Goal: Information Seeking & Learning: Learn about a topic

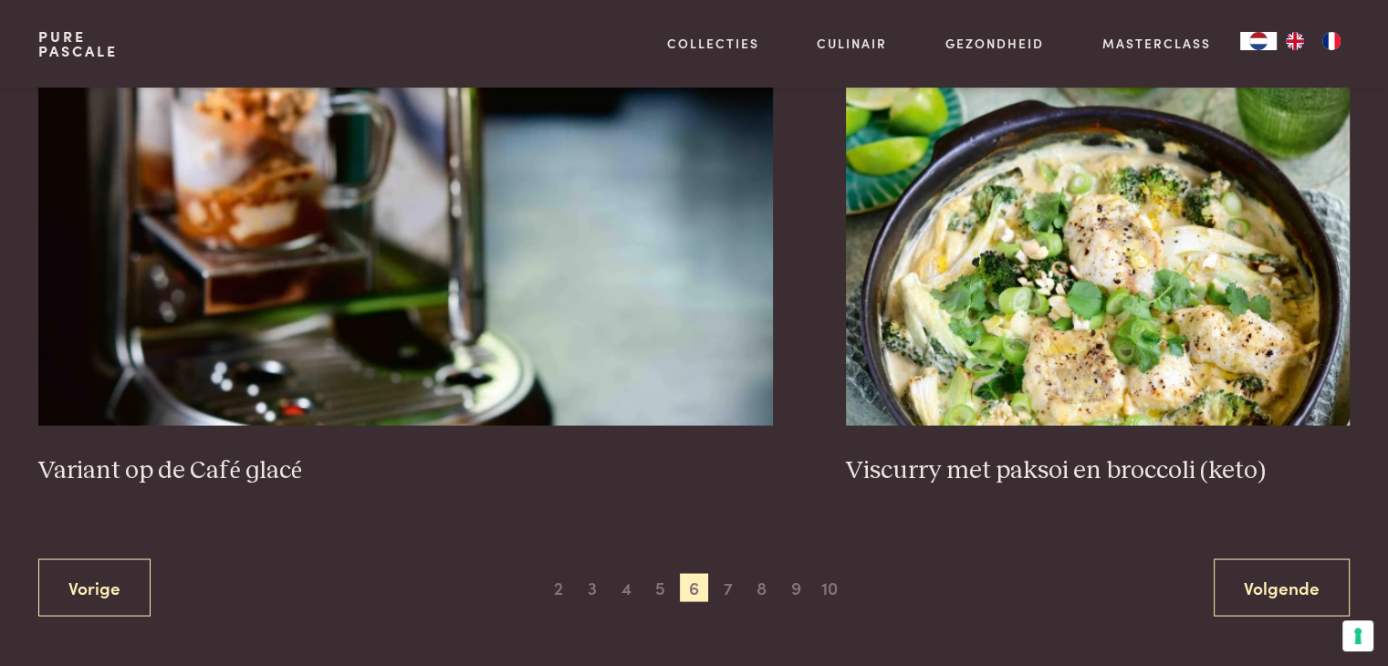
scroll to position [3430, 0]
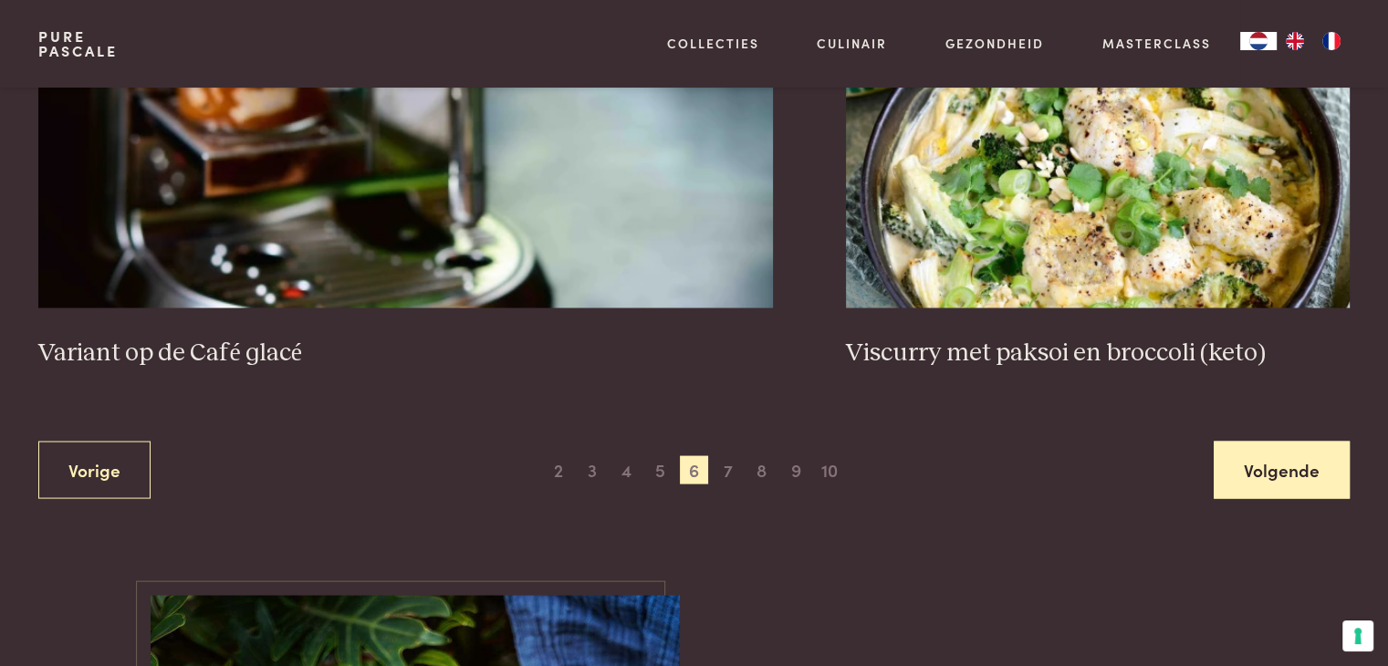
click at [1279, 469] on link "Volgende" at bounding box center [1282, 469] width 136 height 57
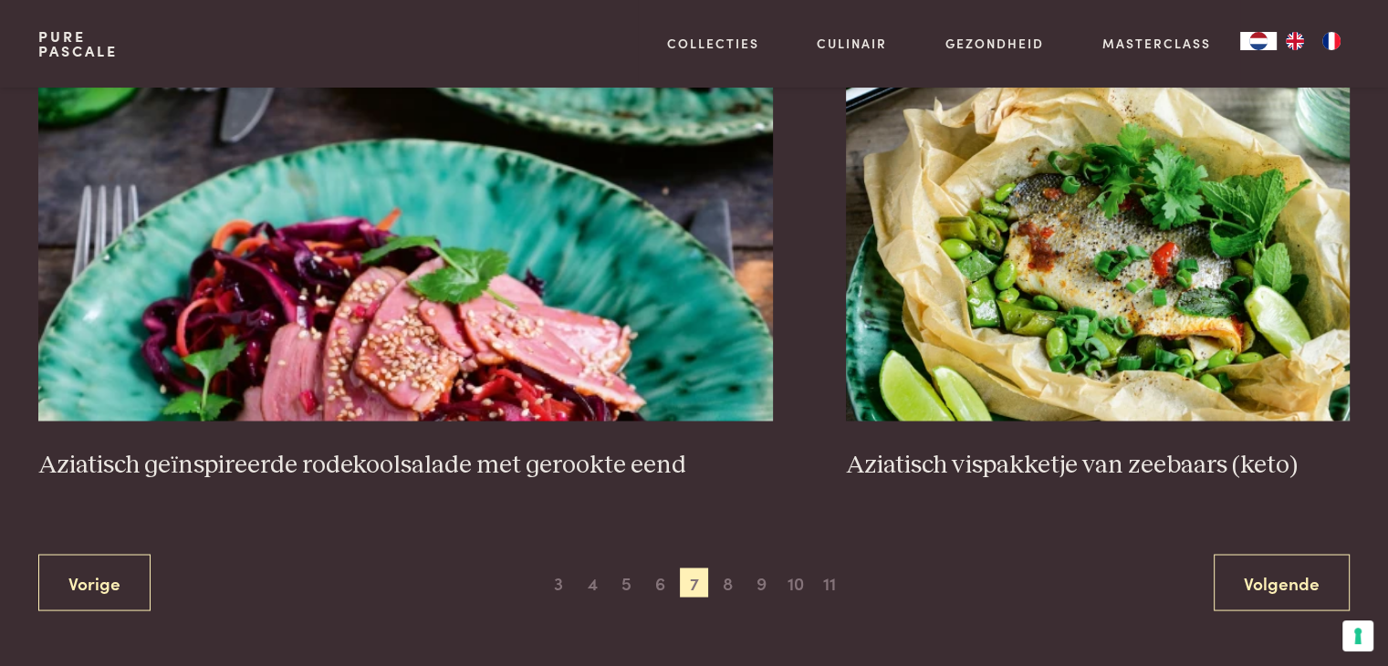
scroll to position [3338, 0]
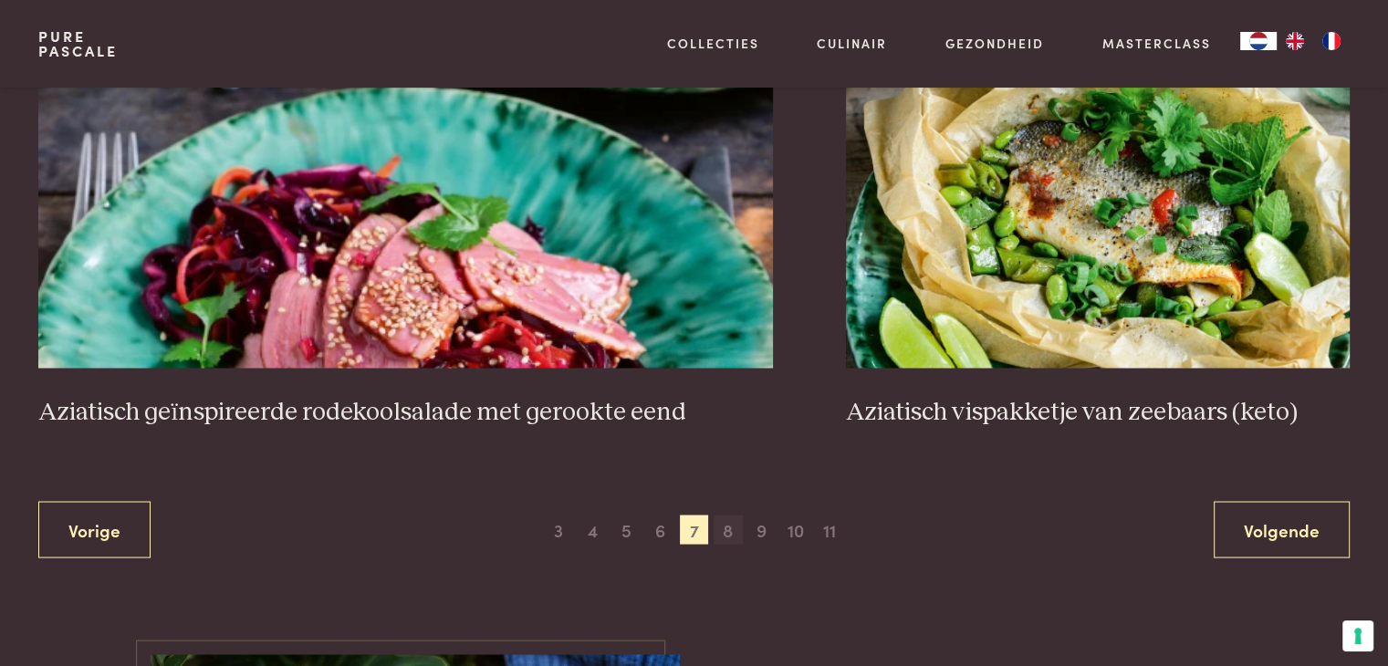
click at [731, 526] on span "8" at bounding box center [728, 529] width 29 height 29
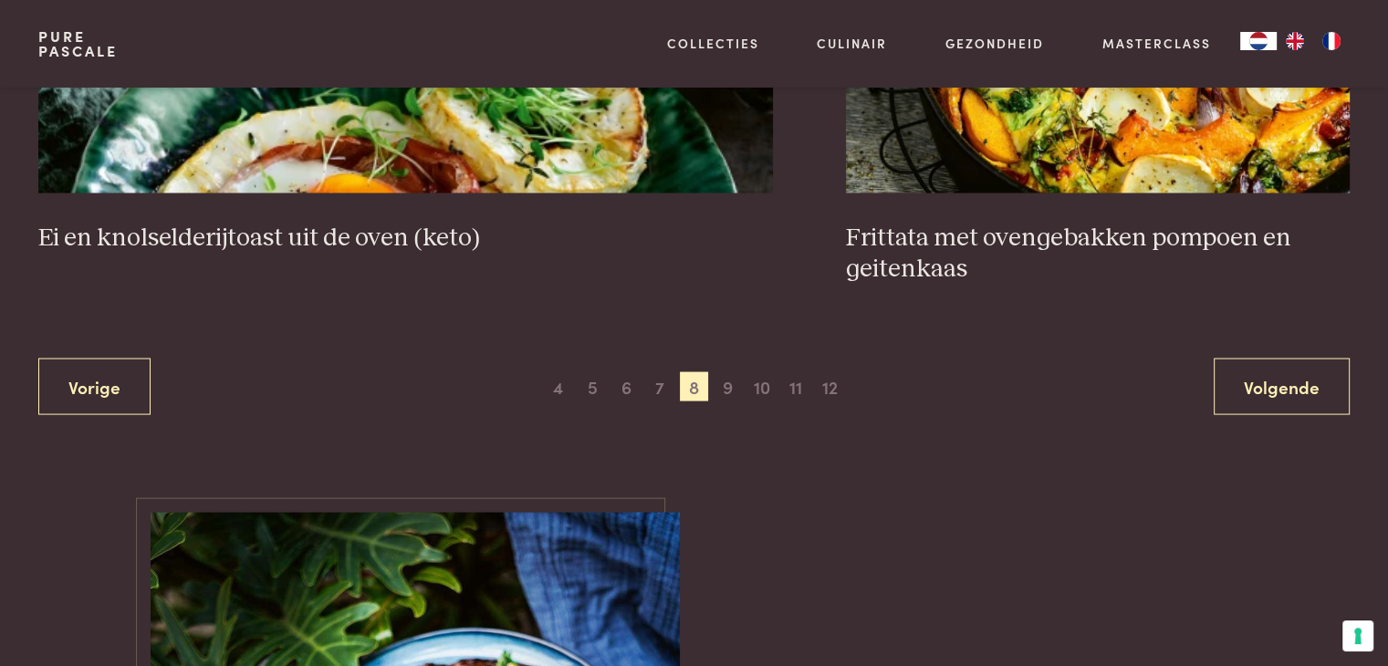
scroll to position [3430, 0]
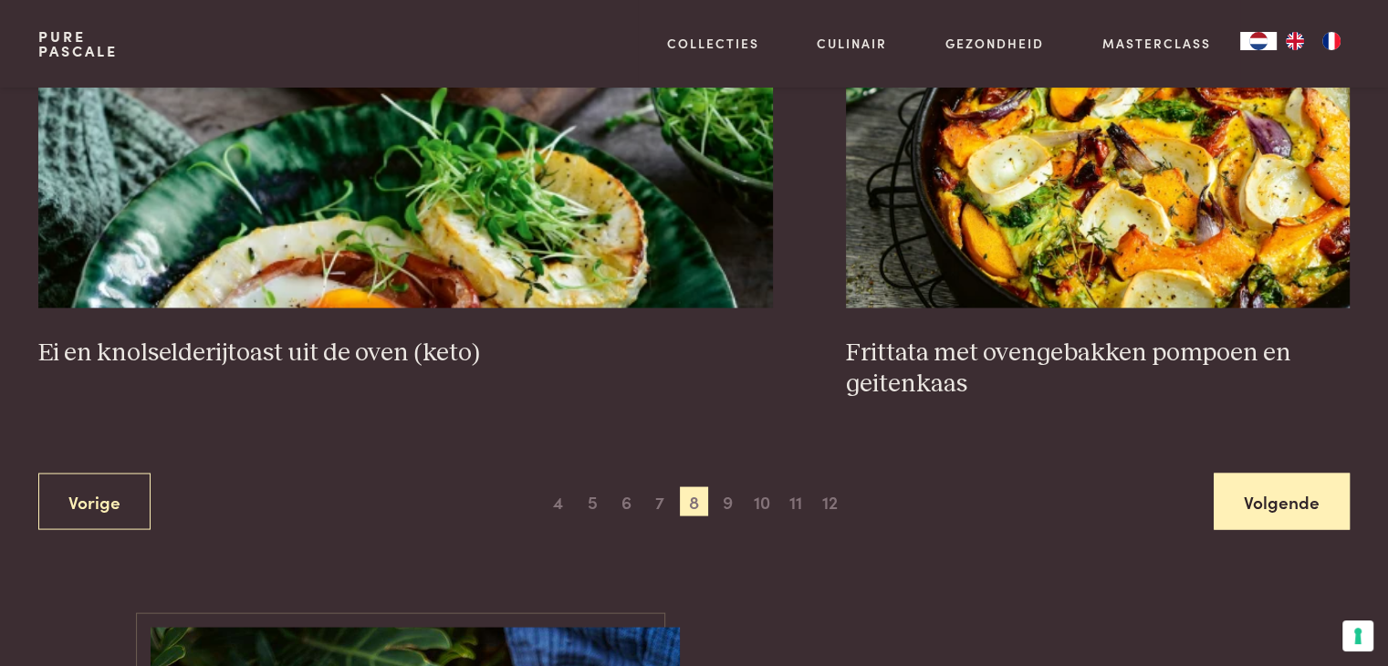
click at [1237, 489] on link "Volgende" at bounding box center [1282, 501] width 136 height 57
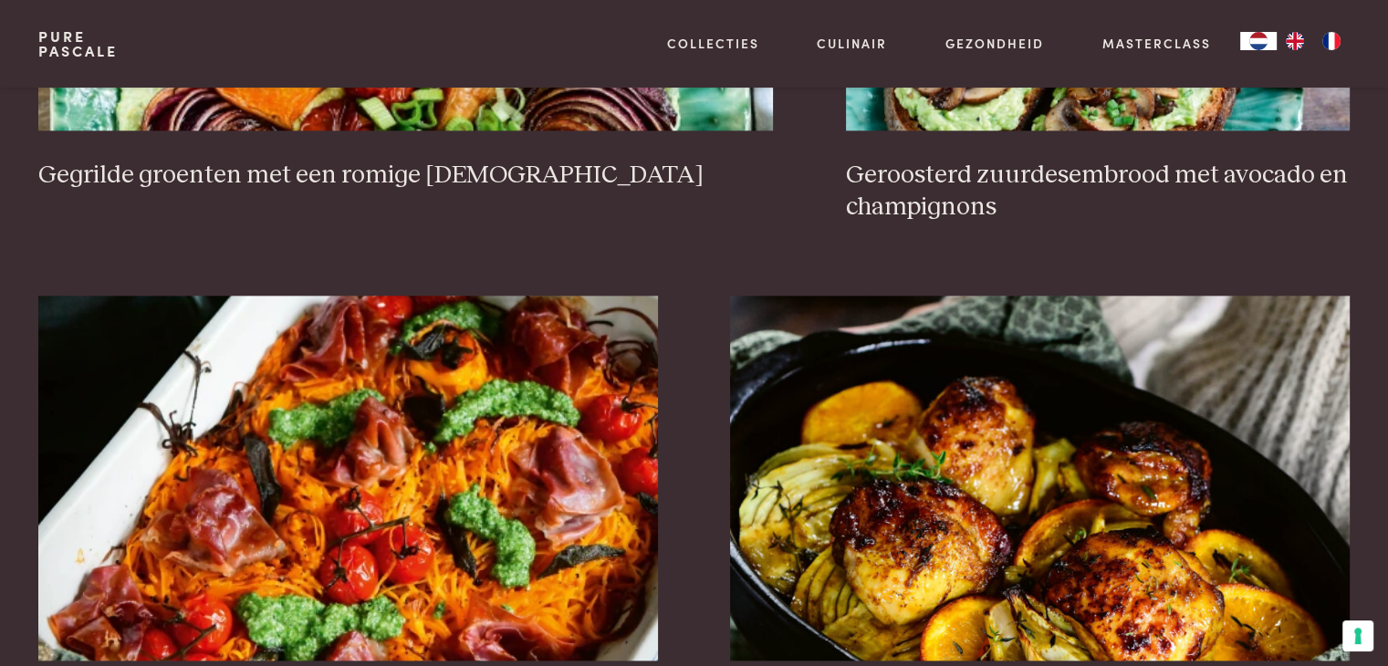
scroll to position [1787, 0]
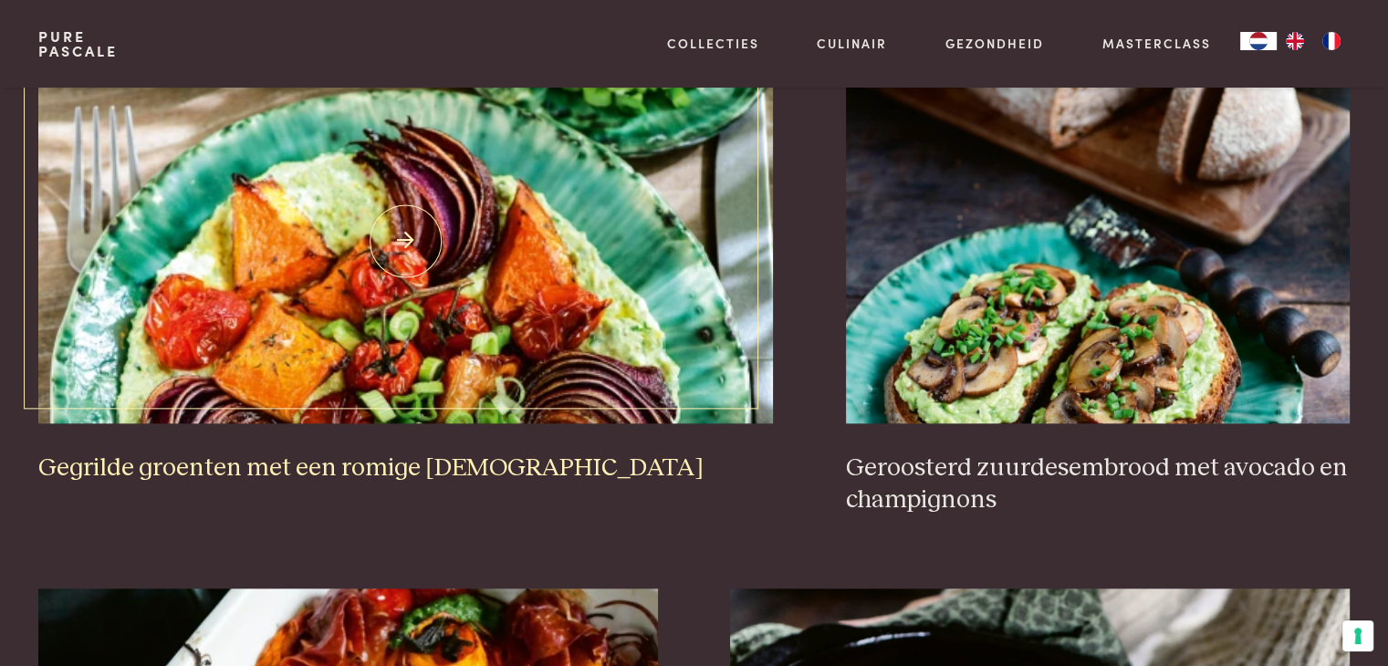
click at [474, 351] on img at bounding box center [405, 240] width 734 height 365
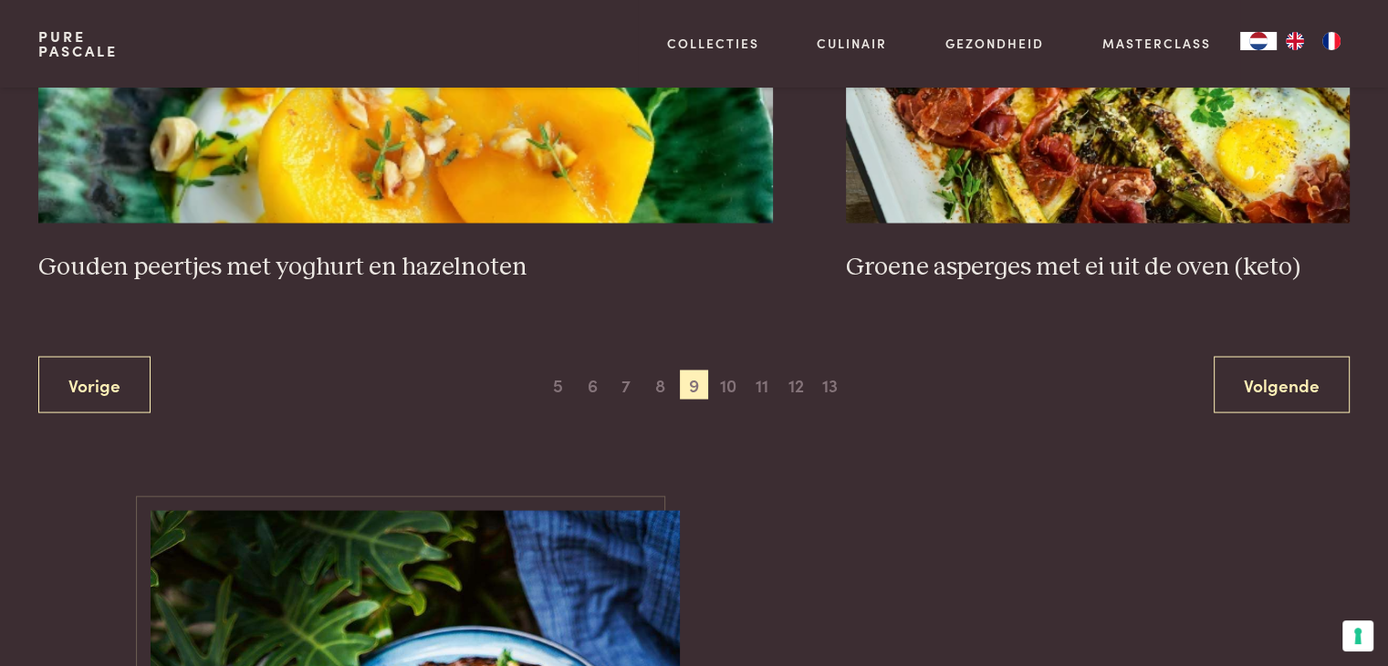
scroll to position [3432, 0]
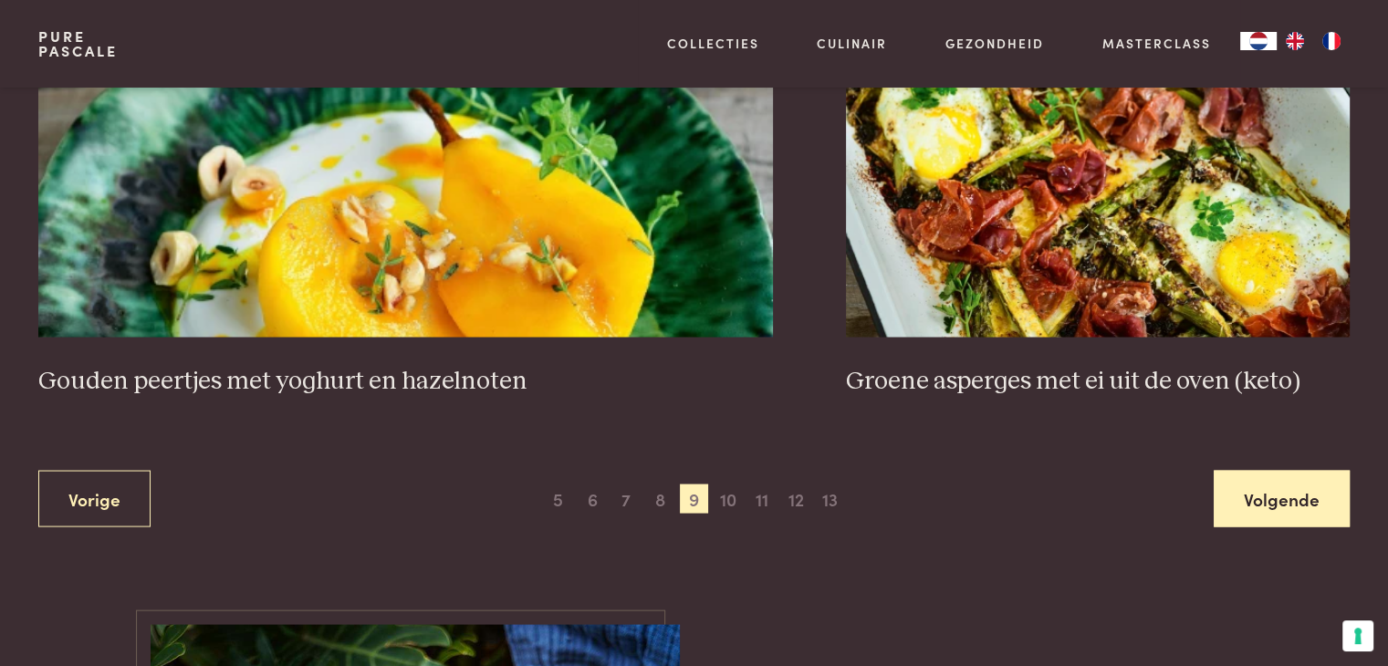
click at [1255, 489] on link "Volgende" at bounding box center [1282, 498] width 136 height 57
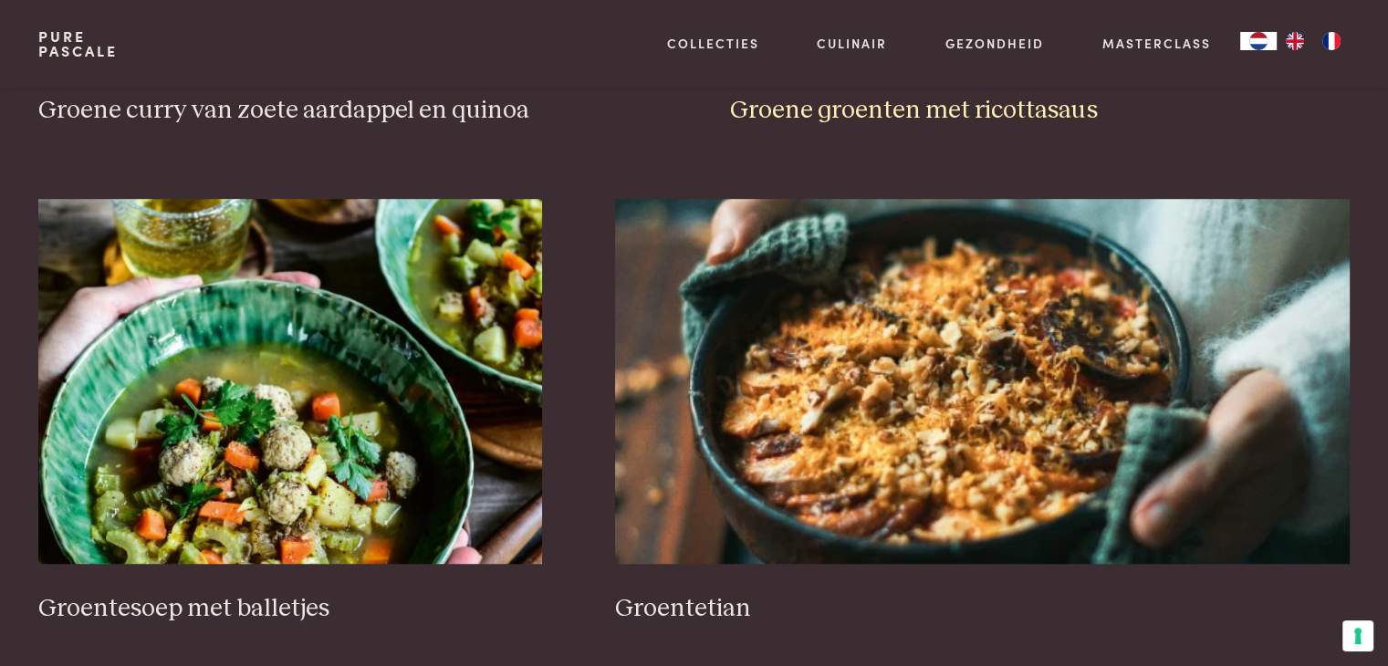
scroll to position [1240, 0]
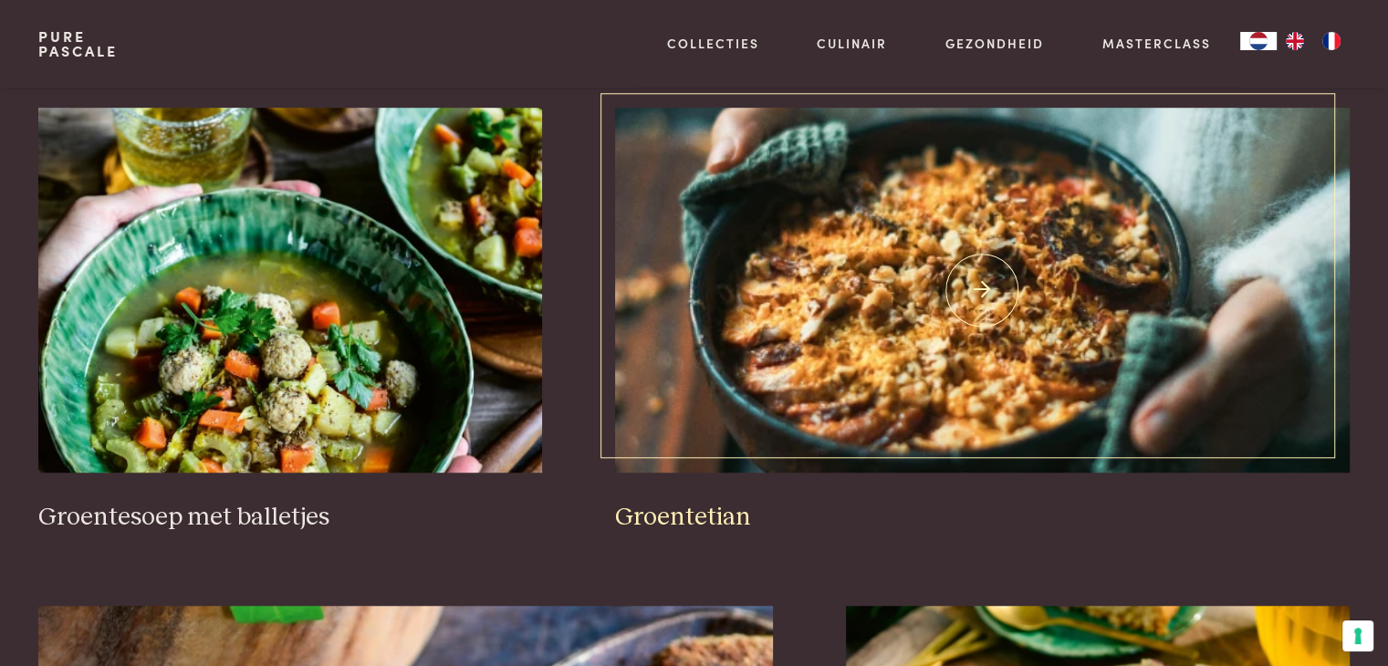
click at [978, 375] on img at bounding box center [982, 290] width 734 height 365
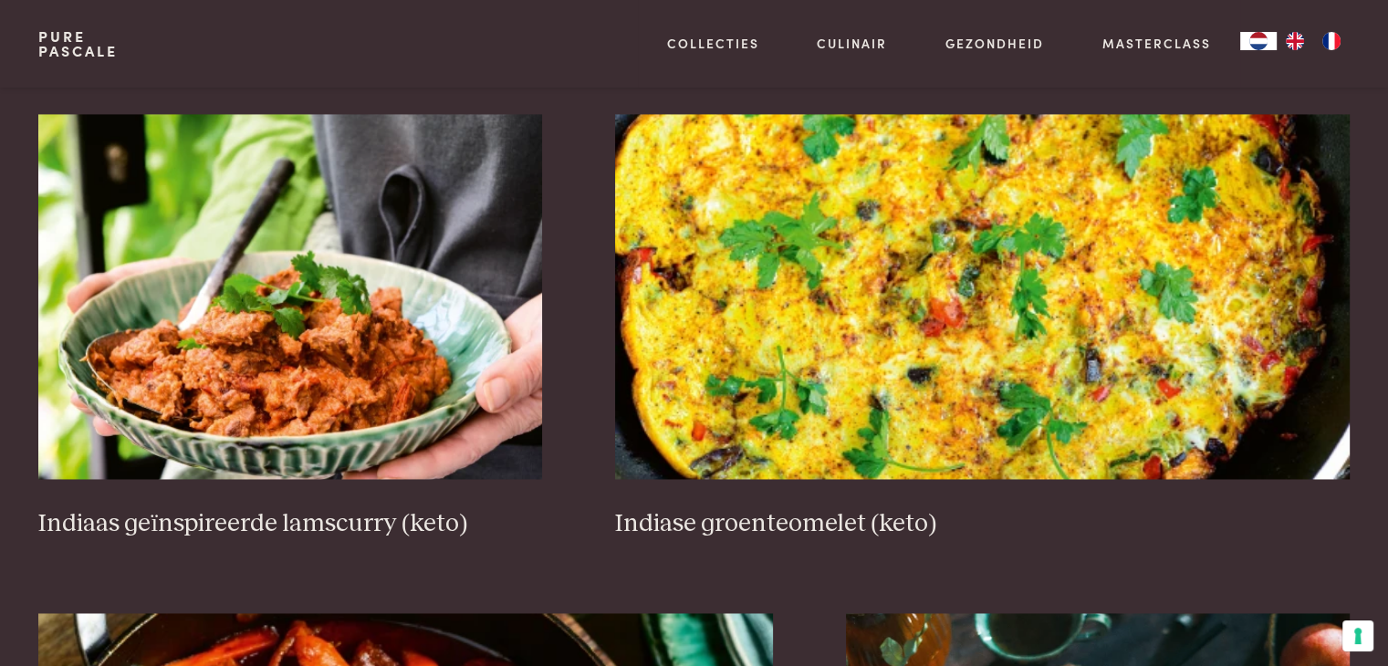
scroll to position [2700, 0]
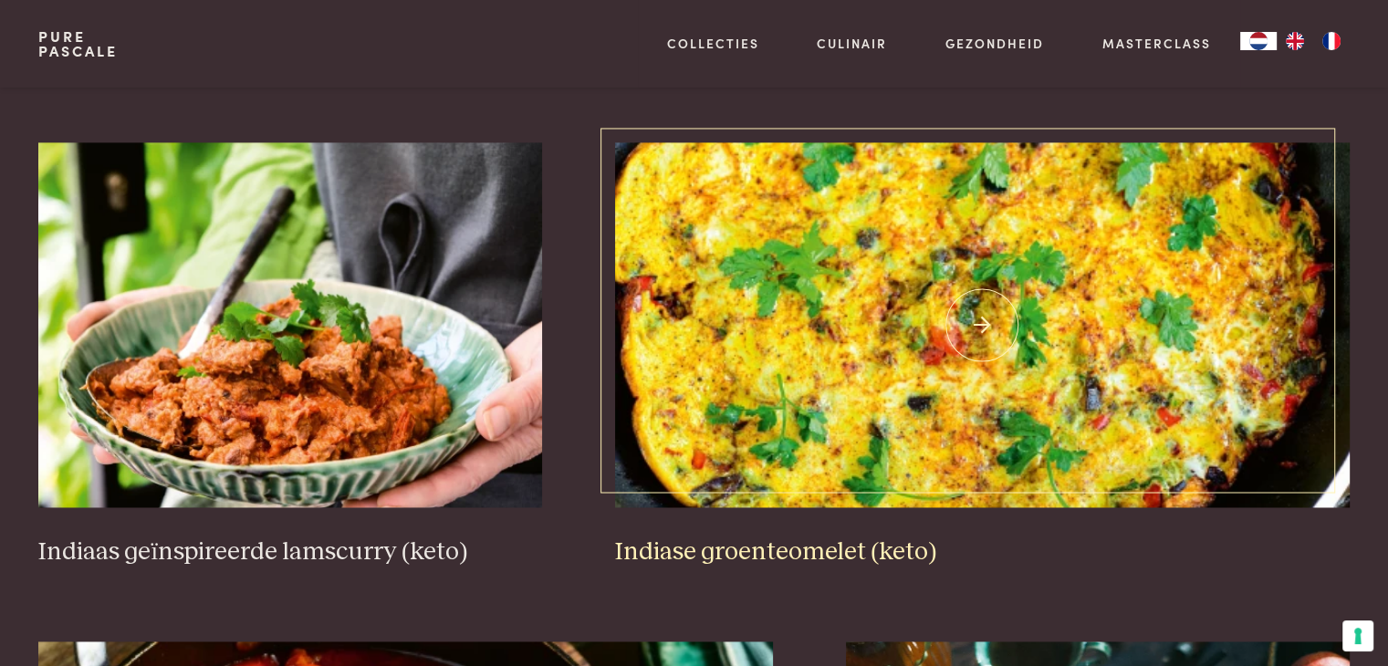
click at [923, 302] on img at bounding box center [982, 324] width 734 height 365
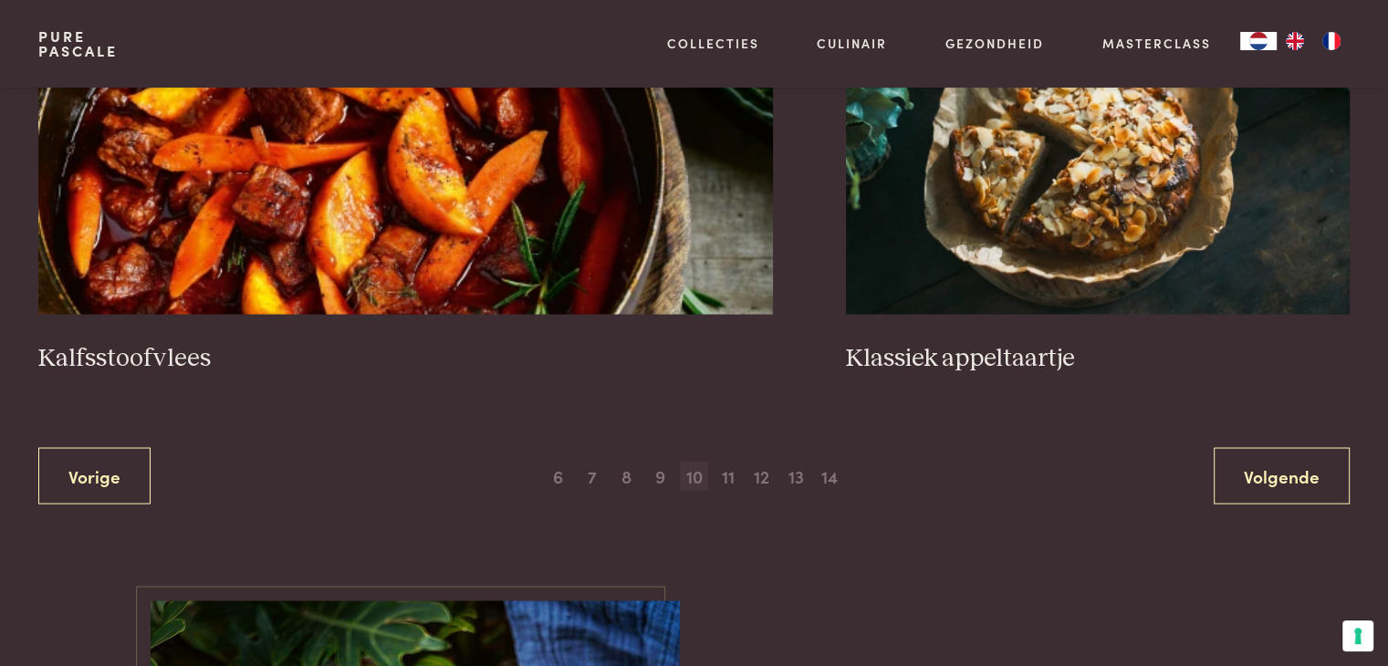
scroll to position [3430, 0]
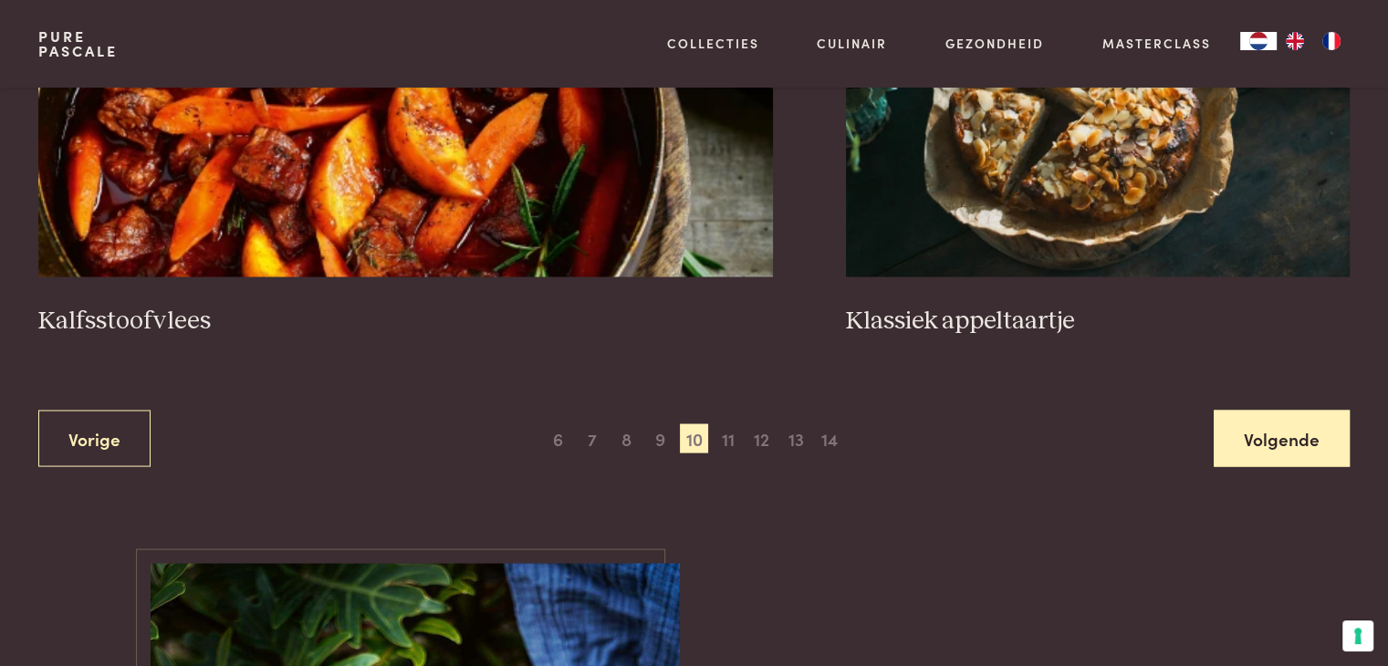
click at [1263, 443] on link "Volgende" at bounding box center [1282, 438] width 136 height 57
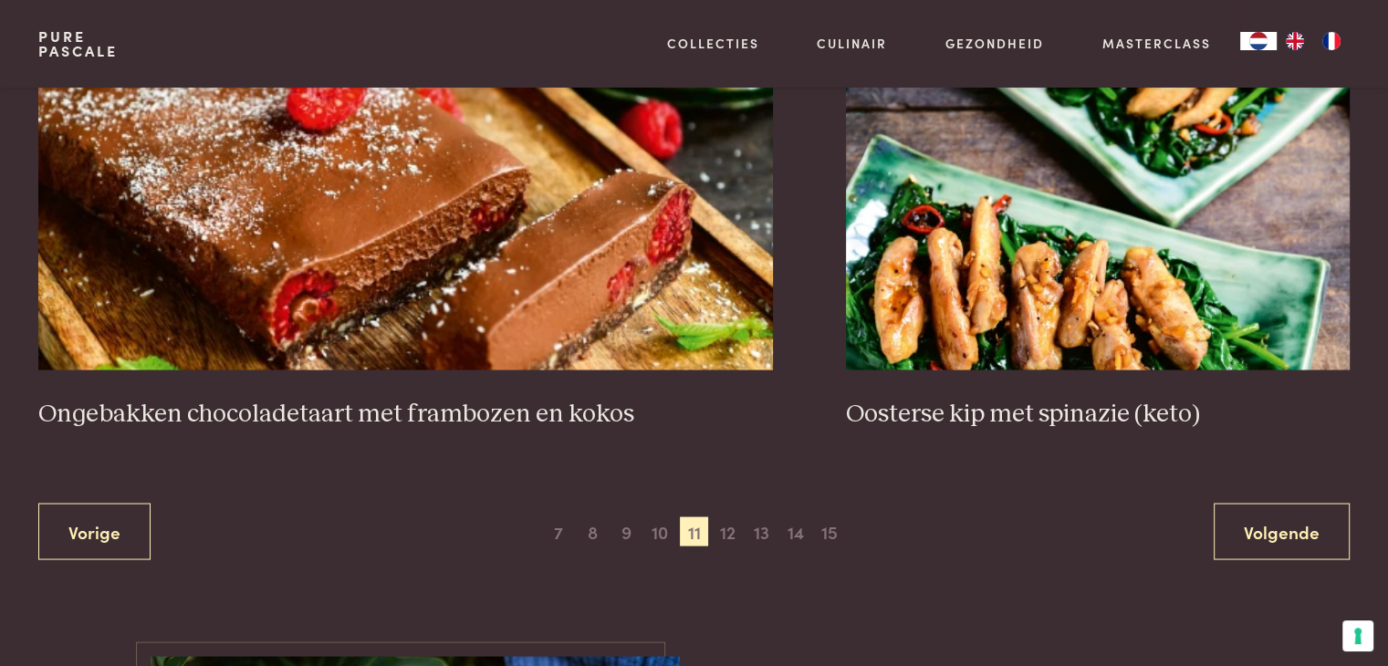
scroll to position [3338, 0]
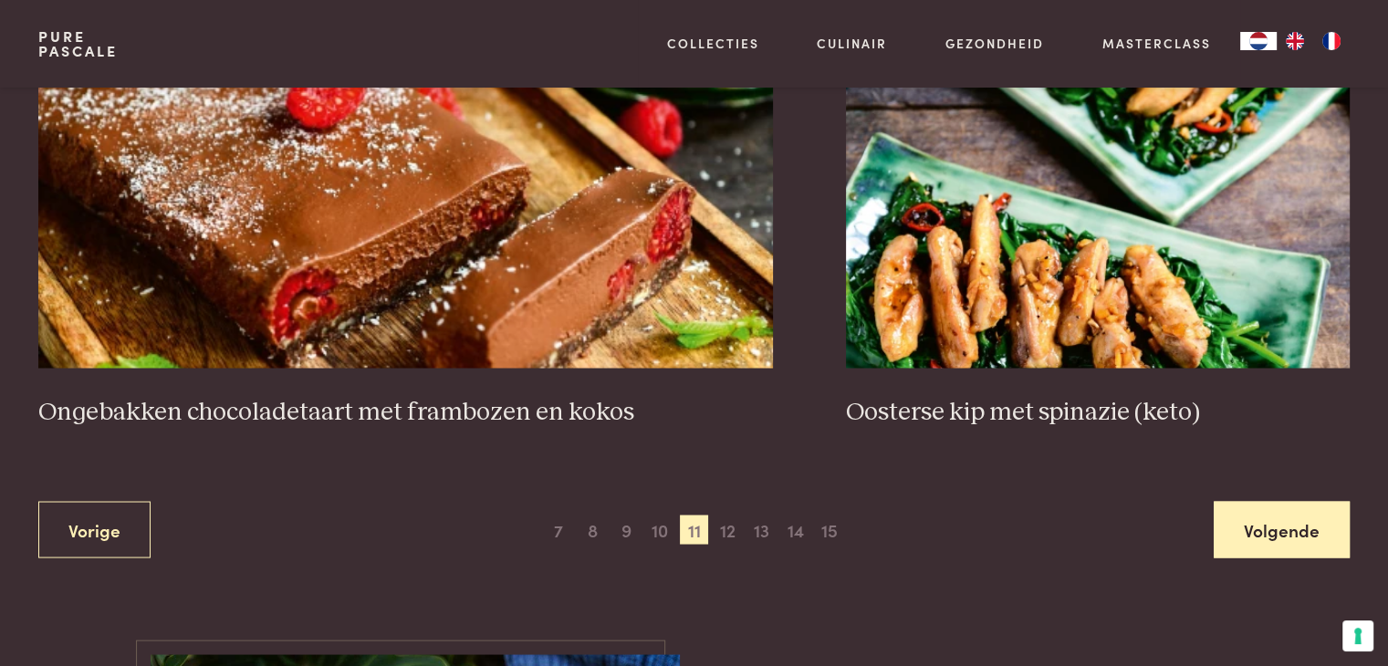
click at [1248, 526] on link "Volgende" at bounding box center [1282, 529] width 136 height 57
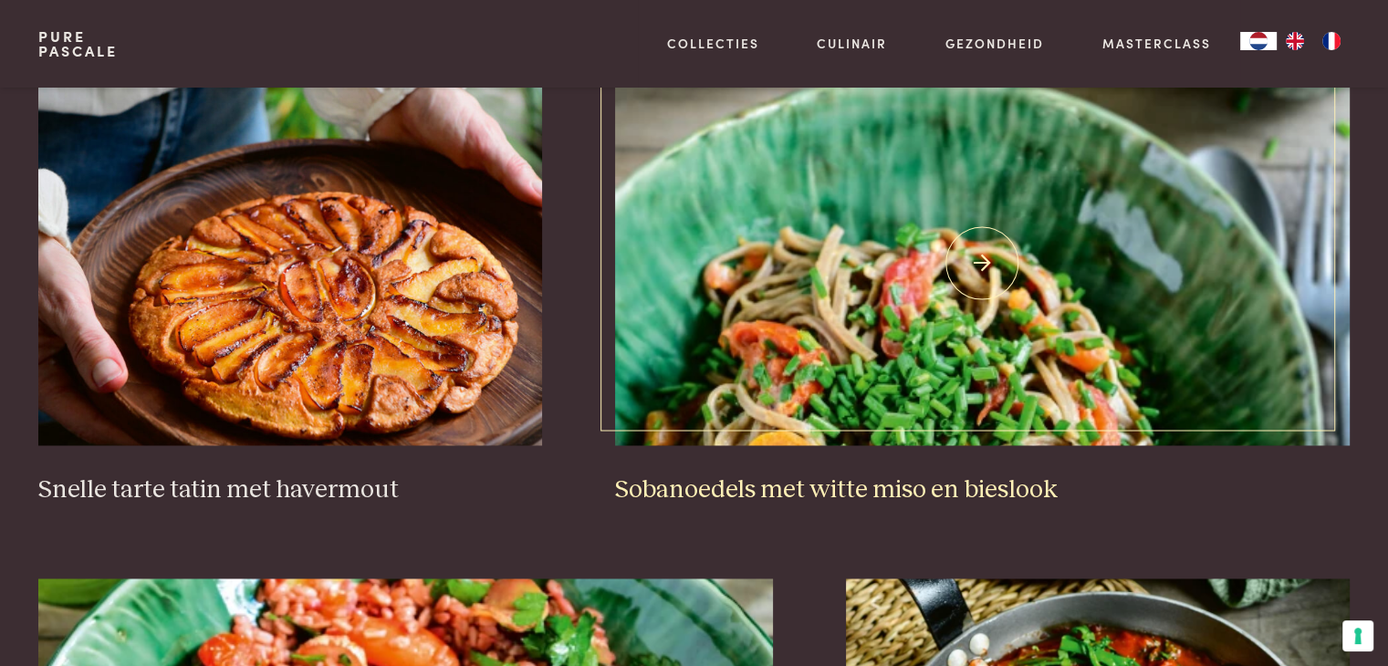
scroll to position [2791, 0]
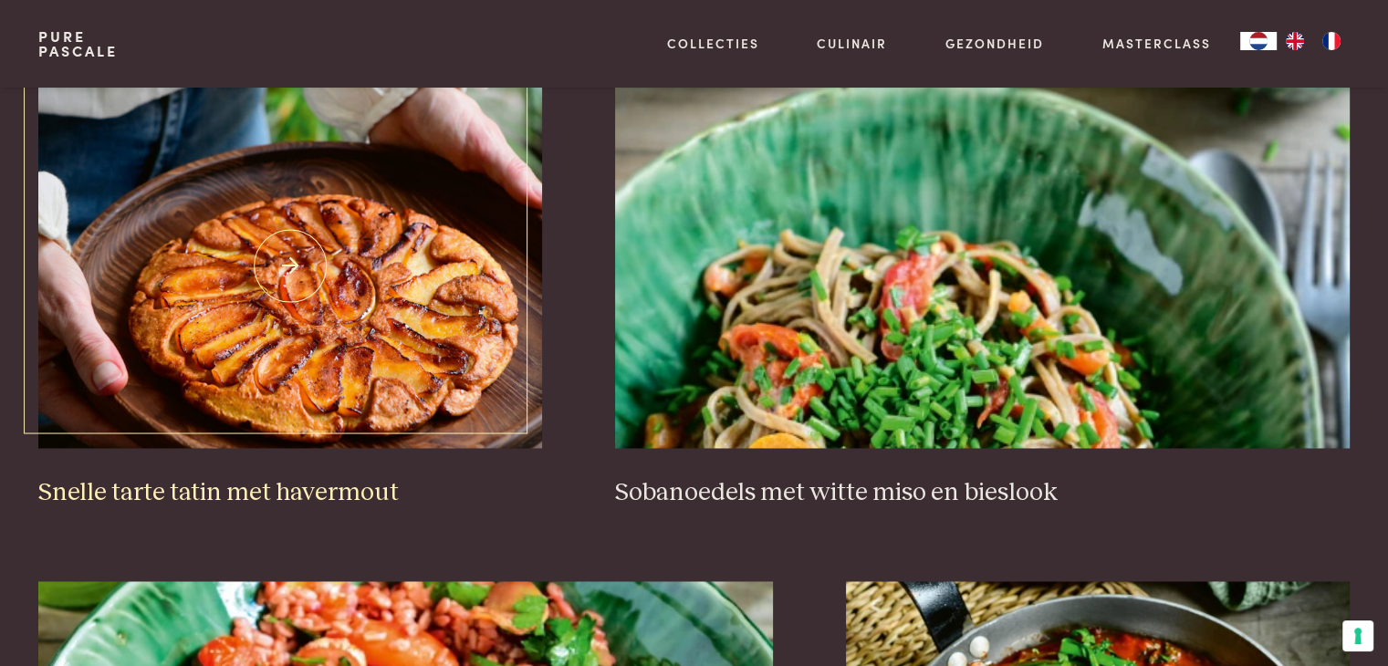
click at [318, 343] on img at bounding box center [290, 265] width 504 height 365
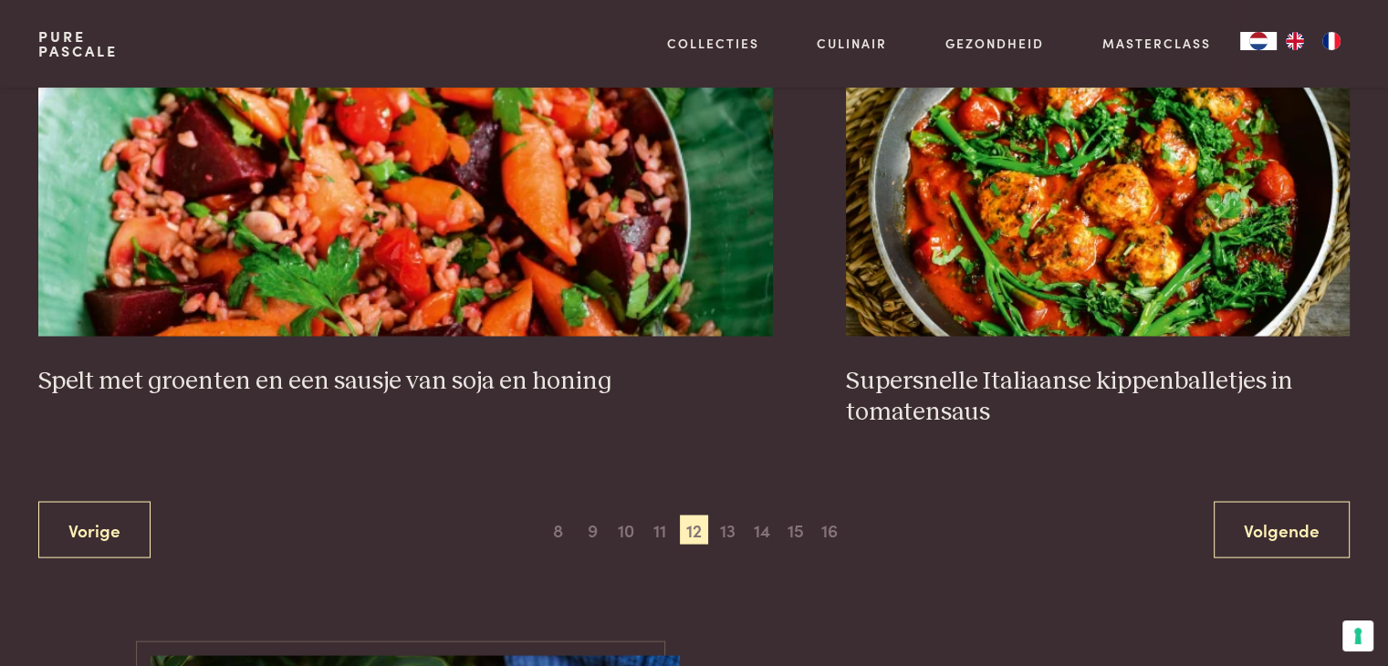
scroll to position [3430, 0]
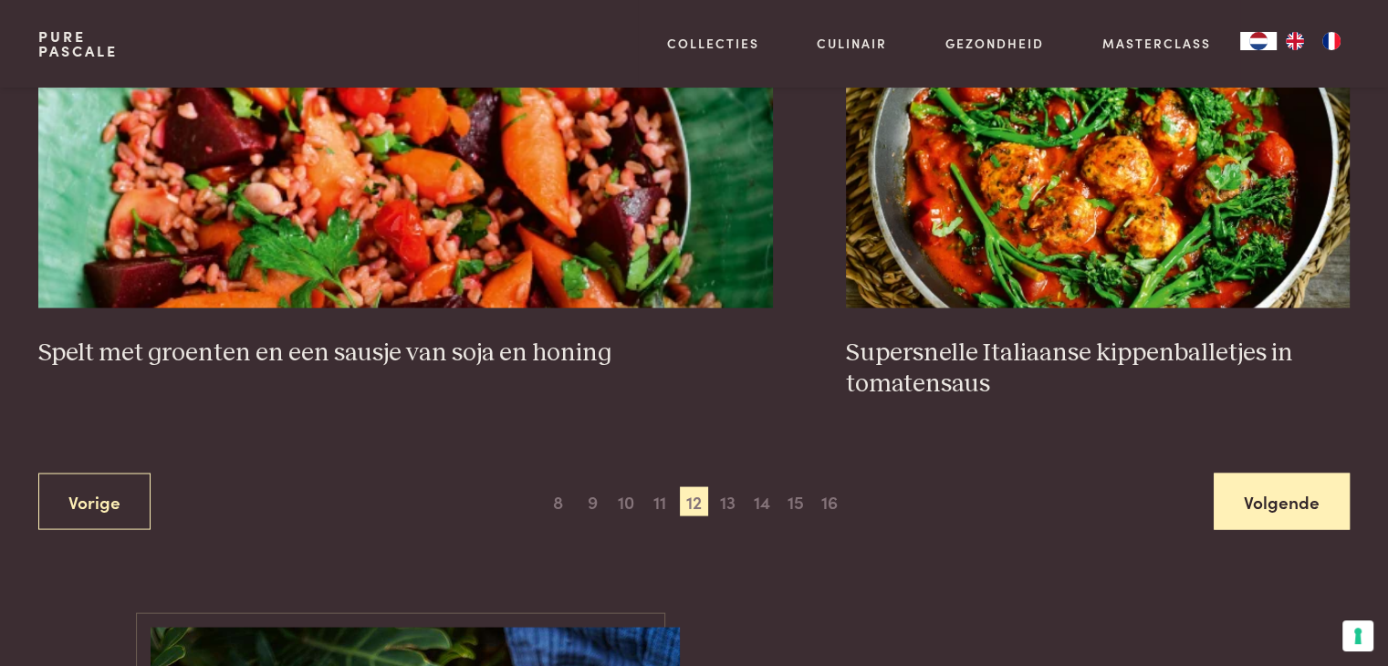
click at [1299, 494] on link "Volgende" at bounding box center [1282, 501] width 136 height 57
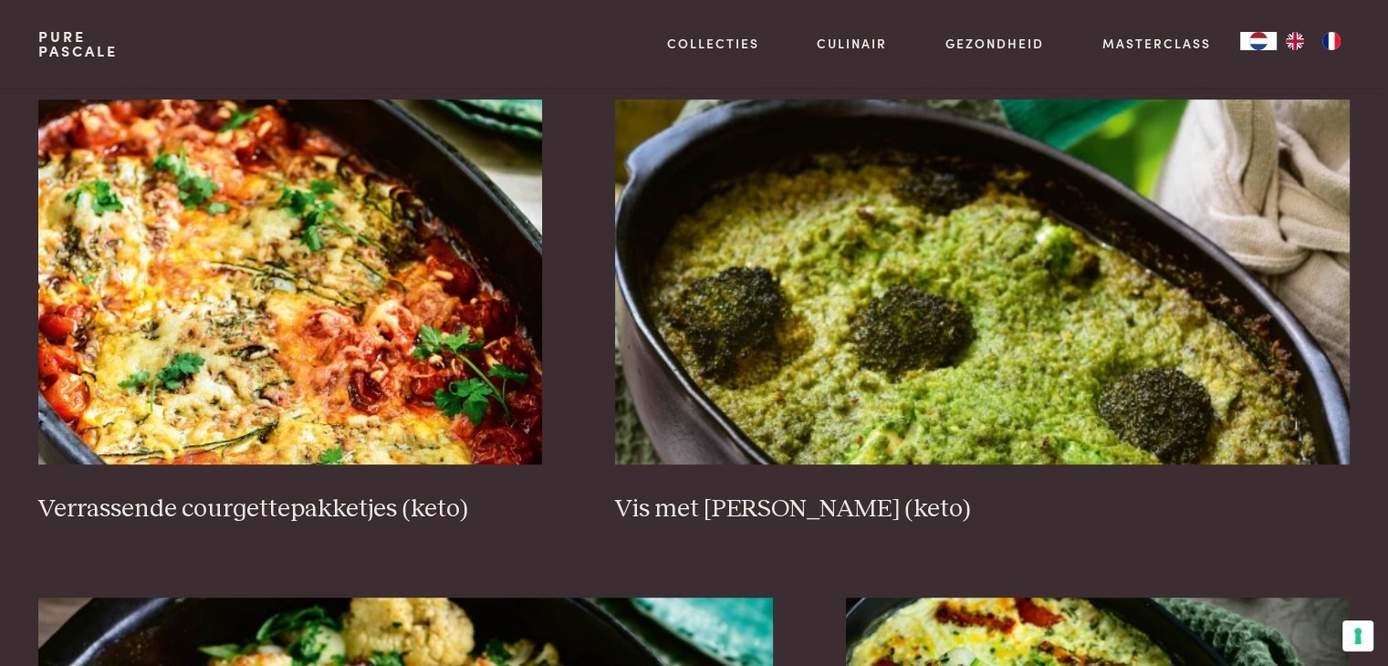
scroll to position [1240, 0]
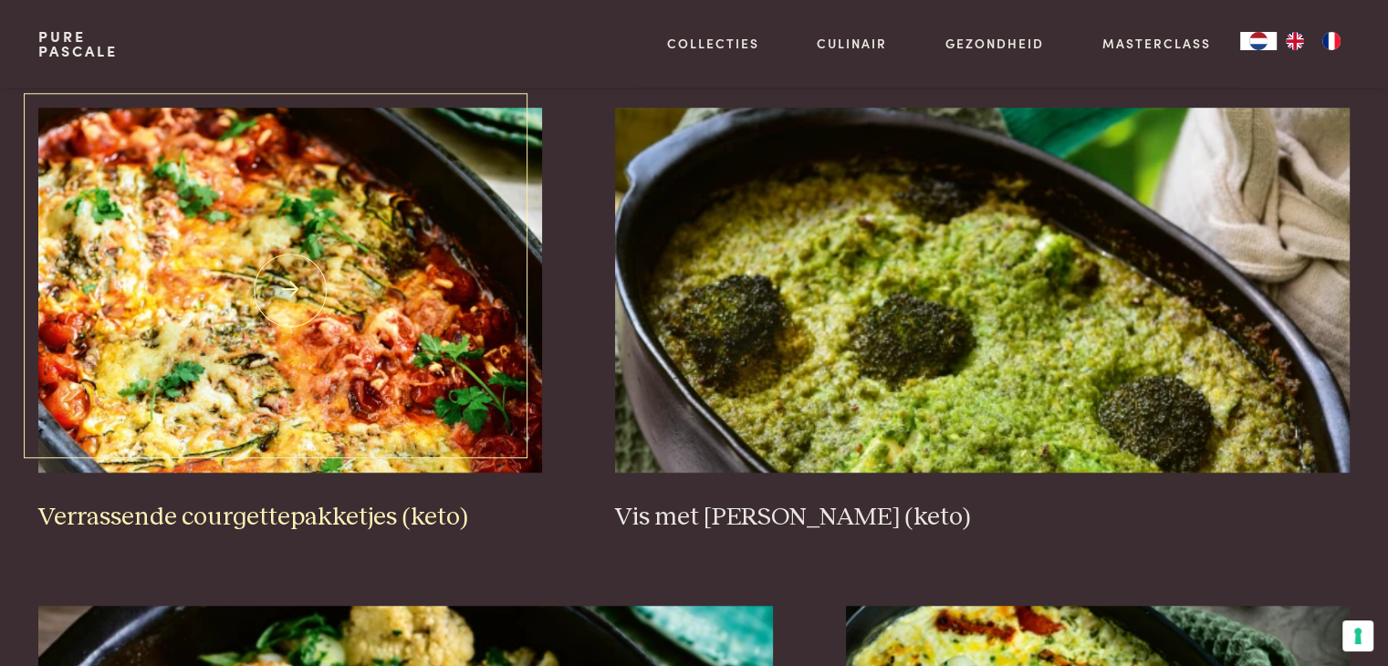
click at [317, 299] on img at bounding box center [290, 290] width 504 height 365
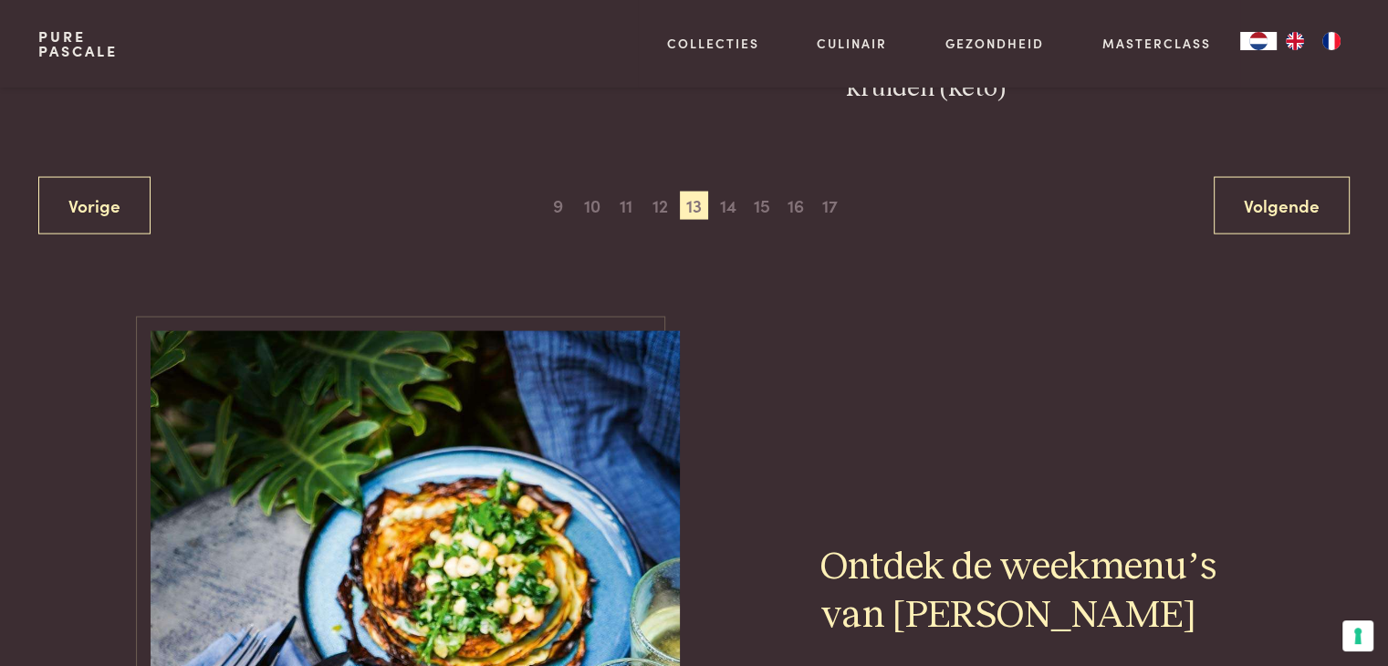
scroll to position [3612, 0]
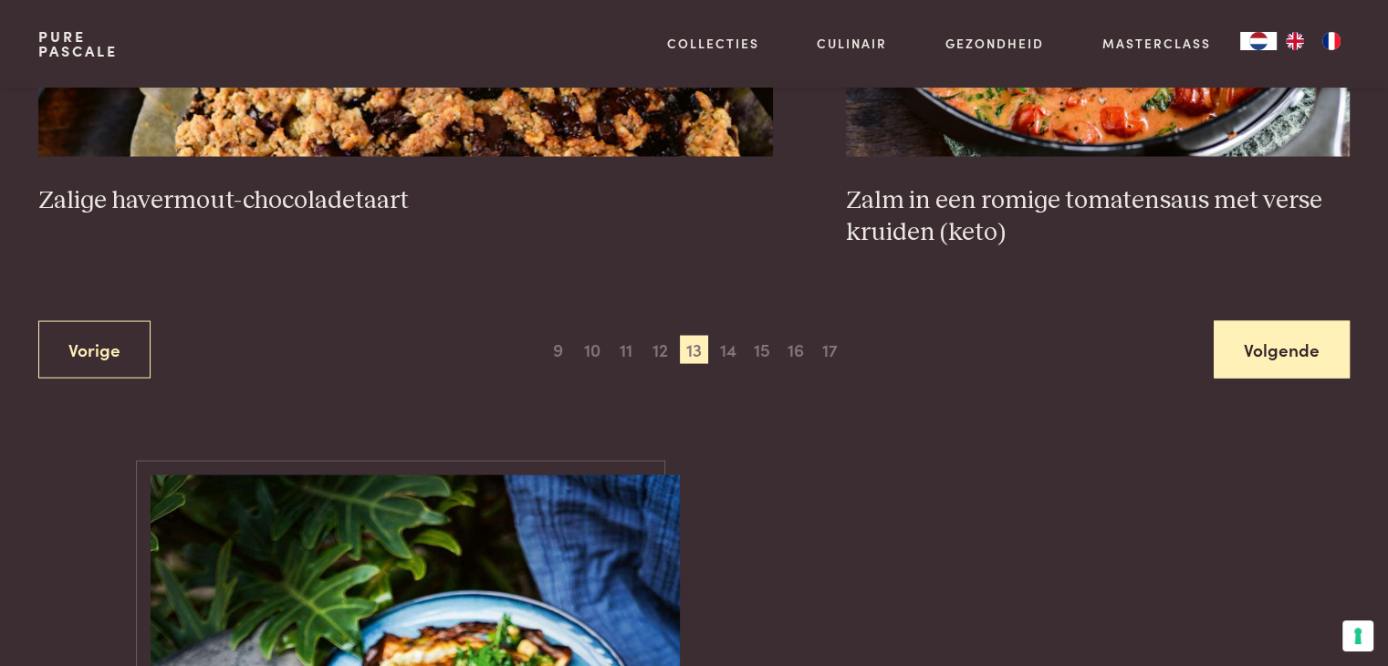
click at [1248, 331] on link "Volgende" at bounding box center [1282, 349] width 136 height 57
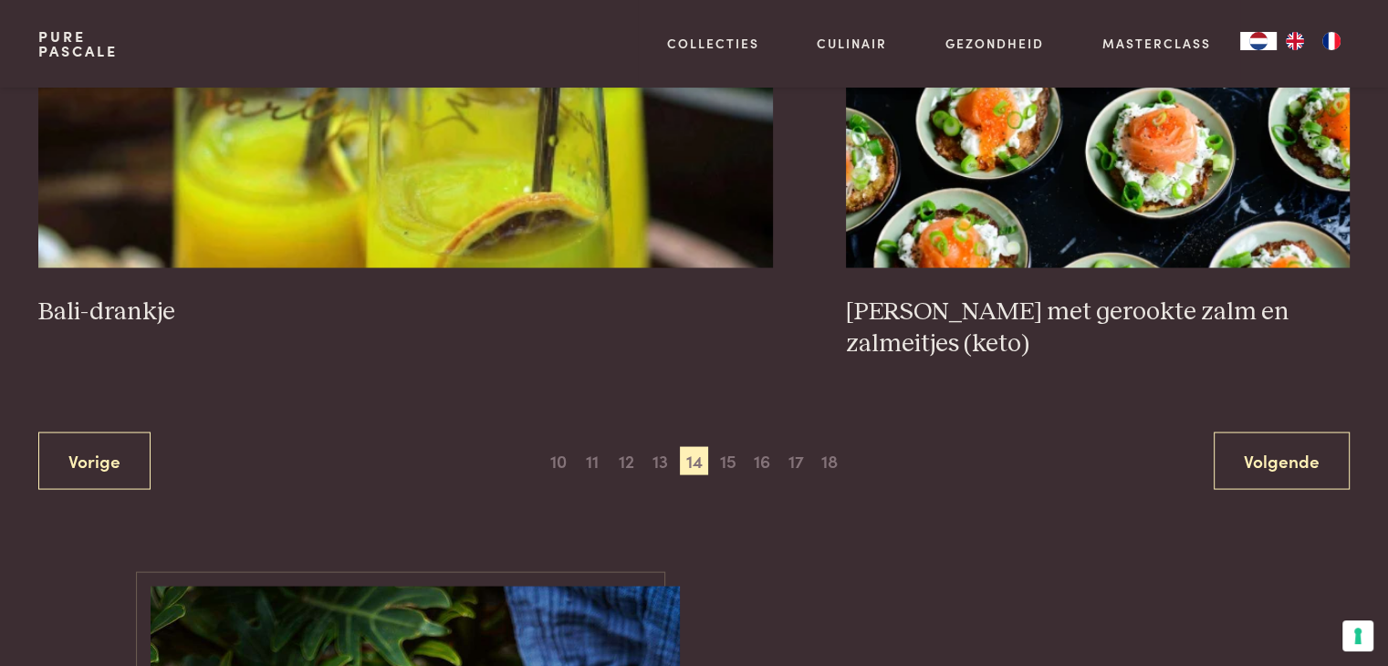
scroll to position [3703, 0]
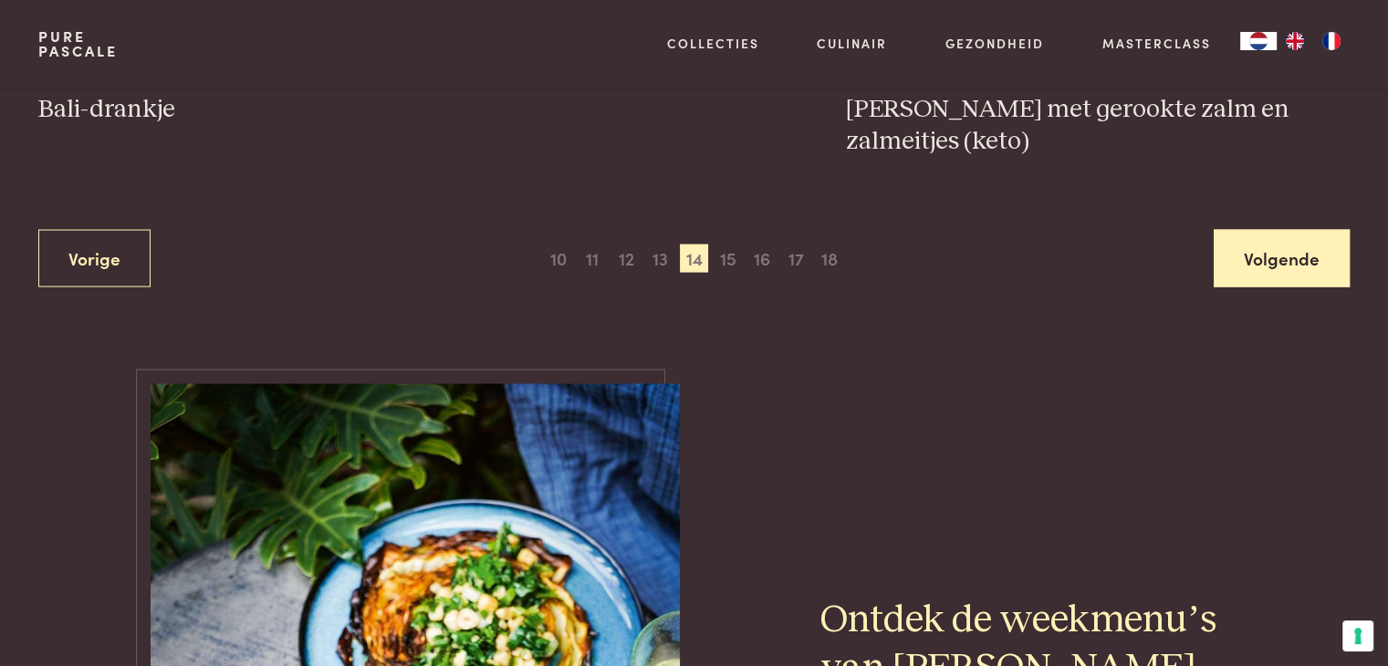
click at [1325, 230] on link "Volgende" at bounding box center [1282, 258] width 136 height 57
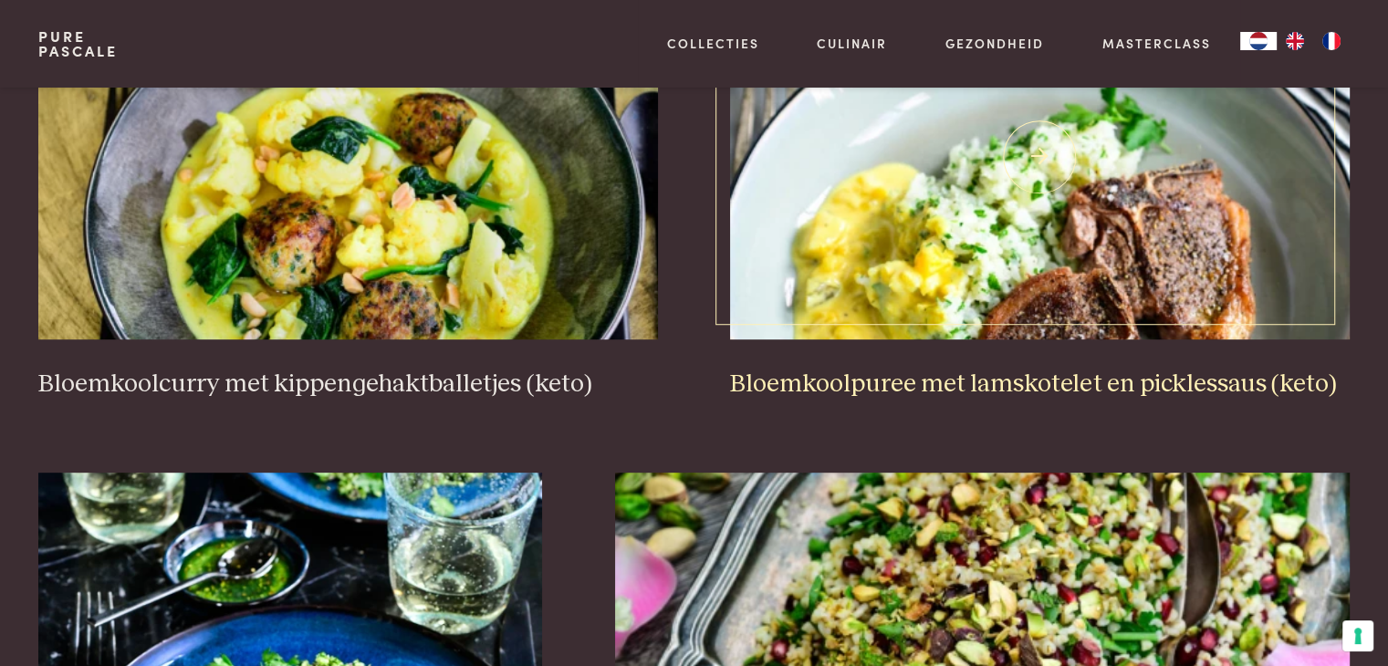
scroll to position [784, 0]
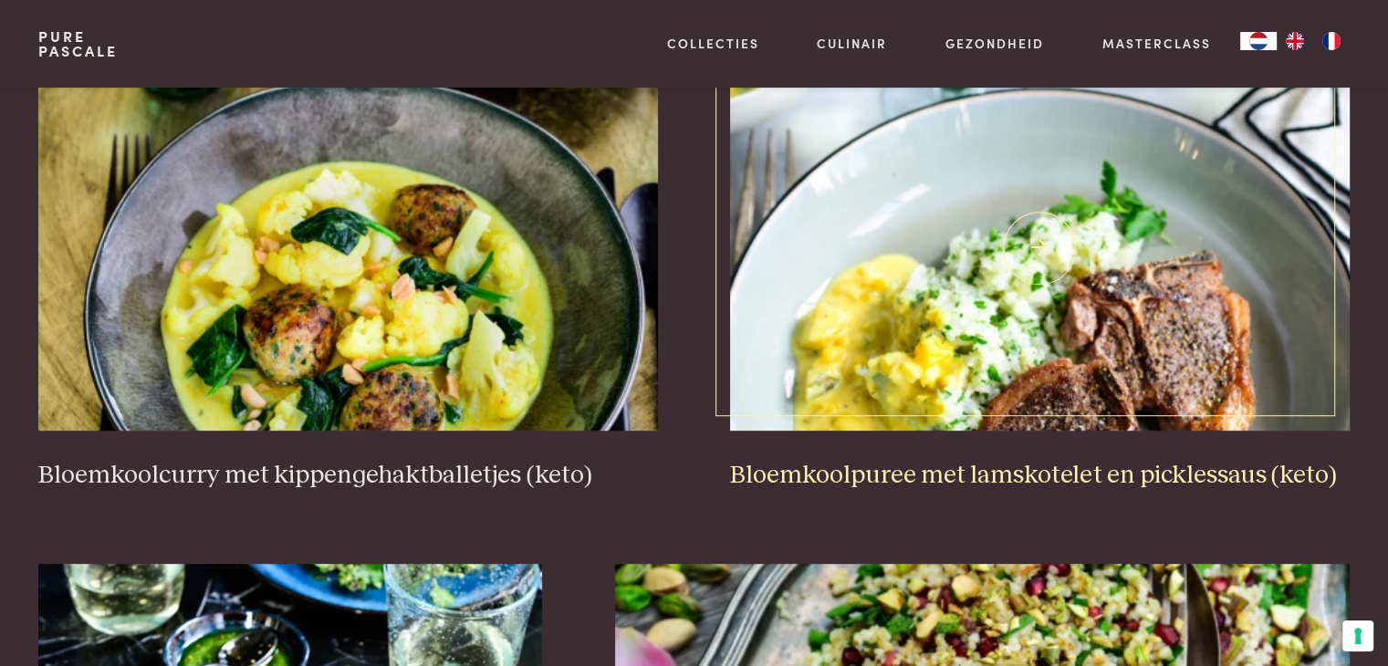
click at [1029, 318] on img at bounding box center [1039, 248] width 619 height 365
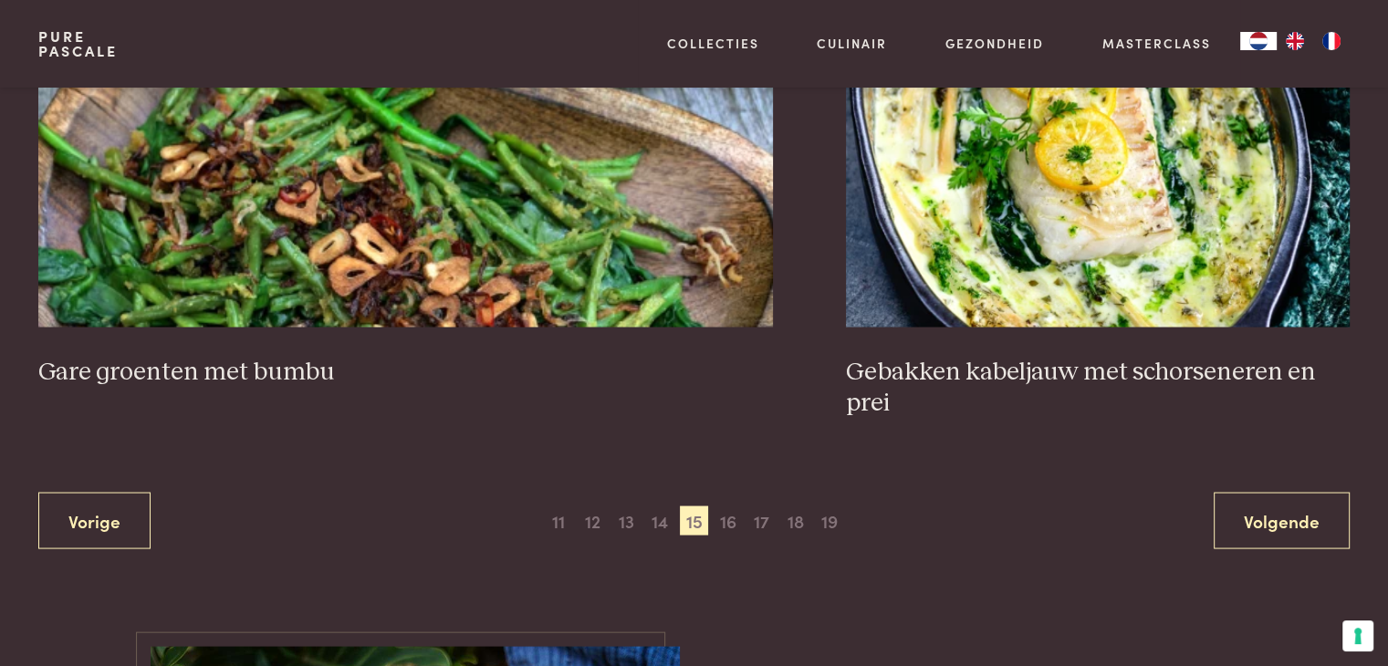
scroll to position [3521, 0]
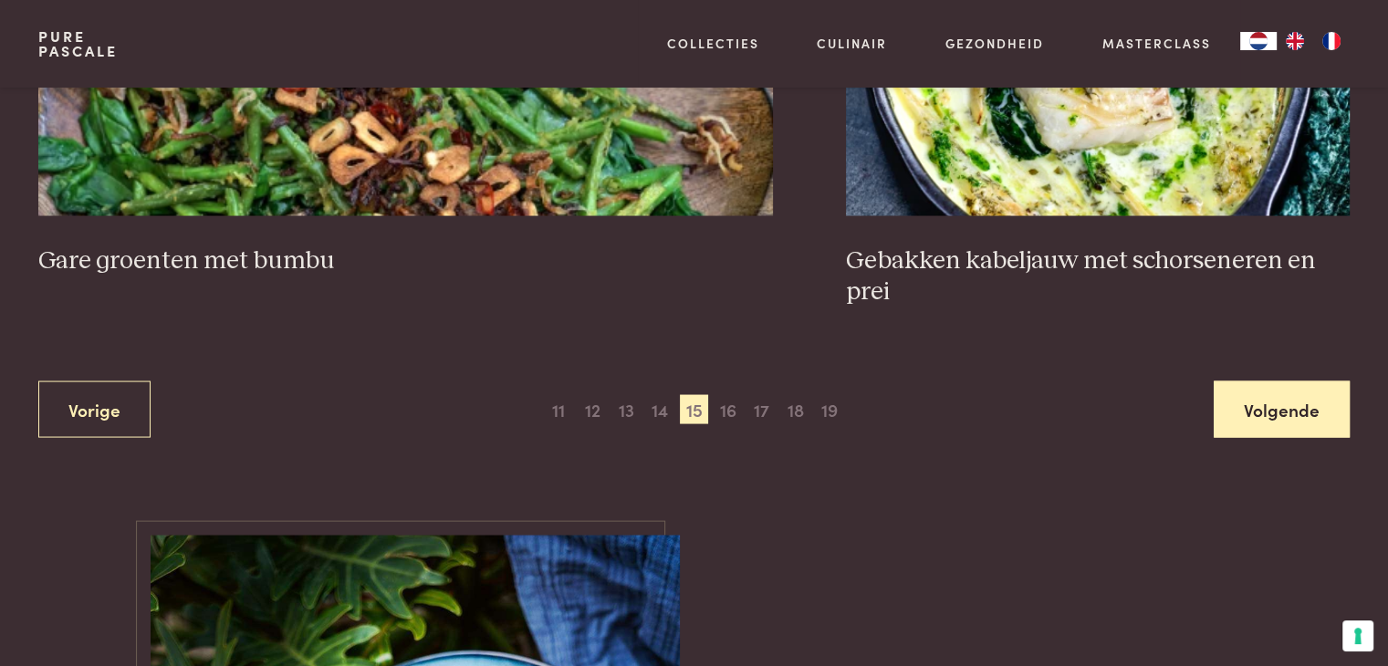
click at [1281, 402] on link "Volgende" at bounding box center [1282, 409] width 136 height 57
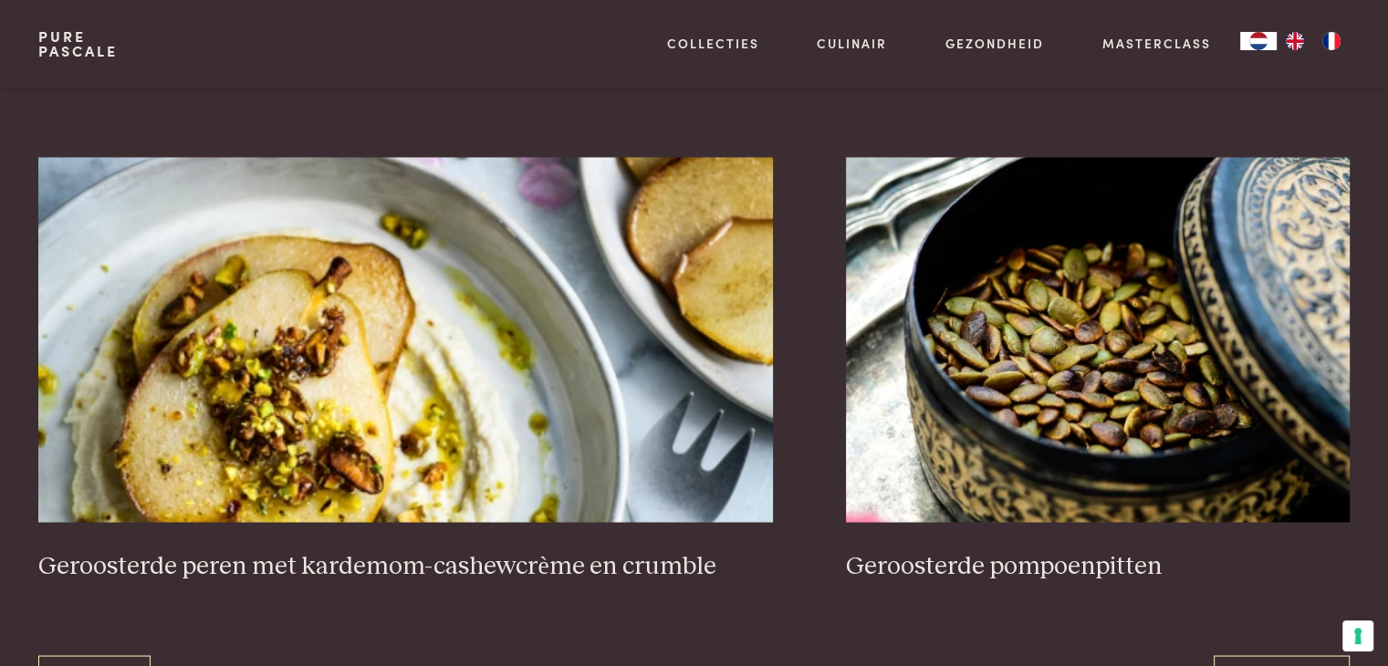
scroll to position [3338, 0]
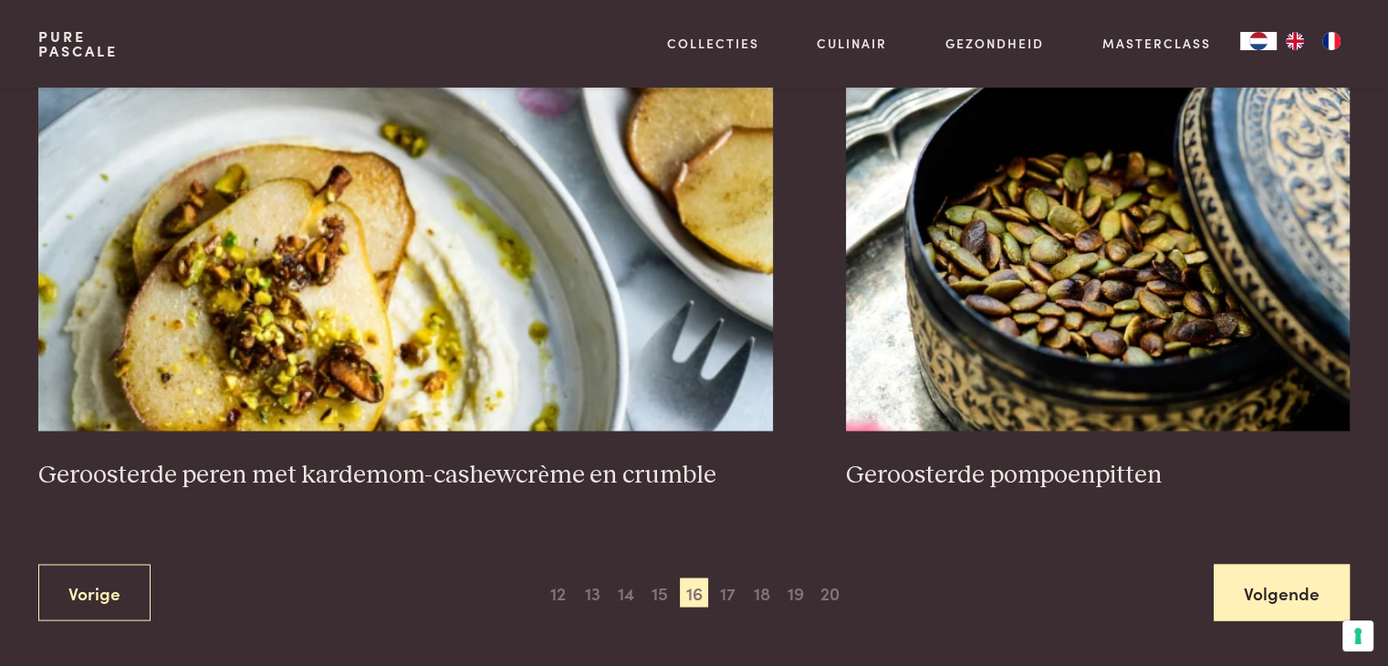
click at [1249, 581] on link "Volgende" at bounding box center [1282, 592] width 136 height 57
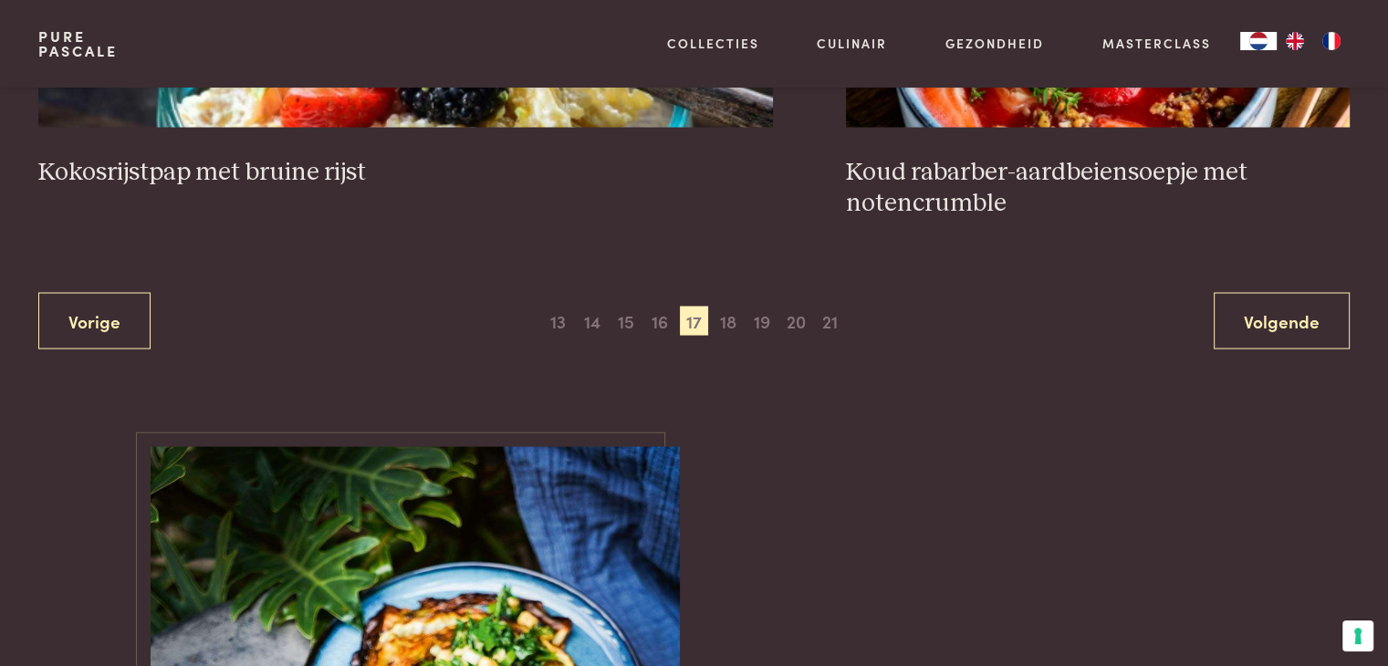
scroll to position [3612, 0]
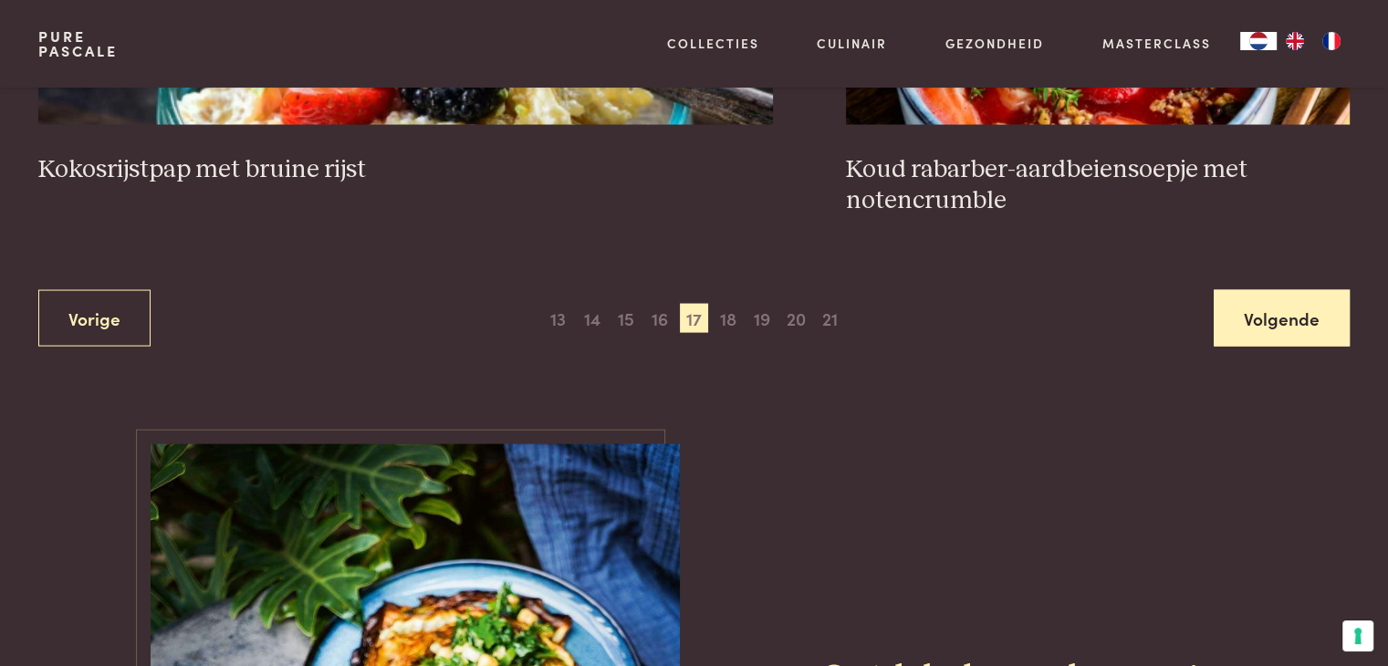
click at [1236, 321] on link "Volgende" at bounding box center [1282, 318] width 136 height 57
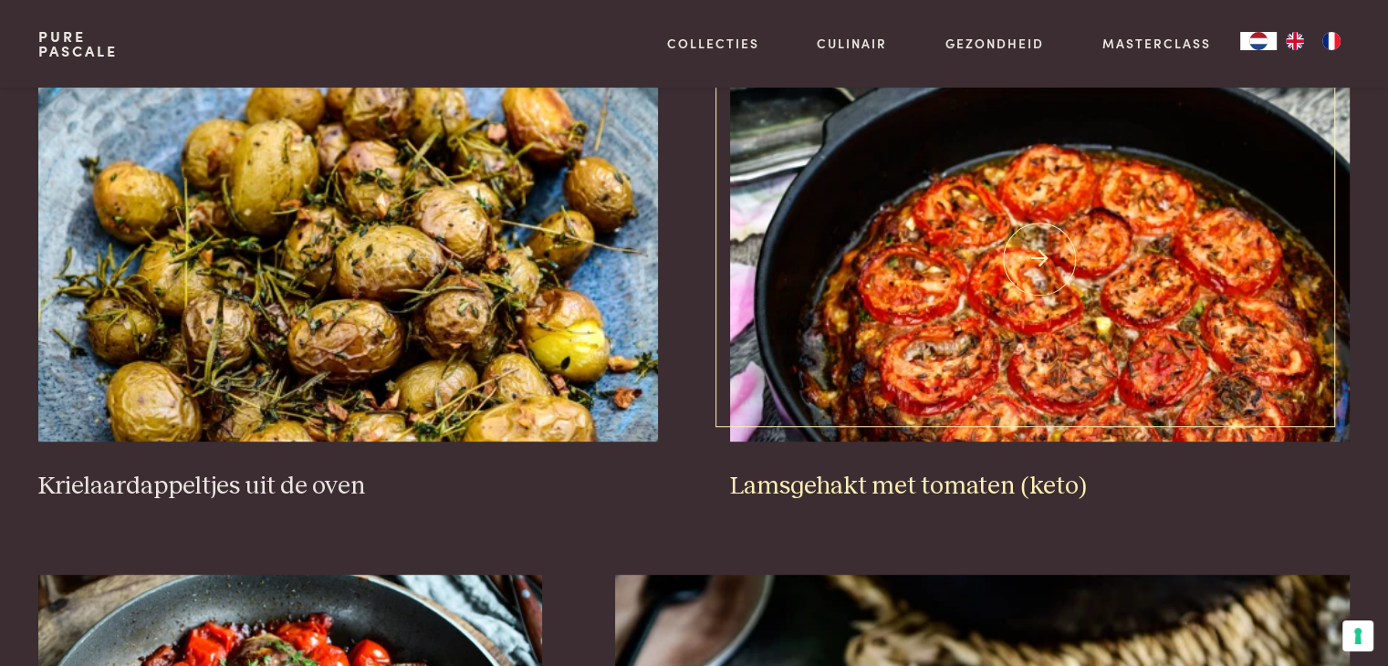
scroll to position [784, 0]
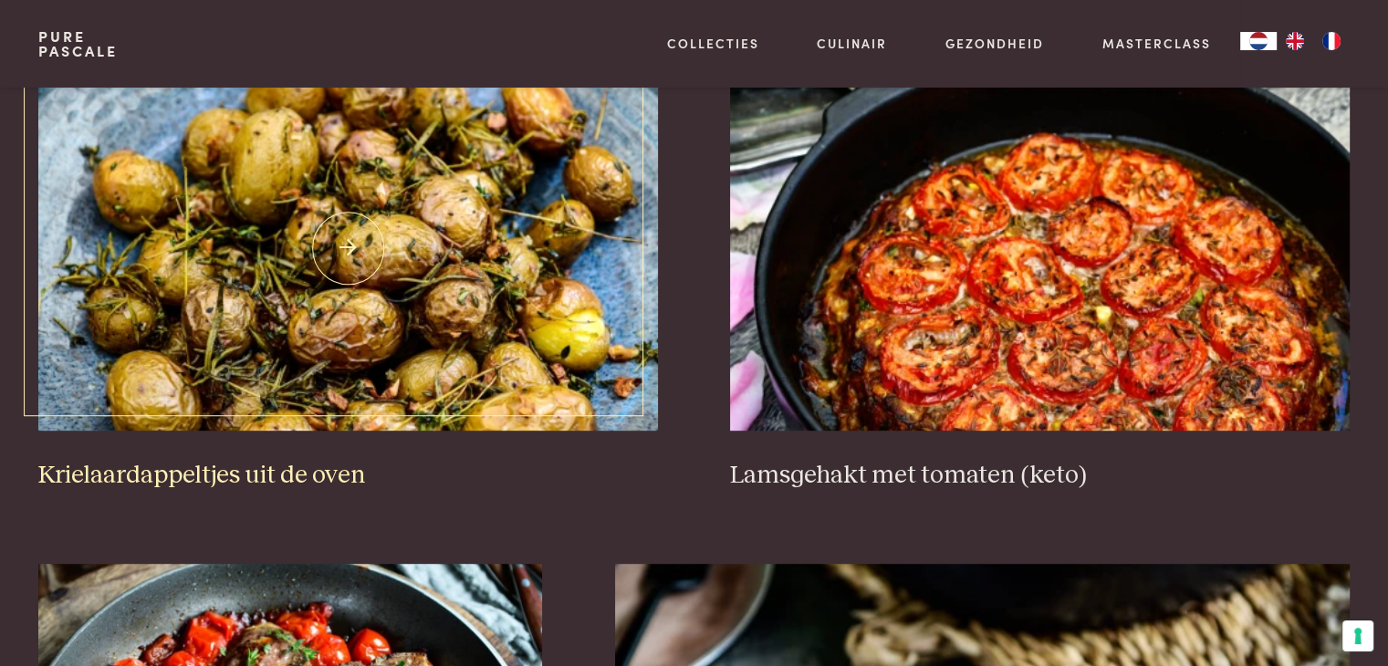
click at [412, 253] on img at bounding box center [347, 248] width 619 height 365
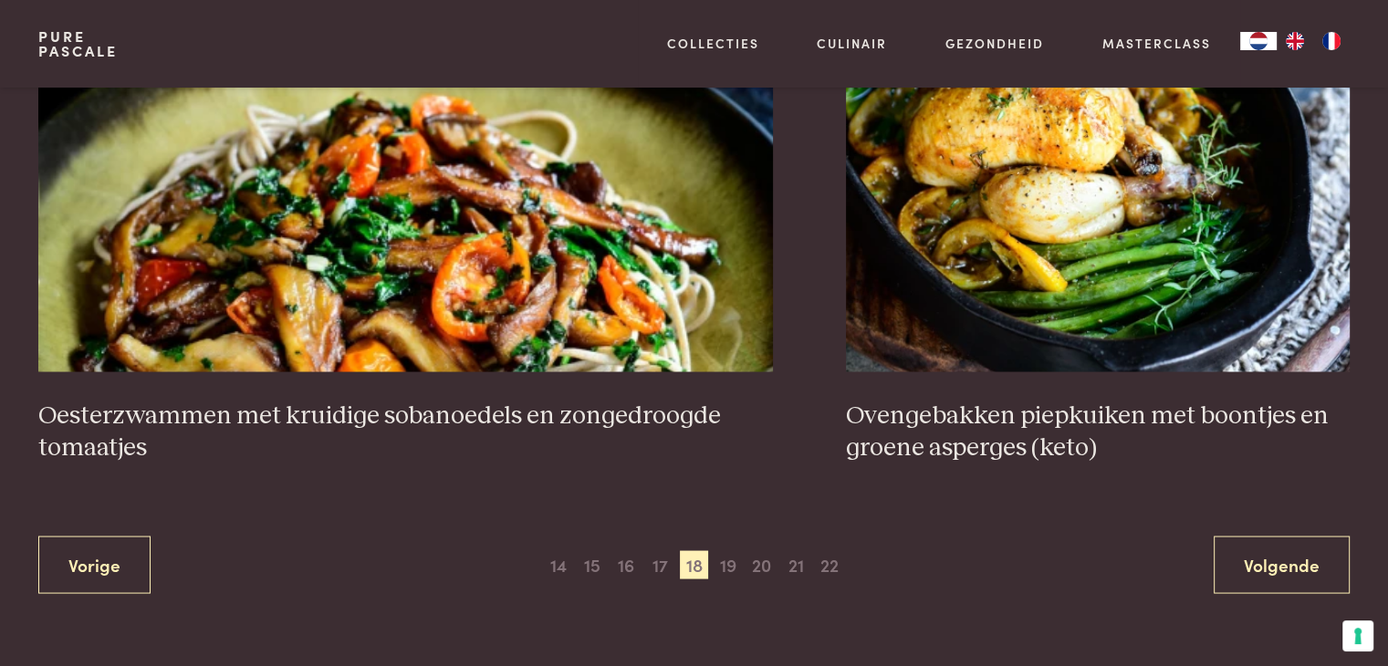
scroll to position [3430, 0]
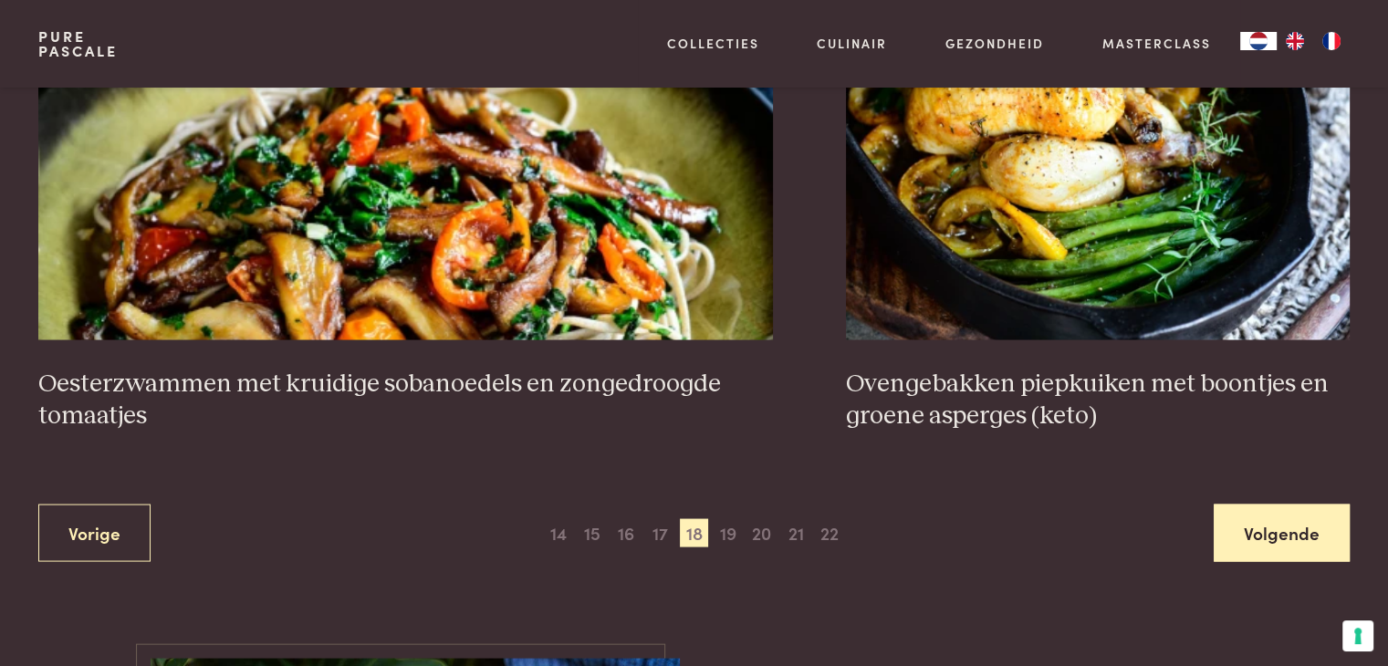
click at [1296, 504] on link "Volgende" at bounding box center [1282, 532] width 136 height 57
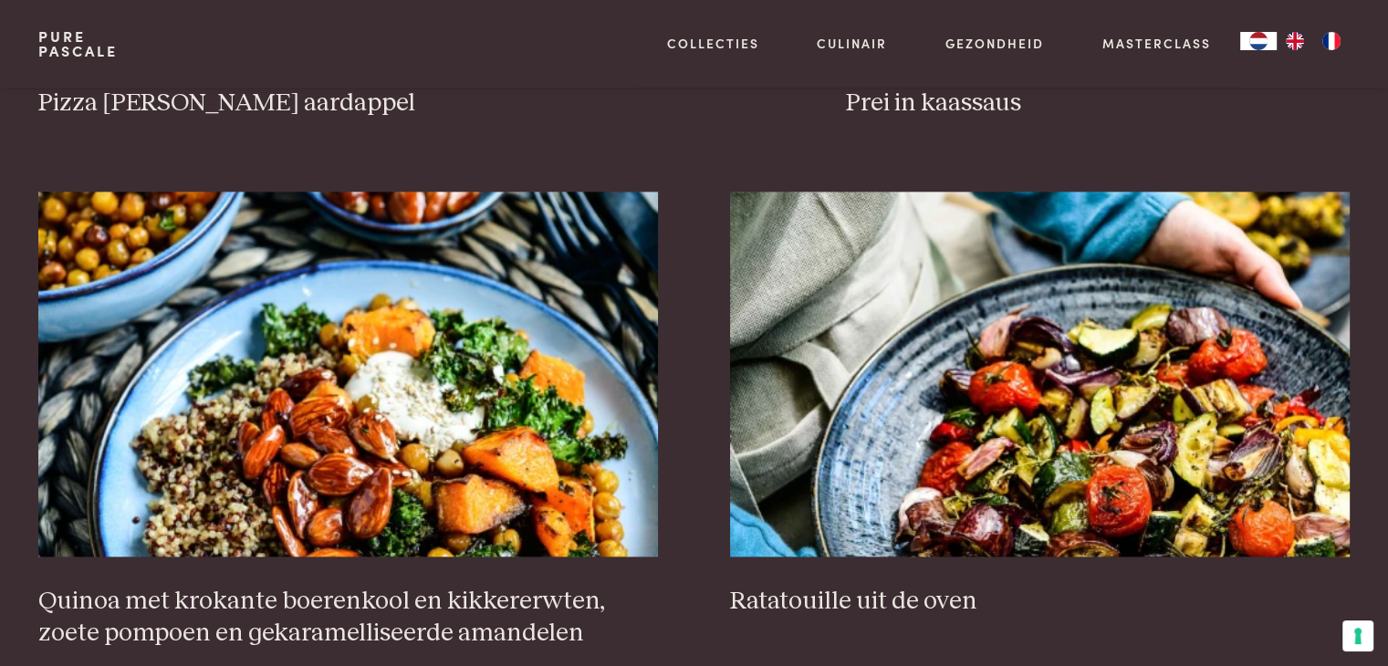
scroll to position [2244, 0]
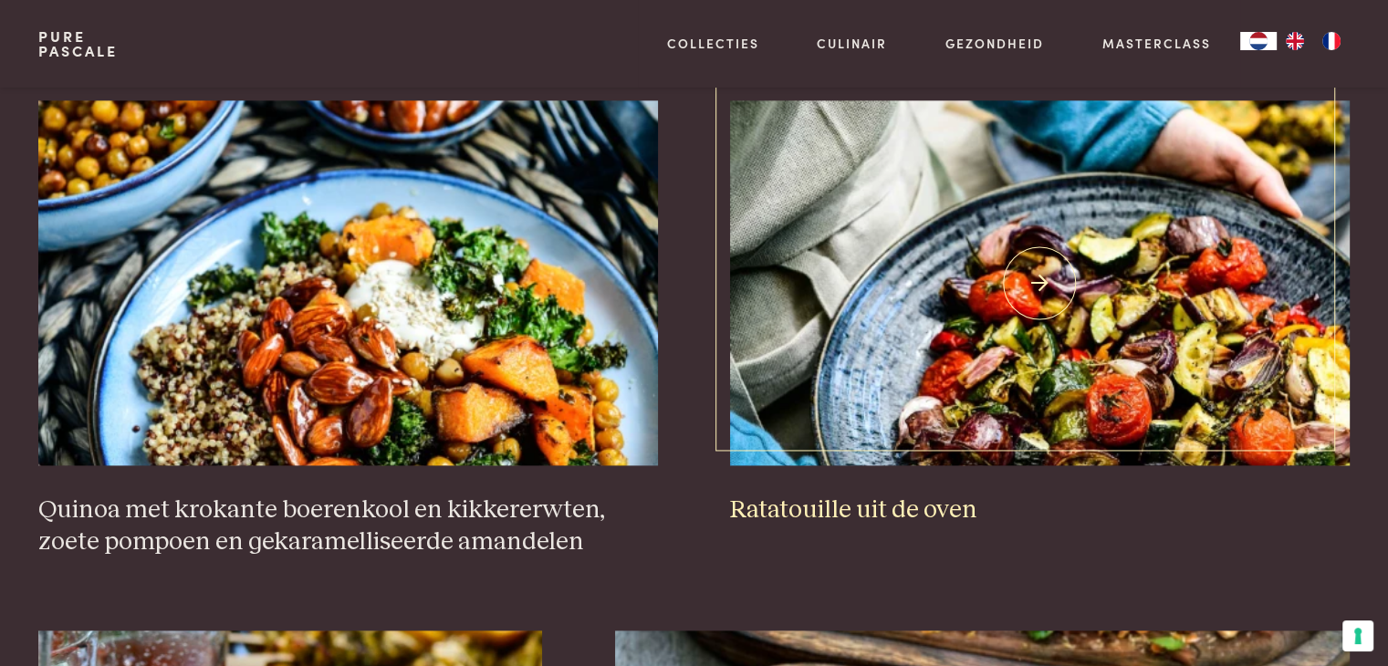
click at [1034, 379] on img at bounding box center [1039, 282] width 619 height 365
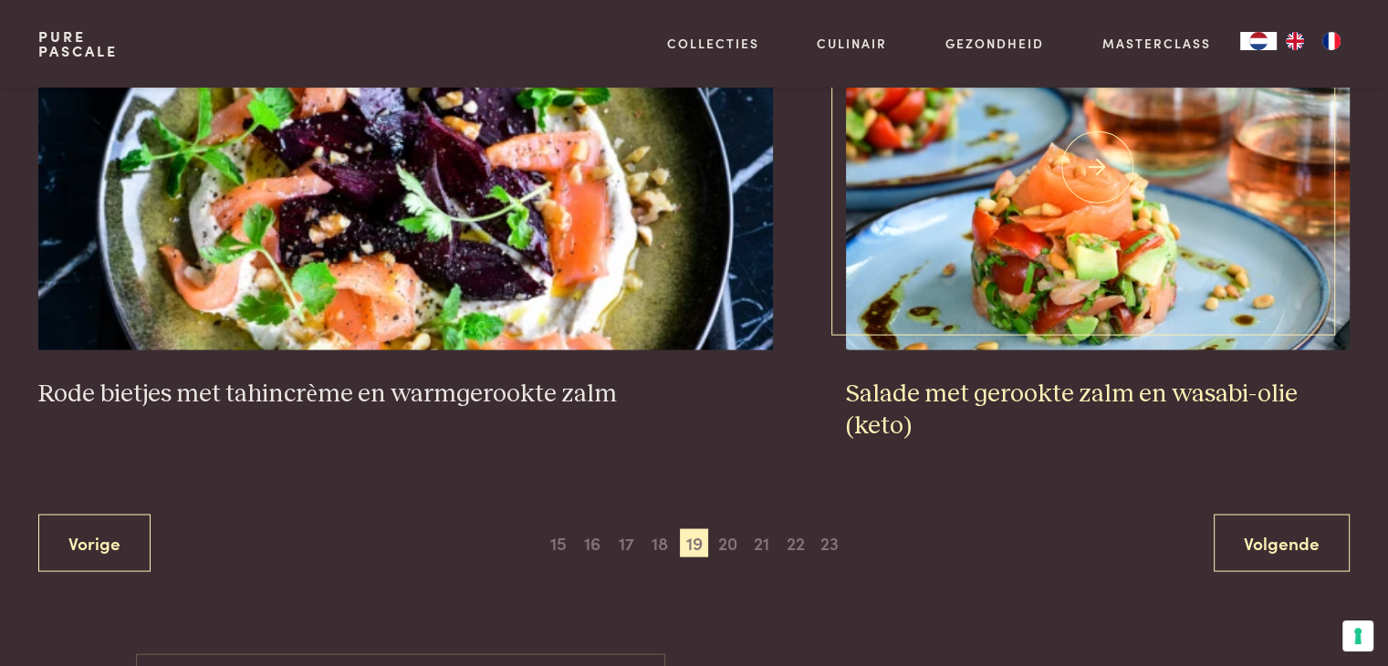
scroll to position [3430, 0]
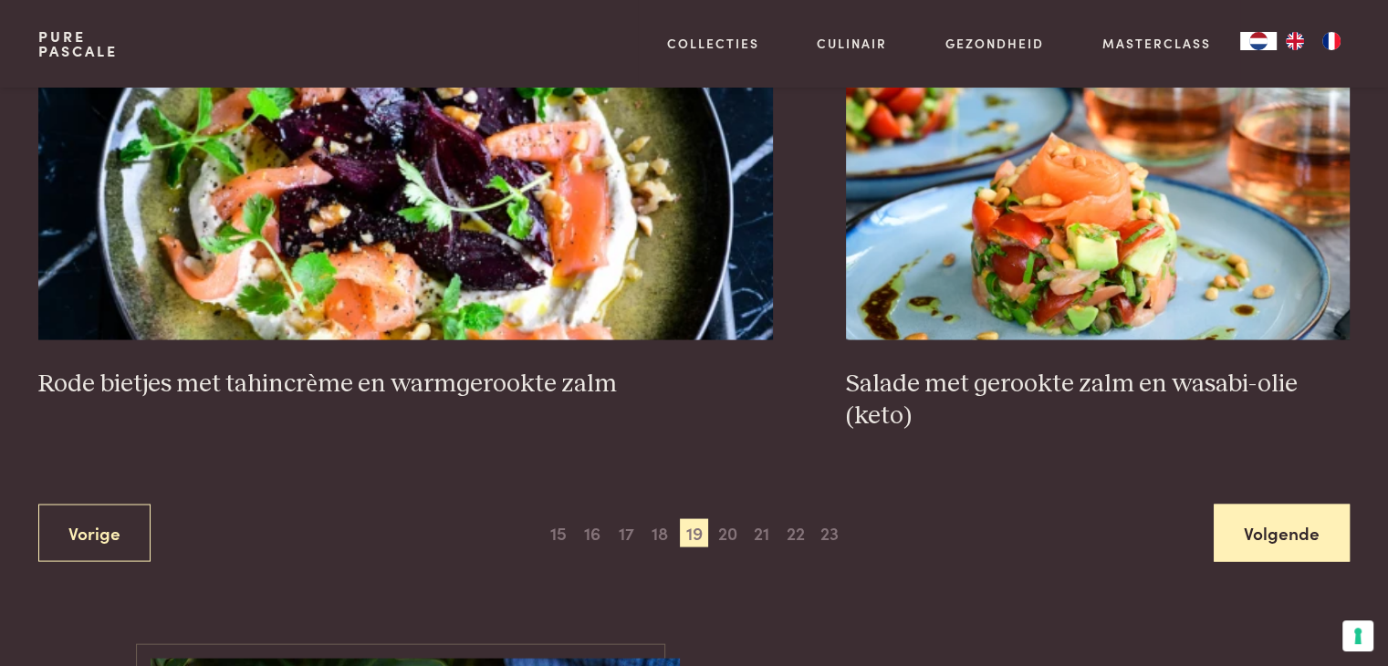
click at [1250, 536] on link "Volgende" at bounding box center [1282, 532] width 136 height 57
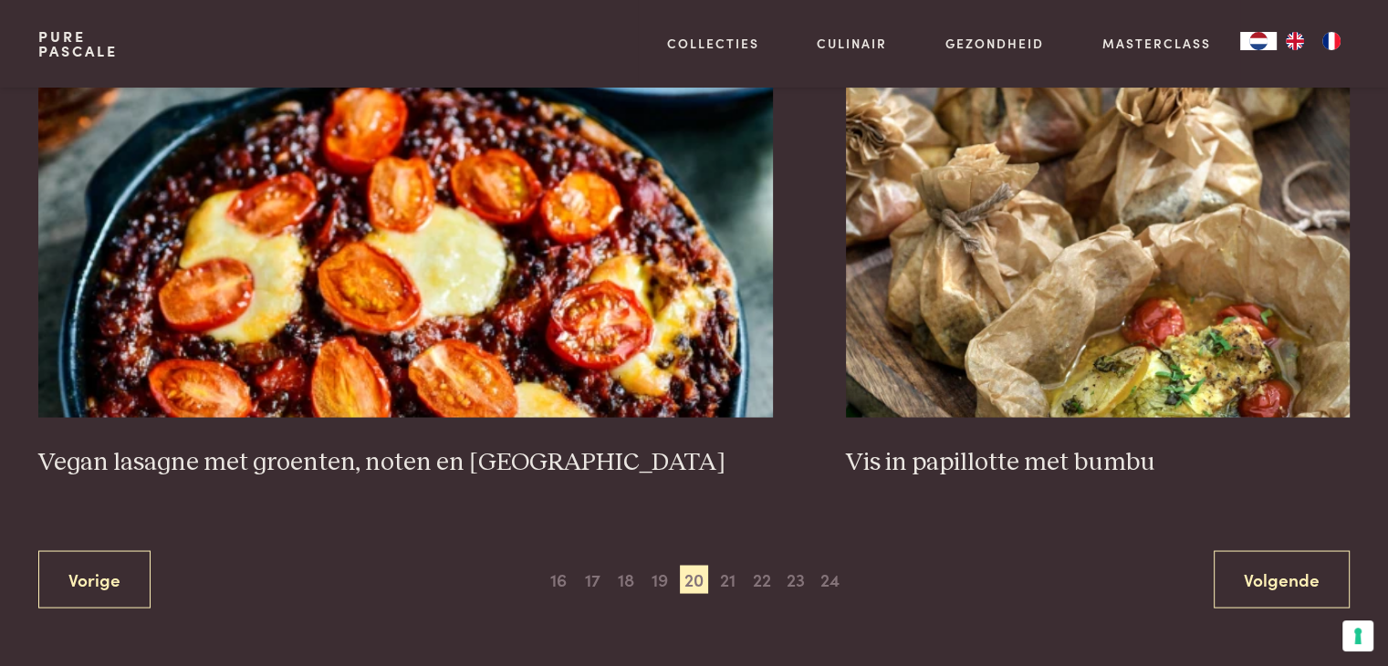
scroll to position [3338, 0]
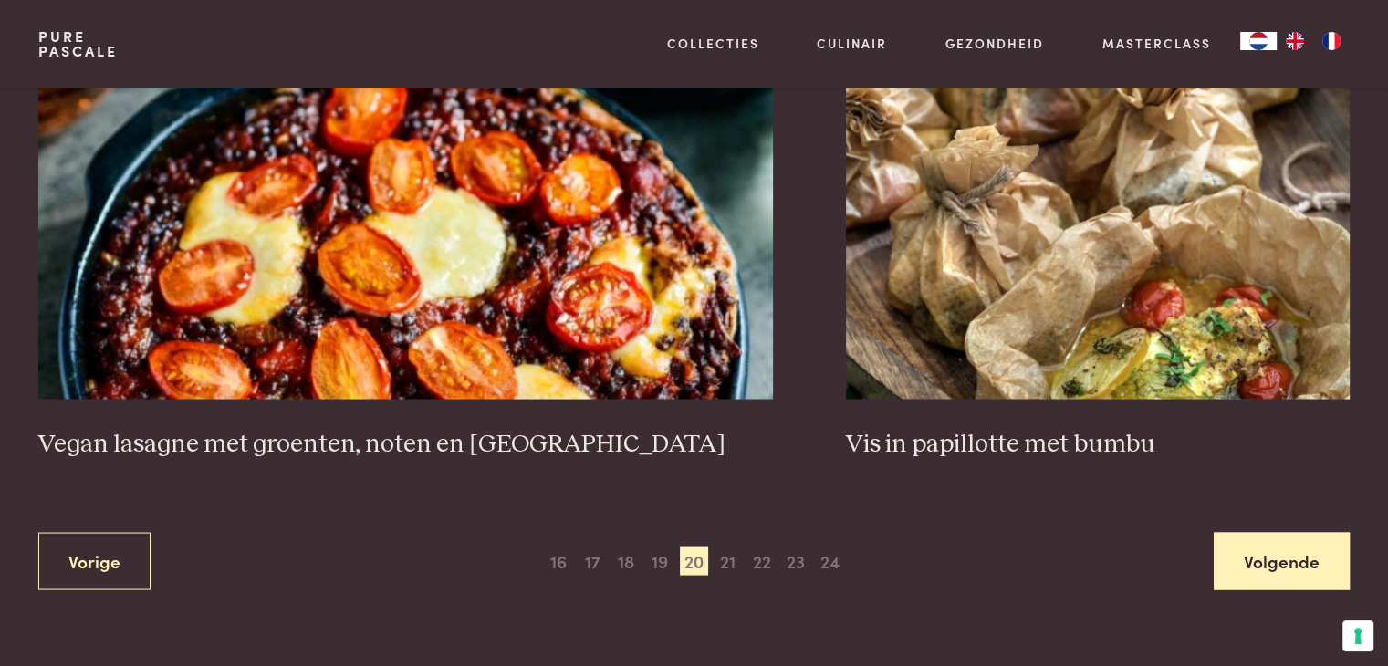
click at [1259, 555] on link "Volgende" at bounding box center [1282, 560] width 136 height 57
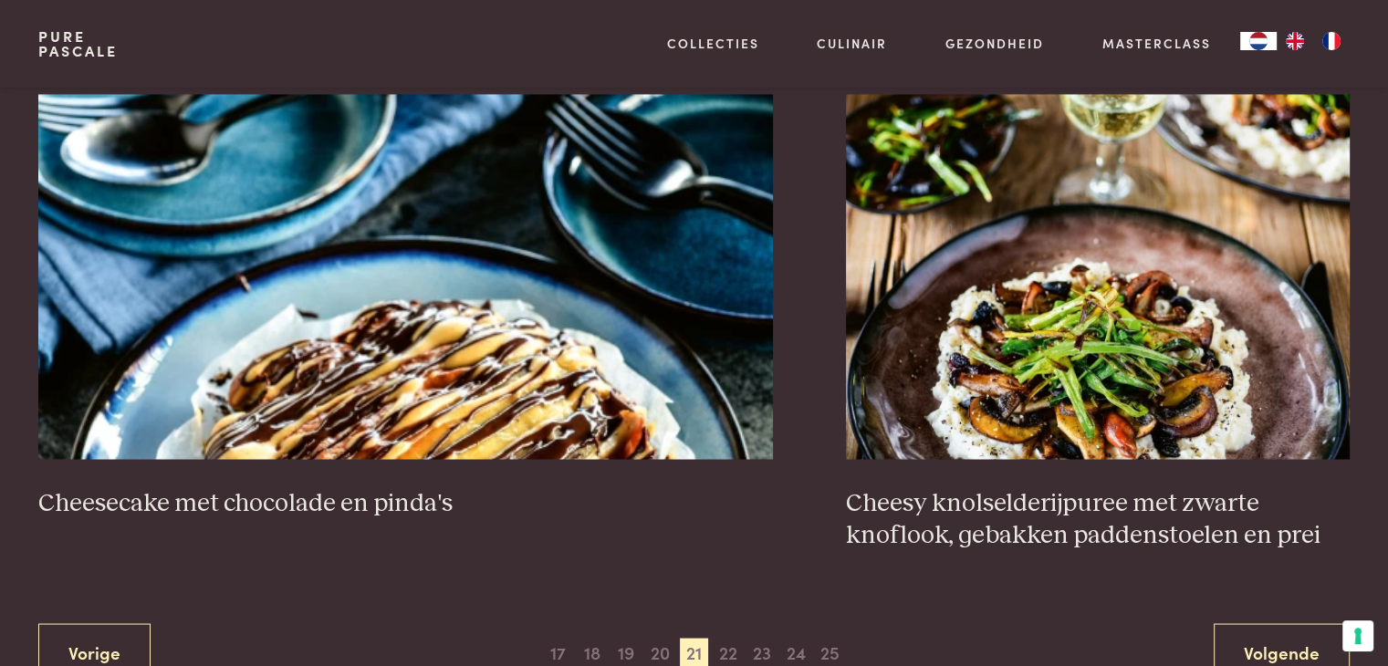
scroll to position [3338, 0]
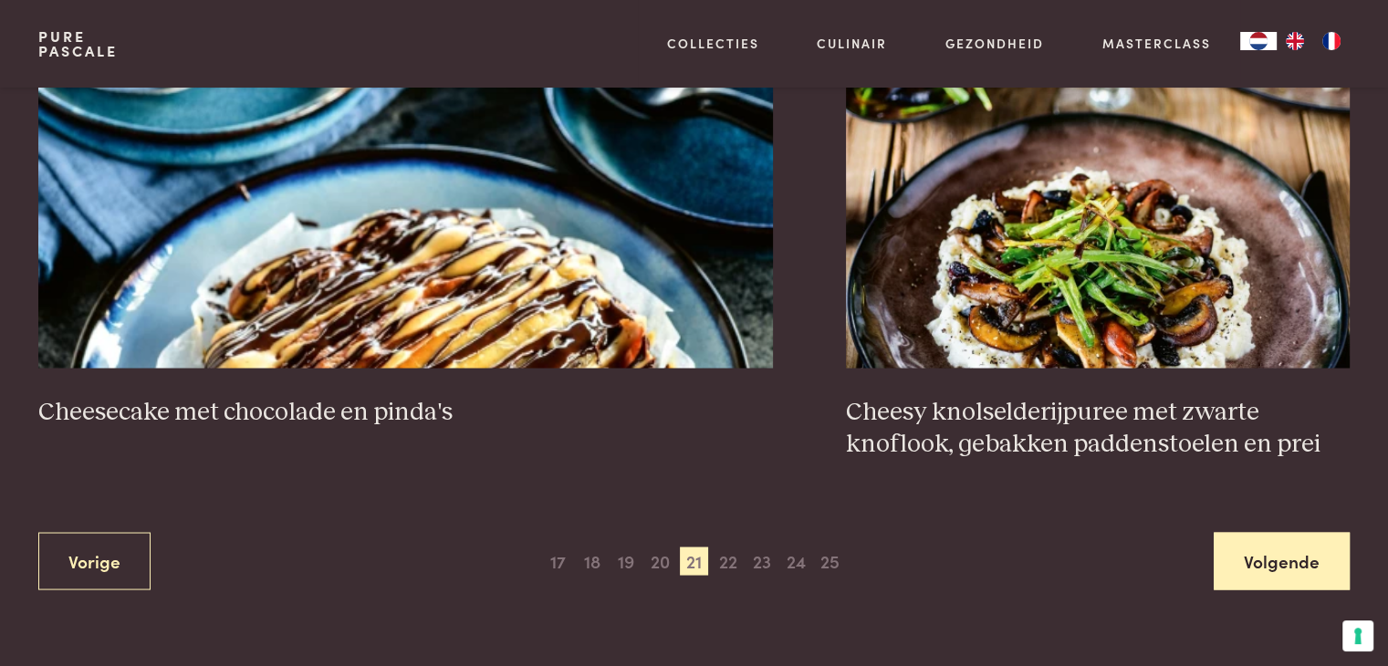
click at [1298, 557] on link "Volgende" at bounding box center [1282, 560] width 136 height 57
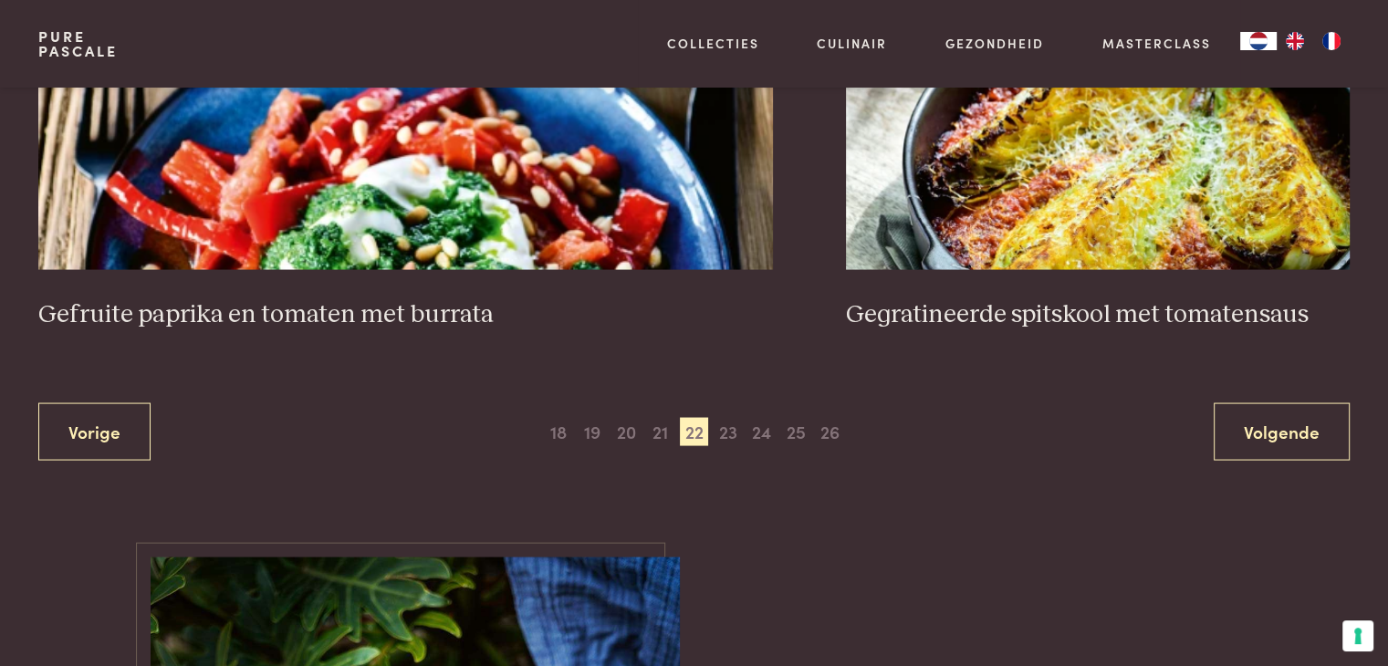
scroll to position [3521, 0]
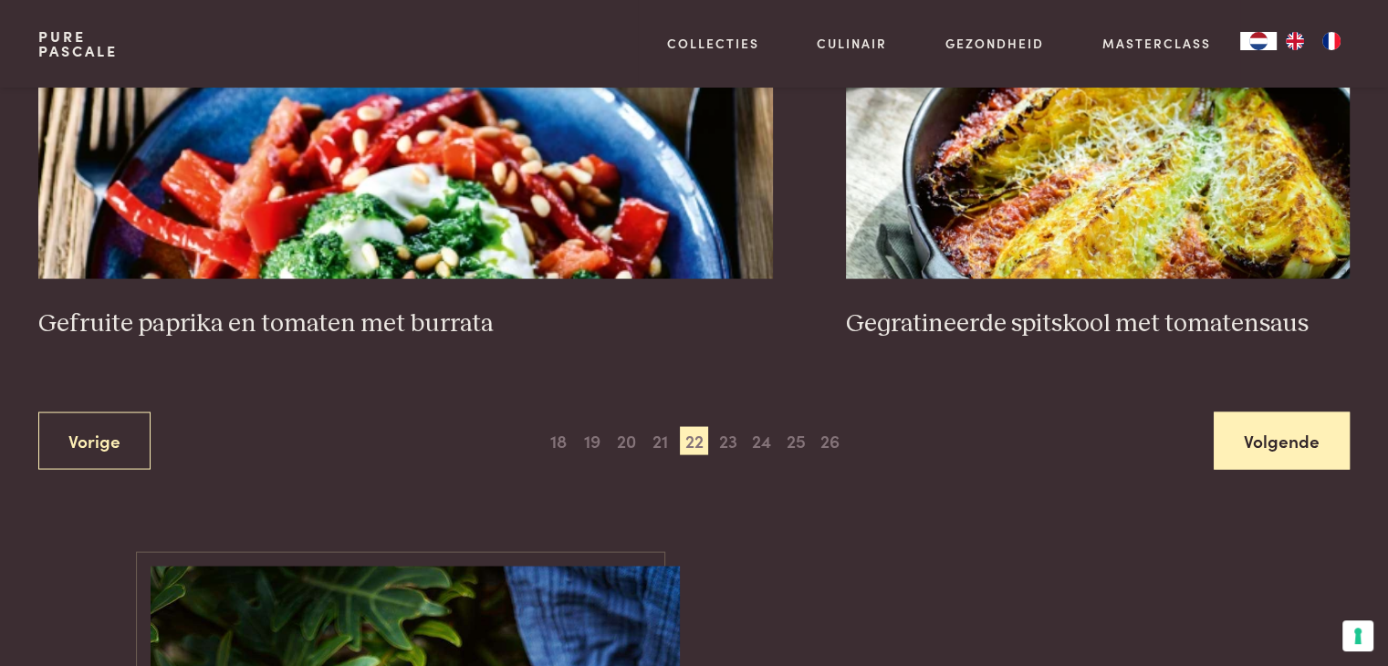
click at [1299, 443] on link "Volgende" at bounding box center [1282, 440] width 136 height 57
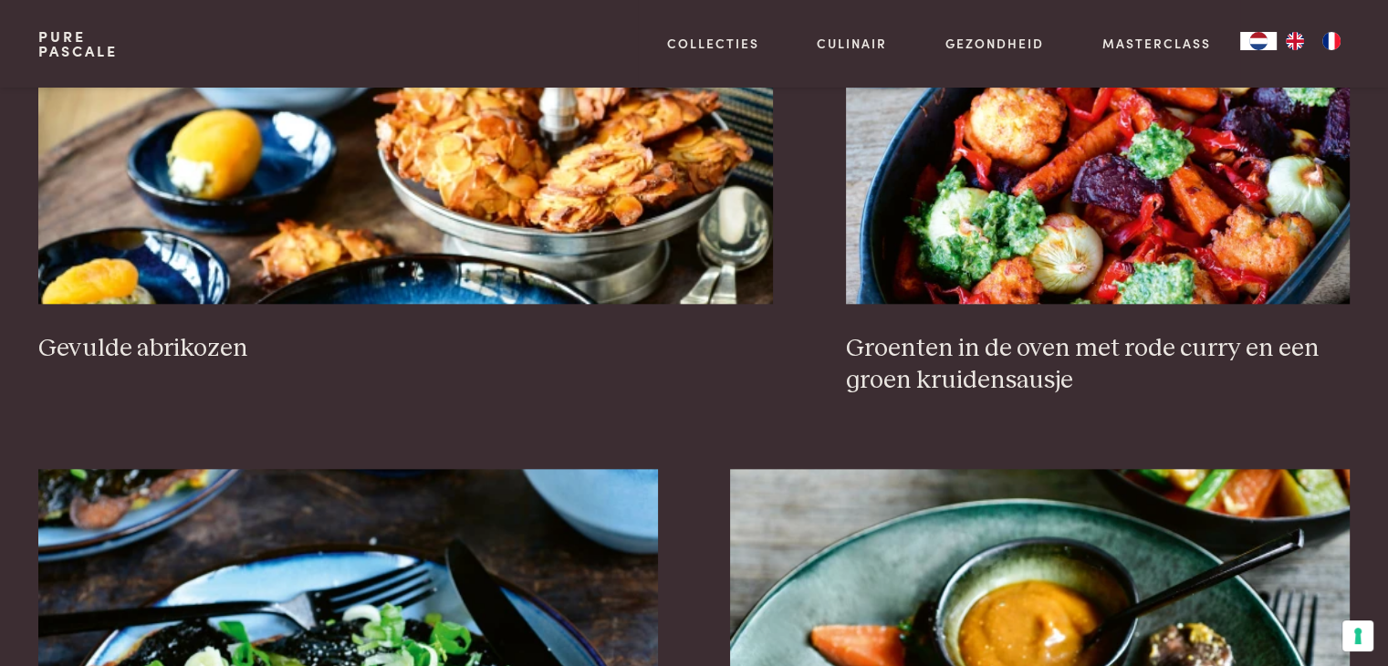
scroll to position [1879, 0]
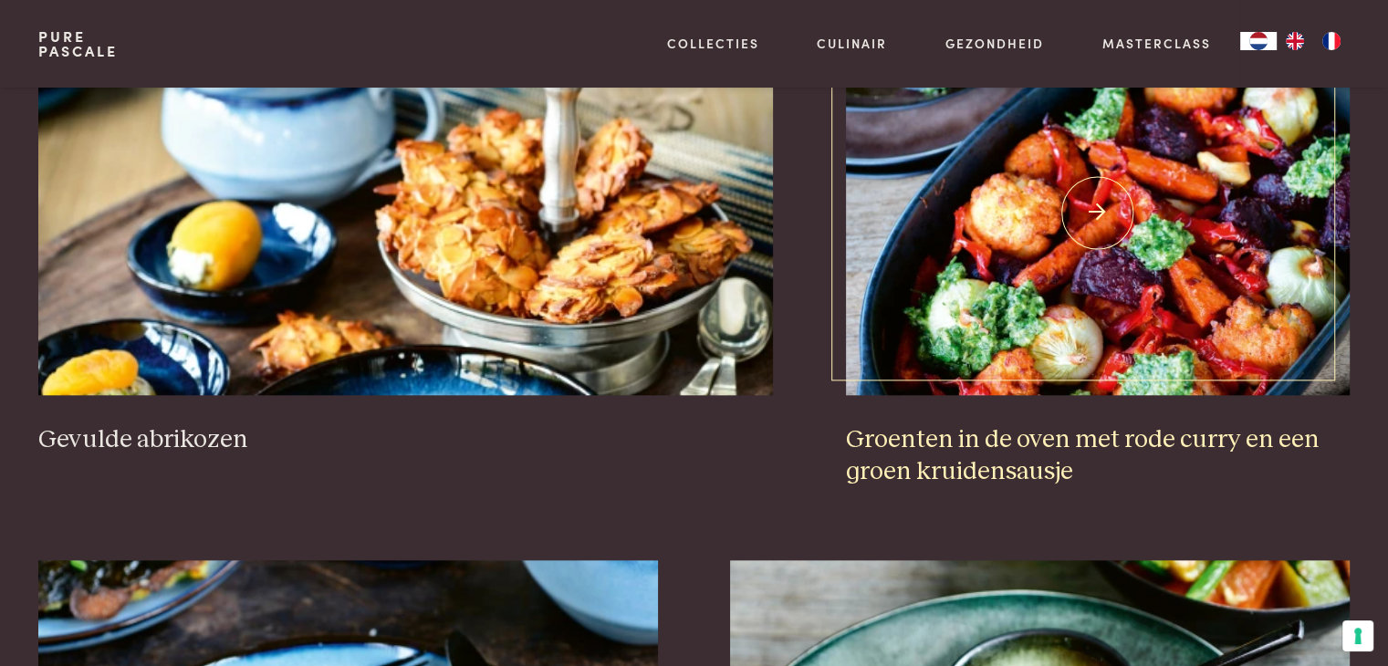
click at [1188, 241] on img at bounding box center [1098, 212] width 504 height 365
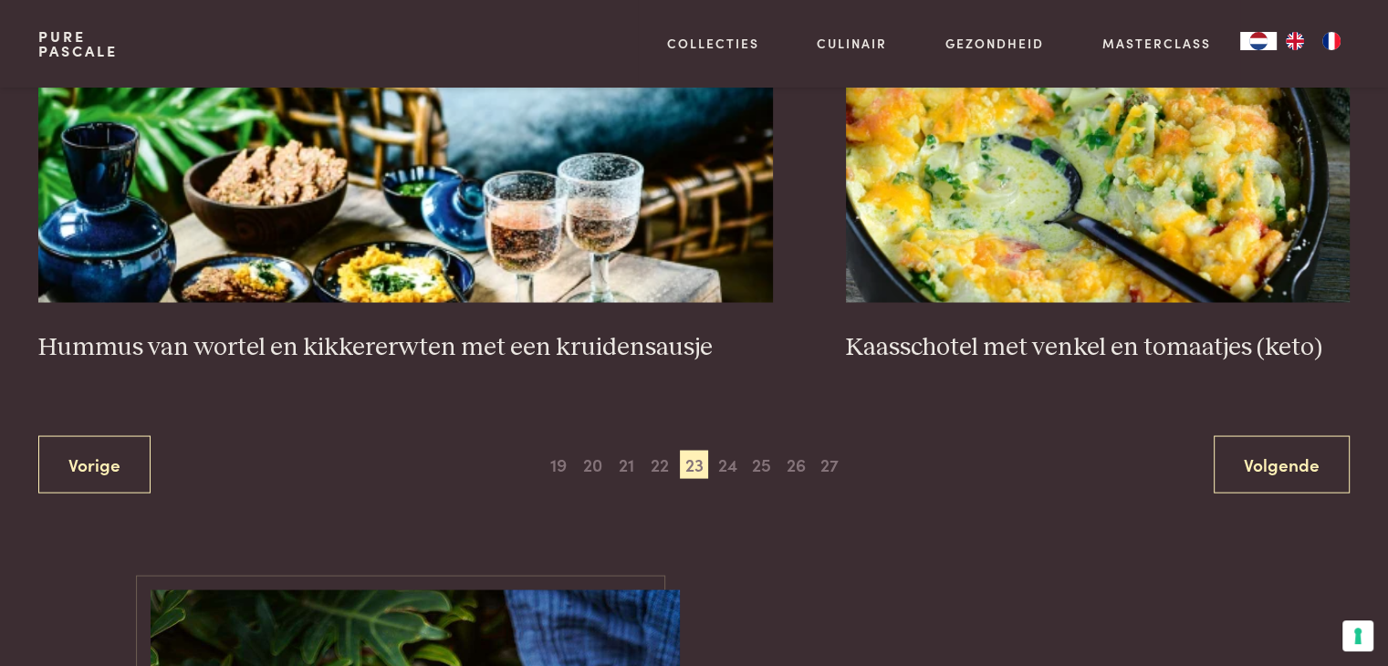
scroll to position [3521, 0]
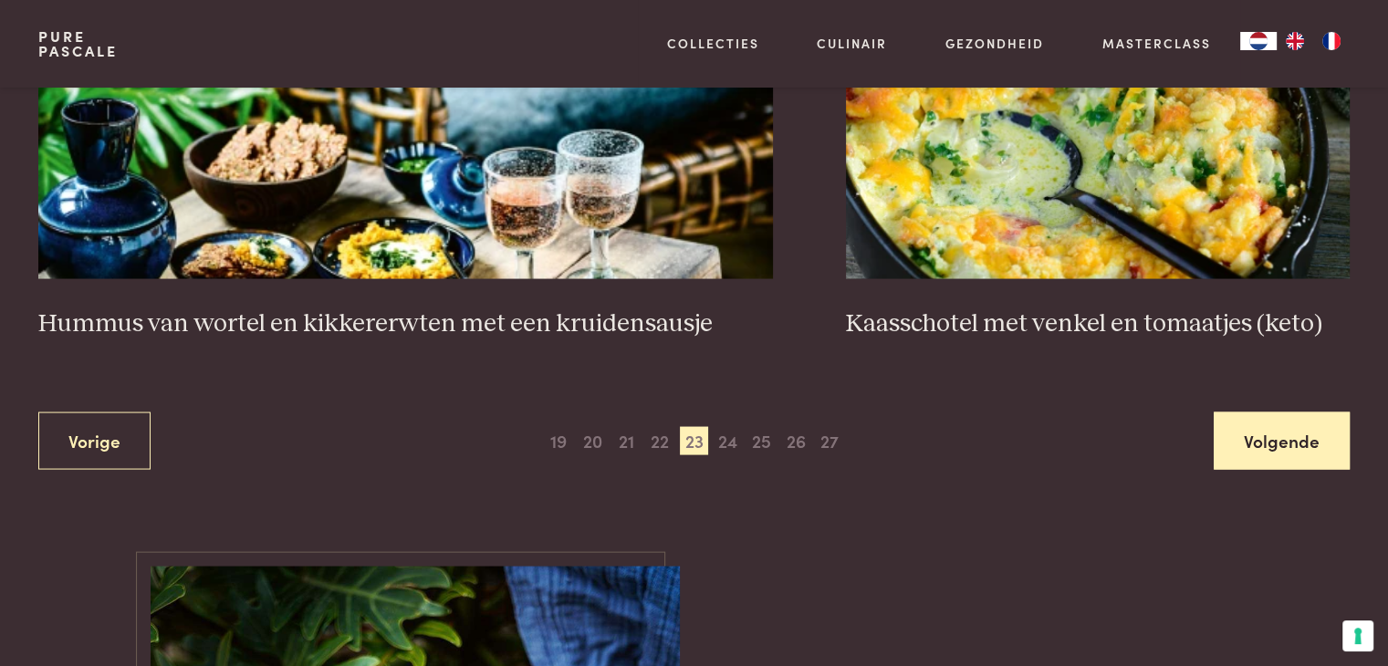
click at [1261, 417] on link "Volgende" at bounding box center [1282, 440] width 136 height 57
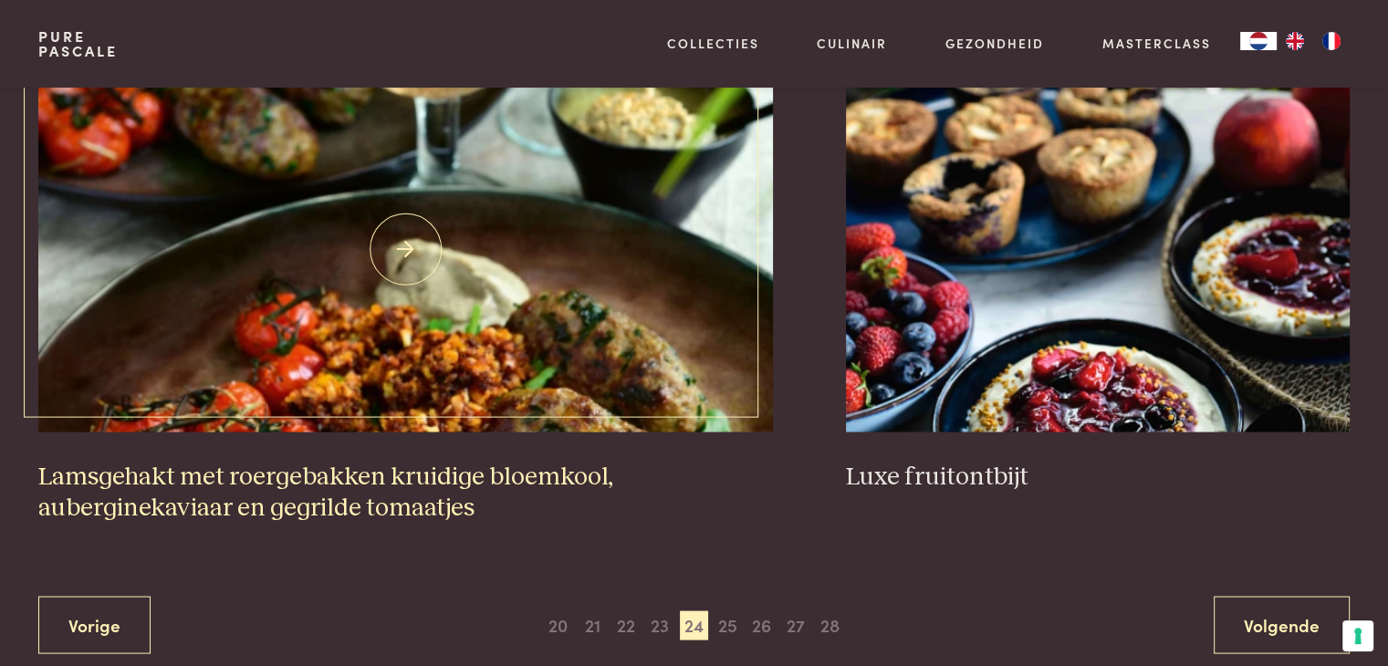
scroll to position [3430, 0]
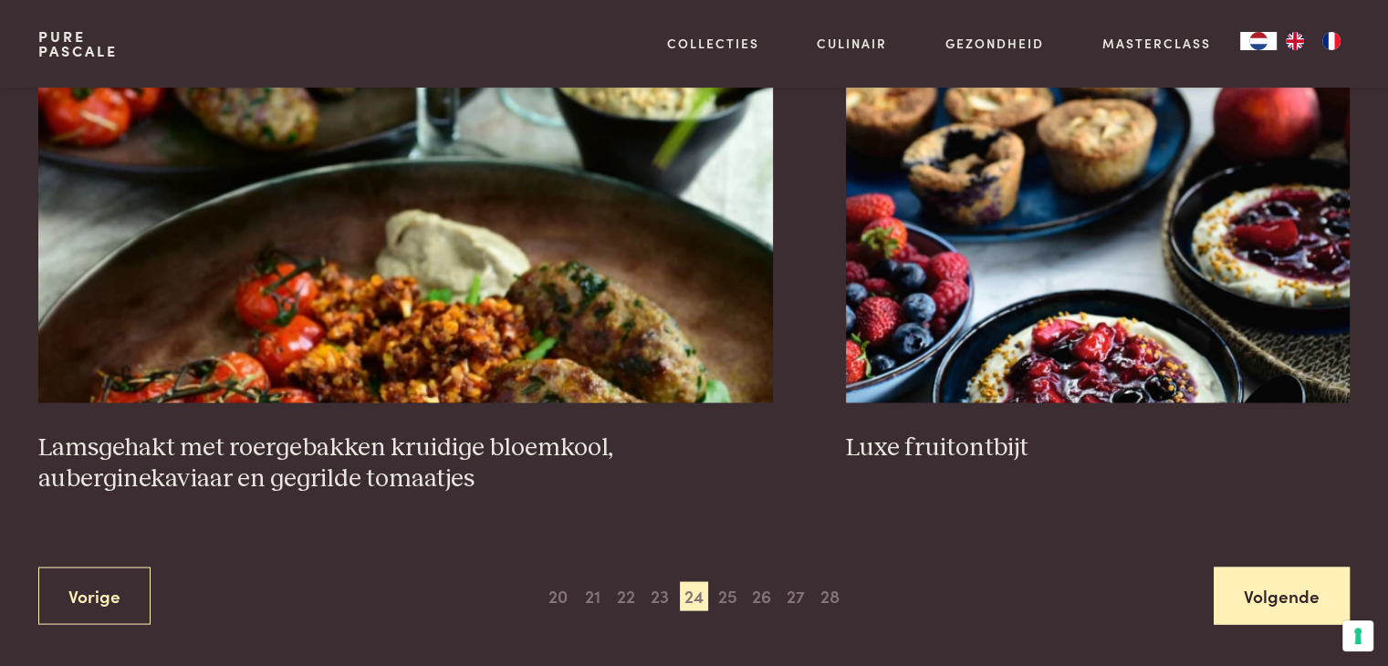
click at [1234, 586] on link "Volgende" at bounding box center [1282, 595] width 136 height 57
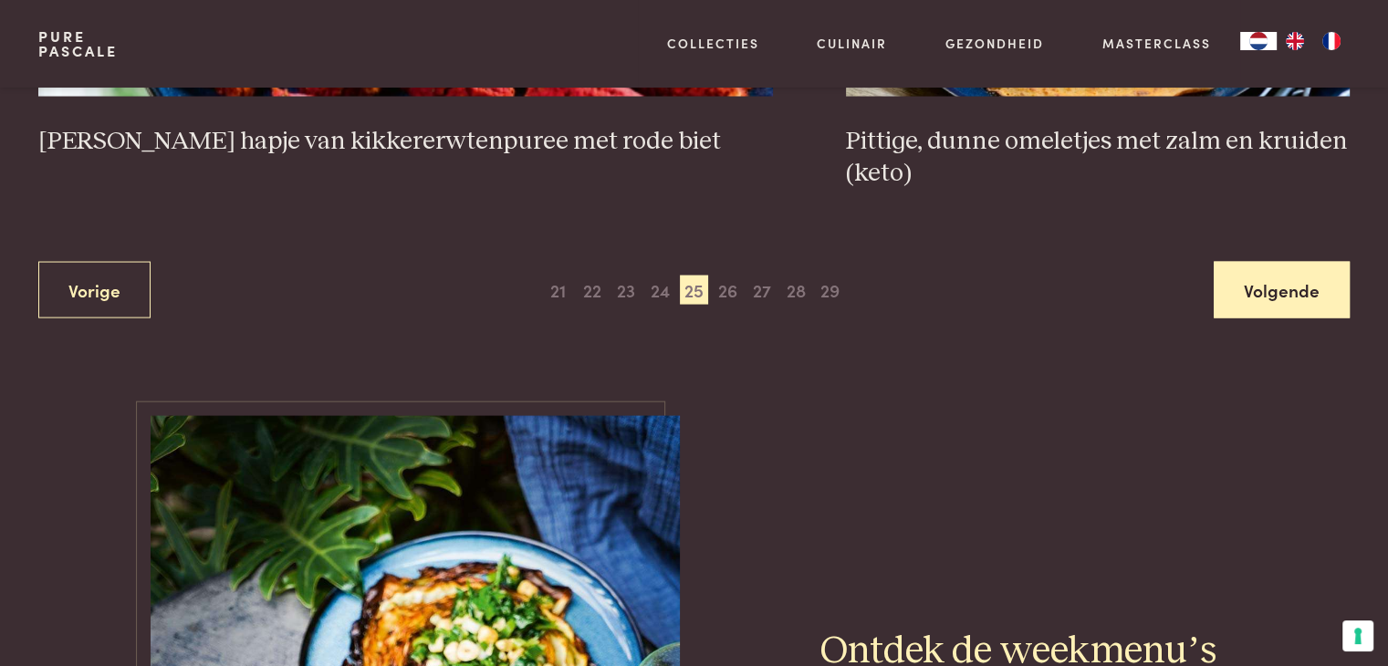
scroll to position [3612, 0]
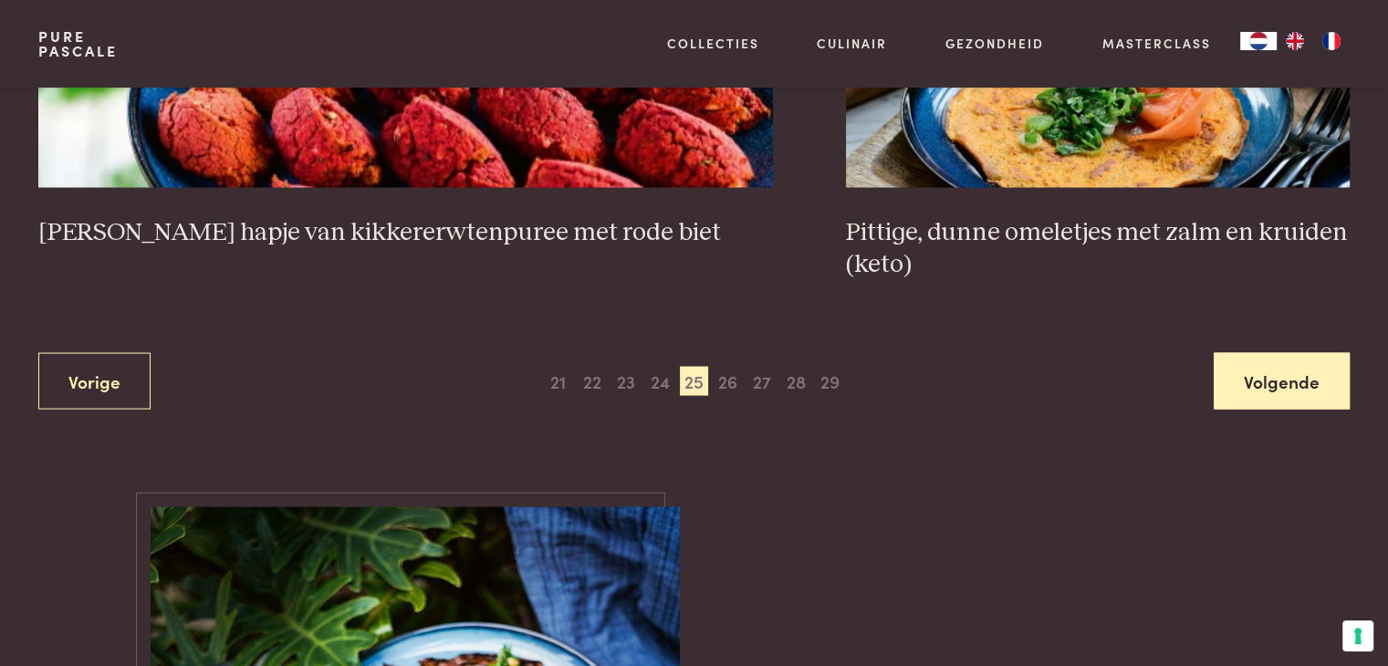
click at [1270, 353] on link "Volgende" at bounding box center [1282, 381] width 136 height 57
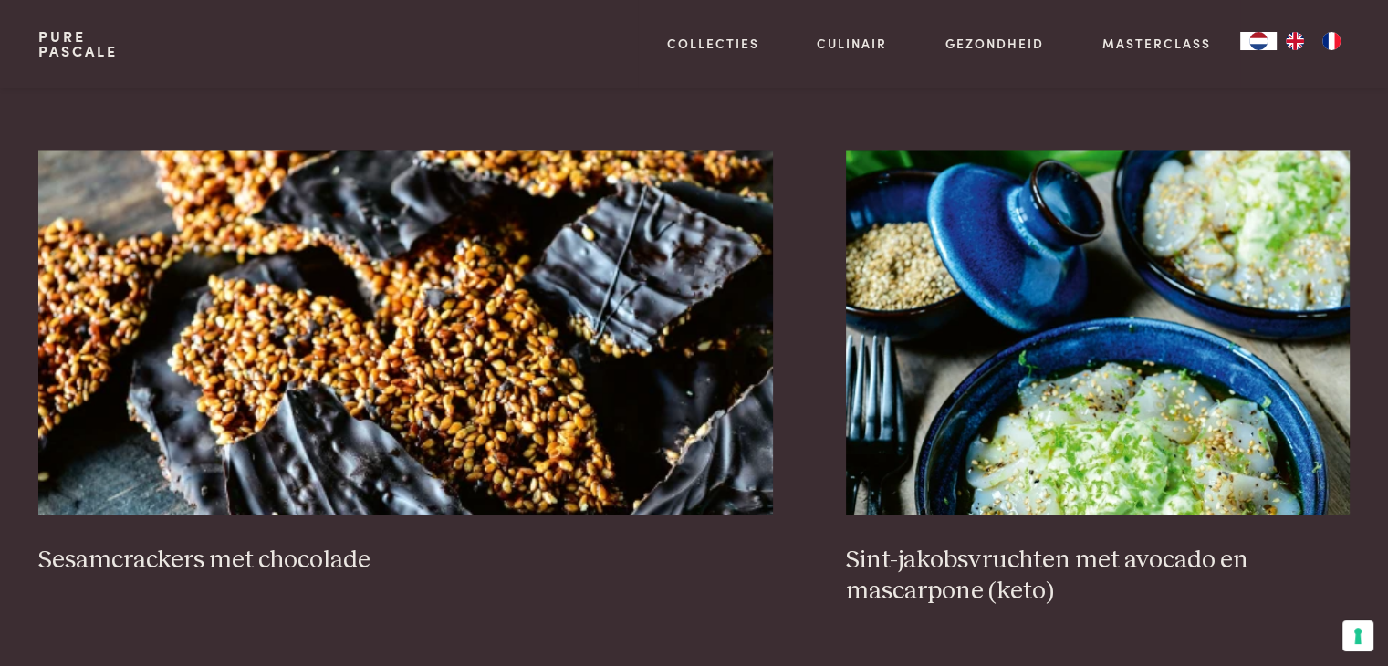
scroll to position [3496, 0]
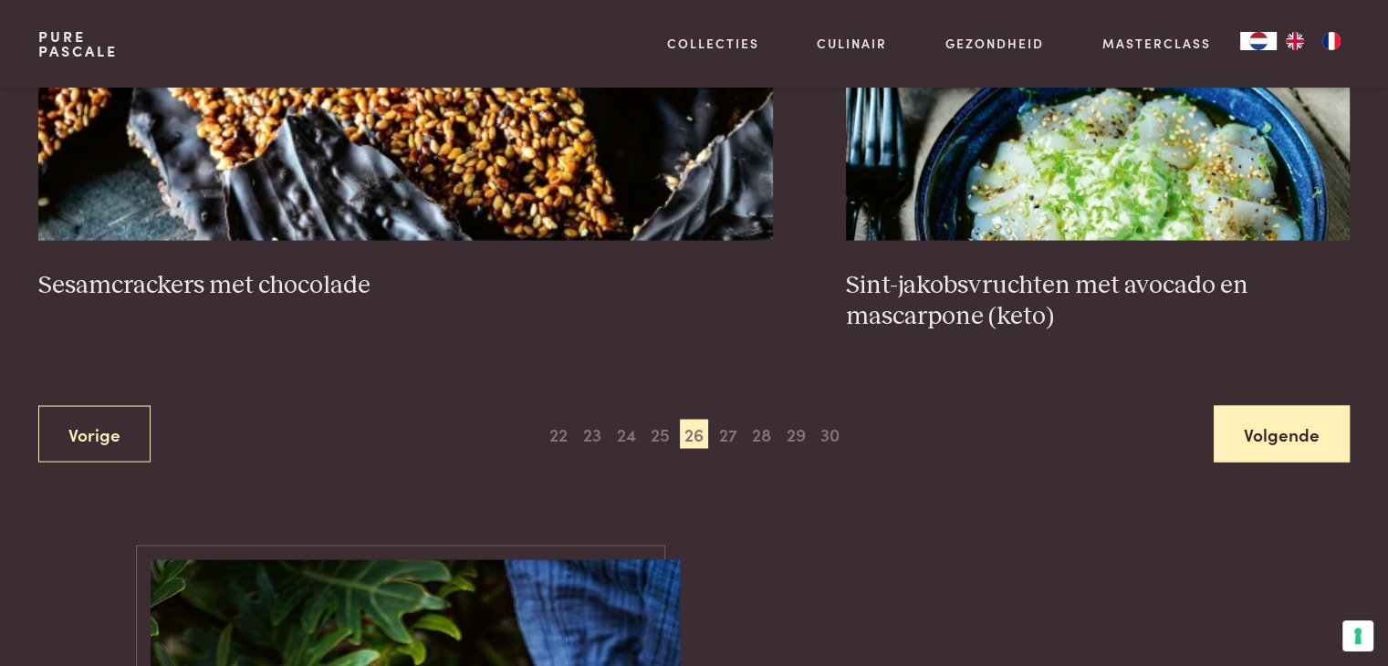
click at [1271, 428] on link "Volgende" at bounding box center [1282, 434] width 136 height 57
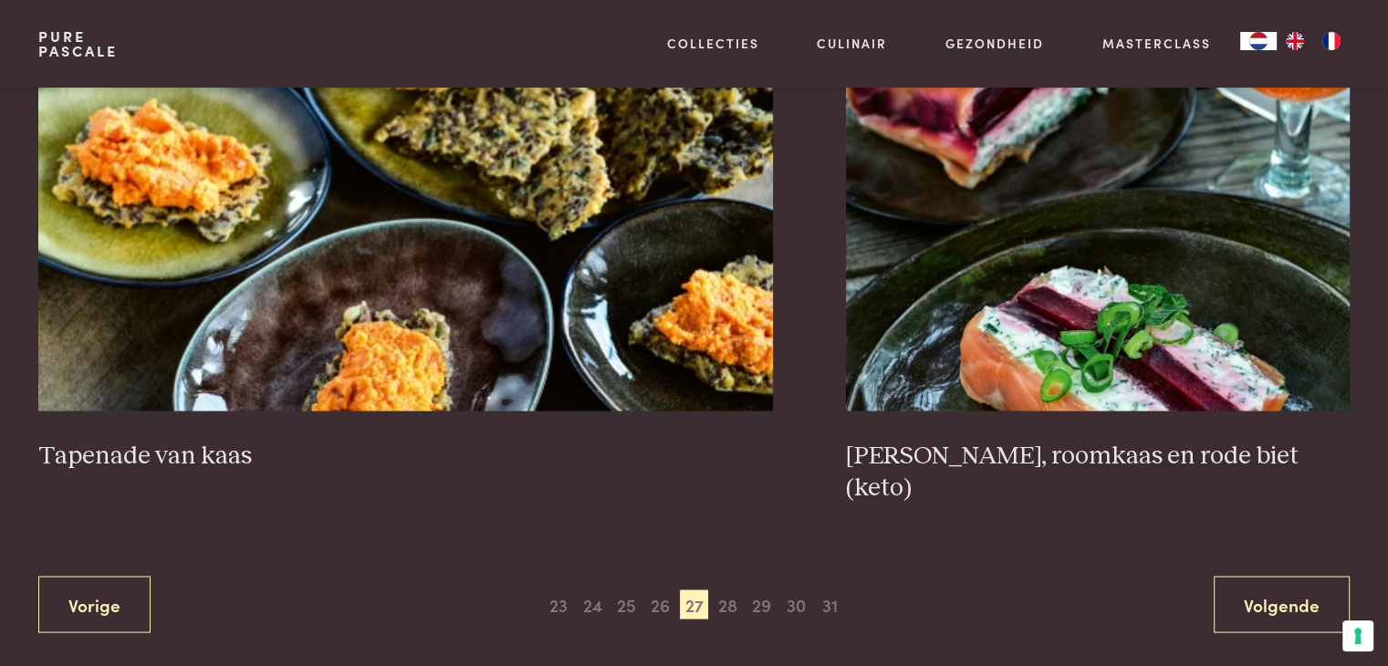
scroll to position [3430, 0]
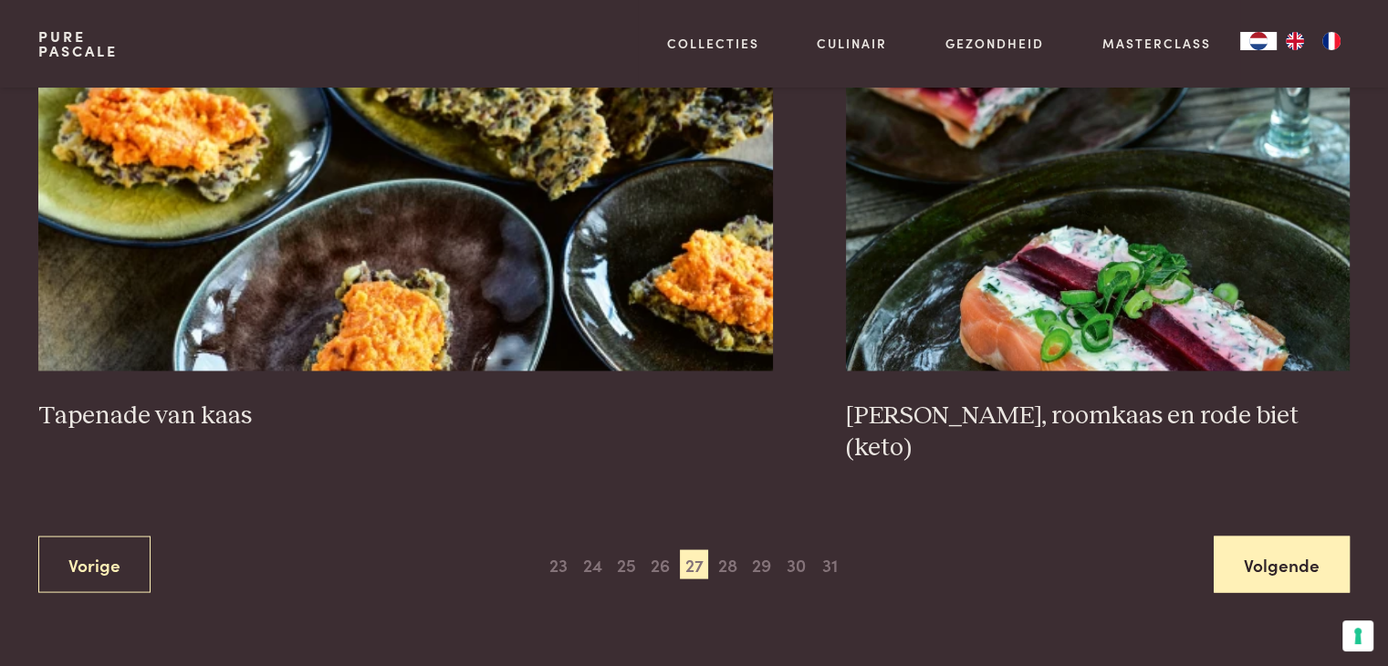
click at [1230, 536] on link "Volgende" at bounding box center [1282, 564] width 136 height 57
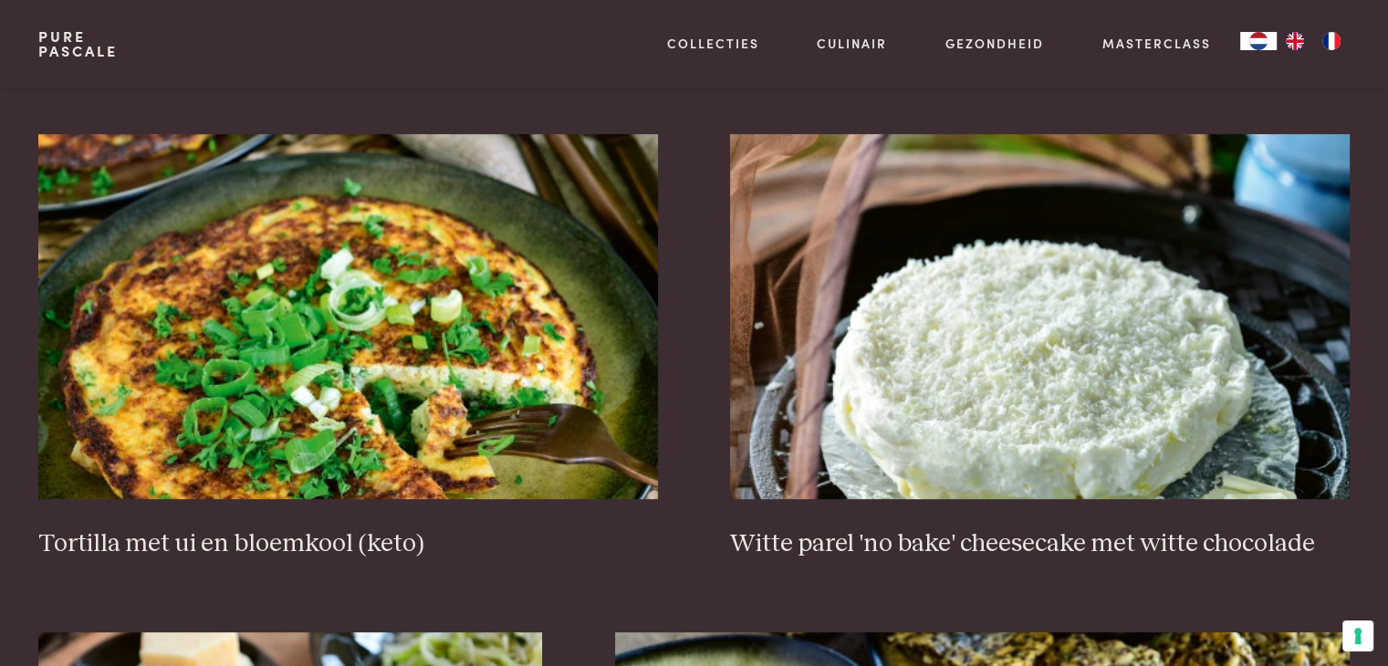
scroll to position [730, 0]
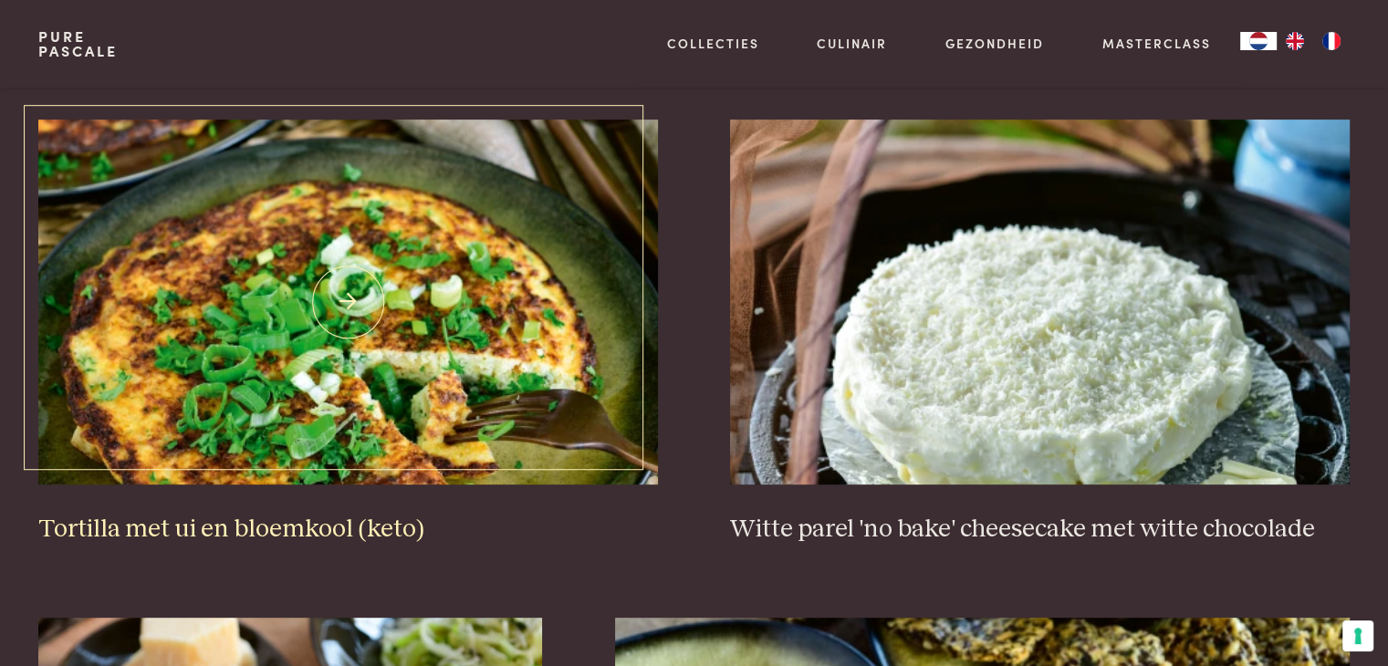
click at [267, 431] on img at bounding box center [347, 302] width 619 height 365
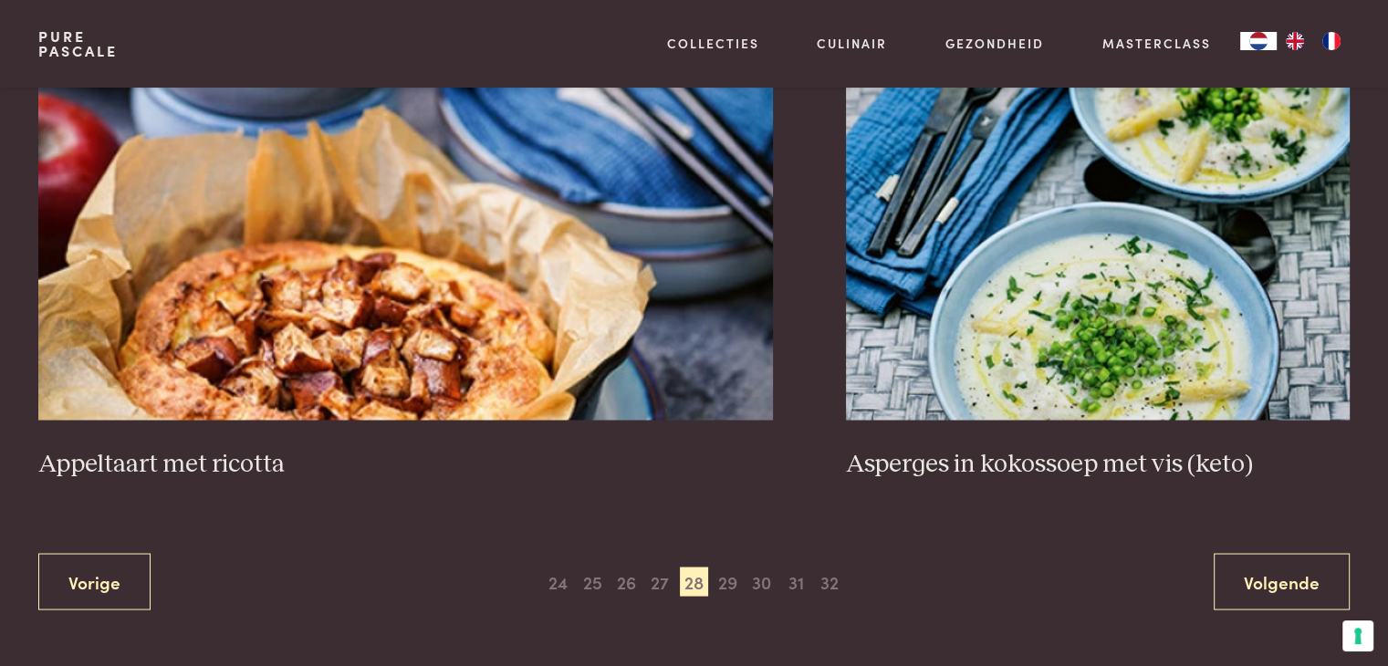
scroll to position [3285, 0]
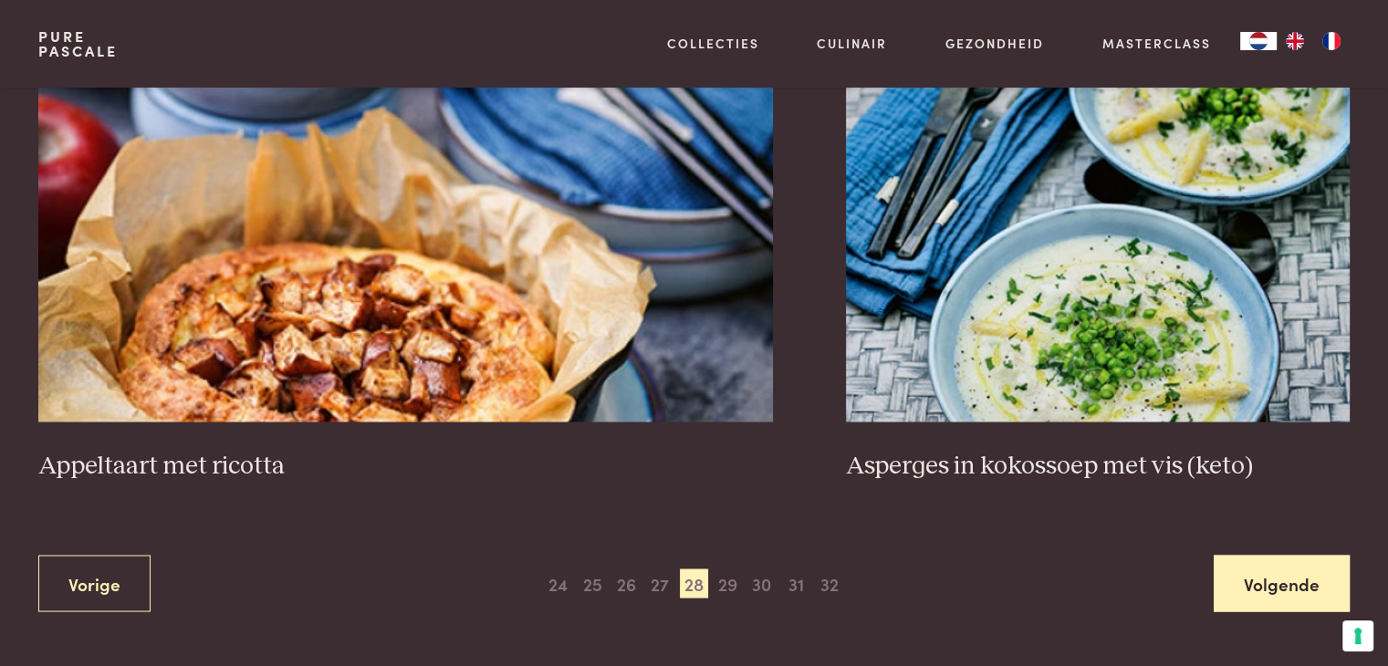
click at [1237, 570] on link "Volgende" at bounding box center [1282, 583] width 136 height 57
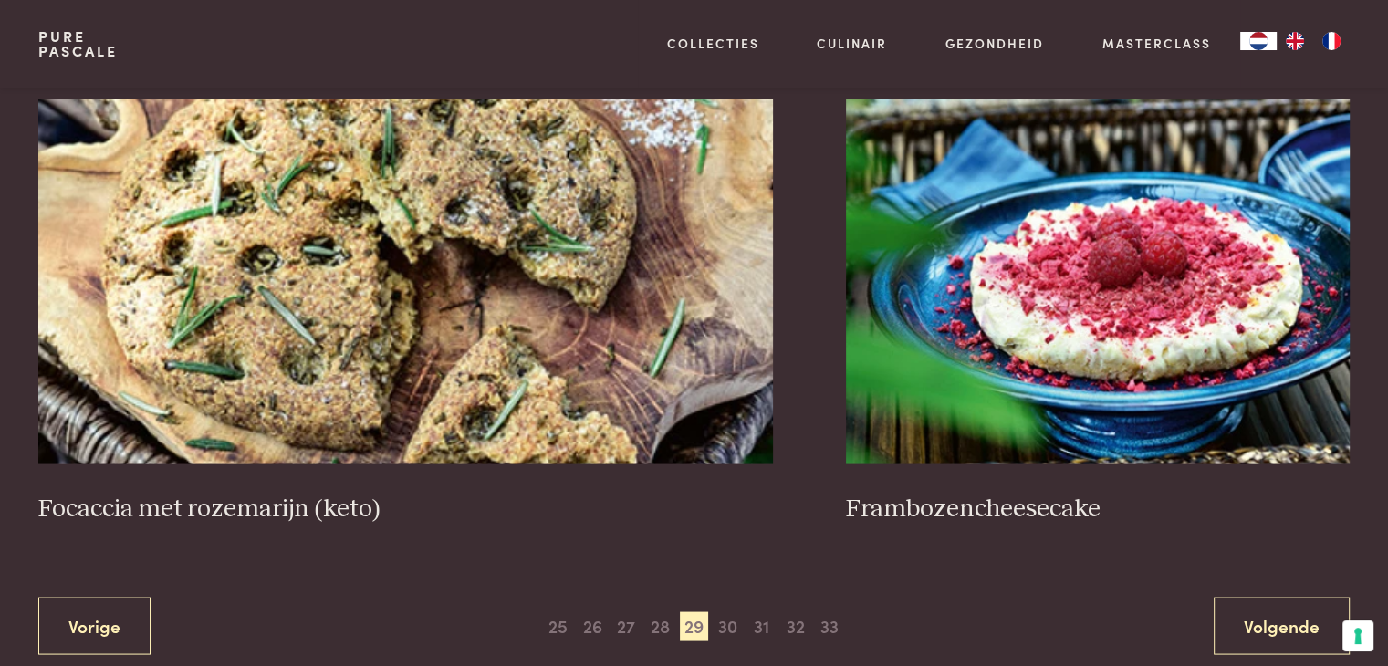
scroll to position [3430, 0]
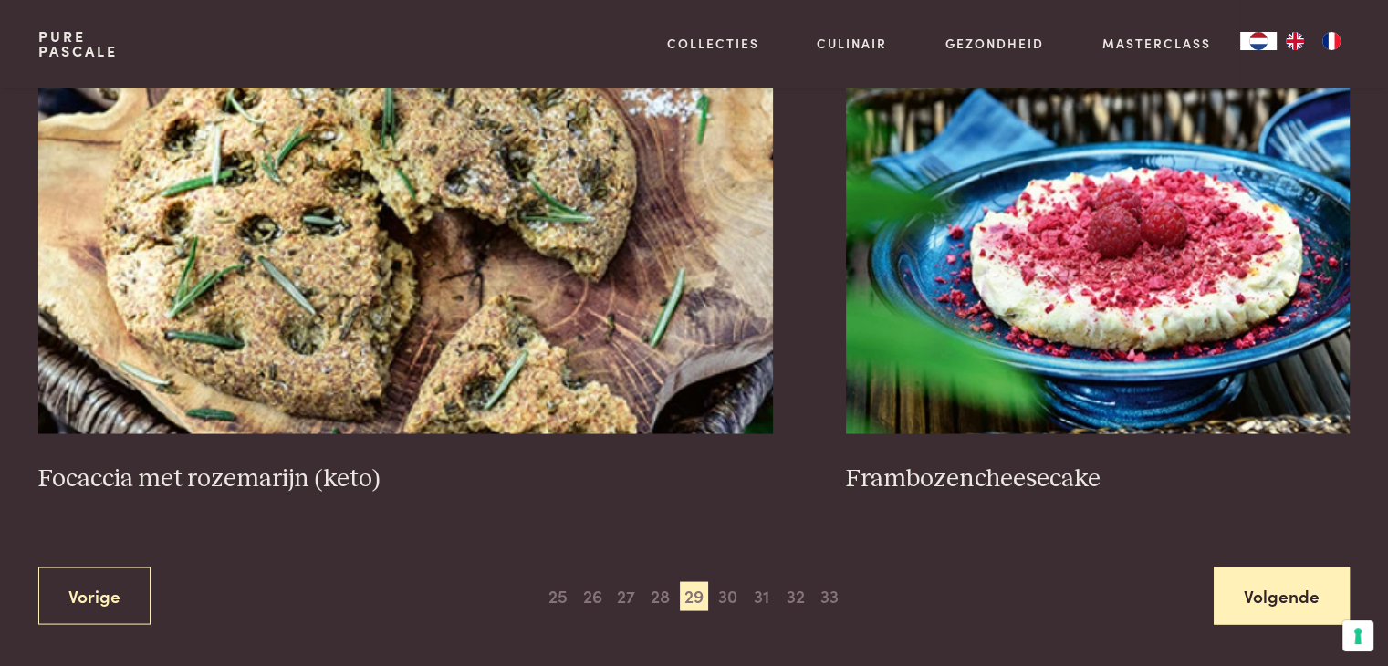
click at [1237, 571] on link "Volgende" at bounding box center [1282, 595] width 136 height 57
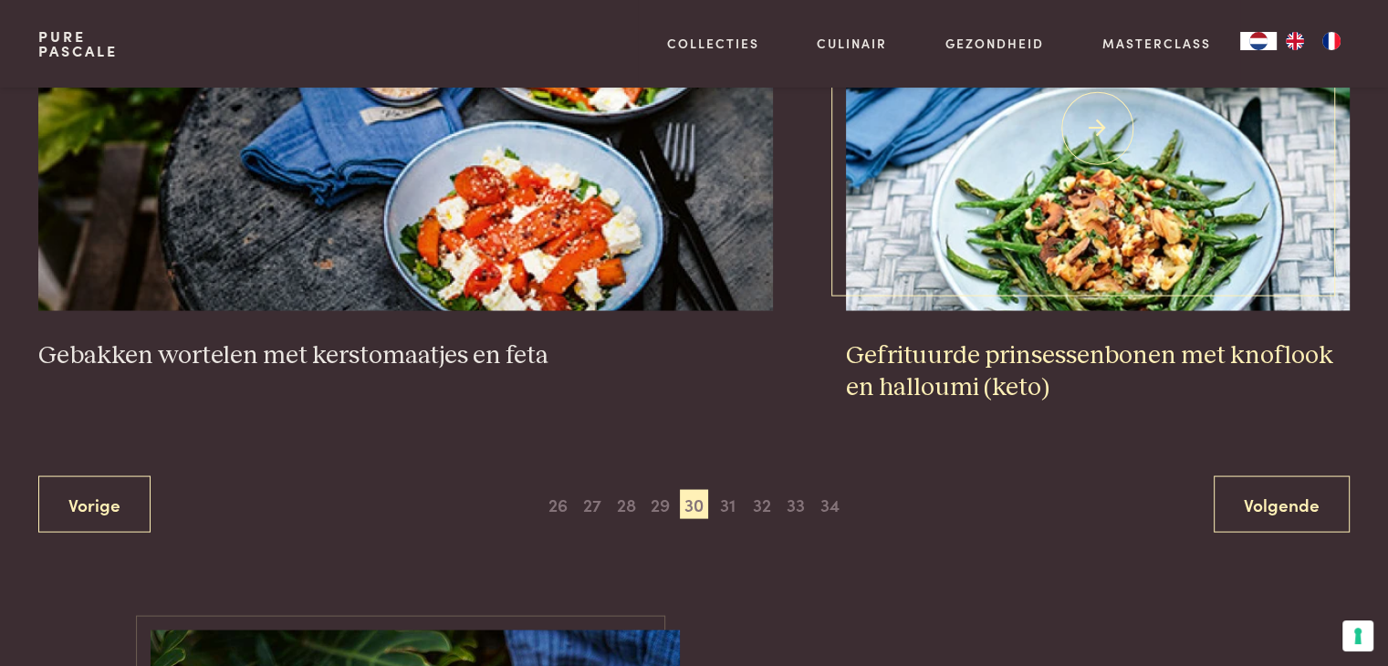
scroll to position [3521, 0]
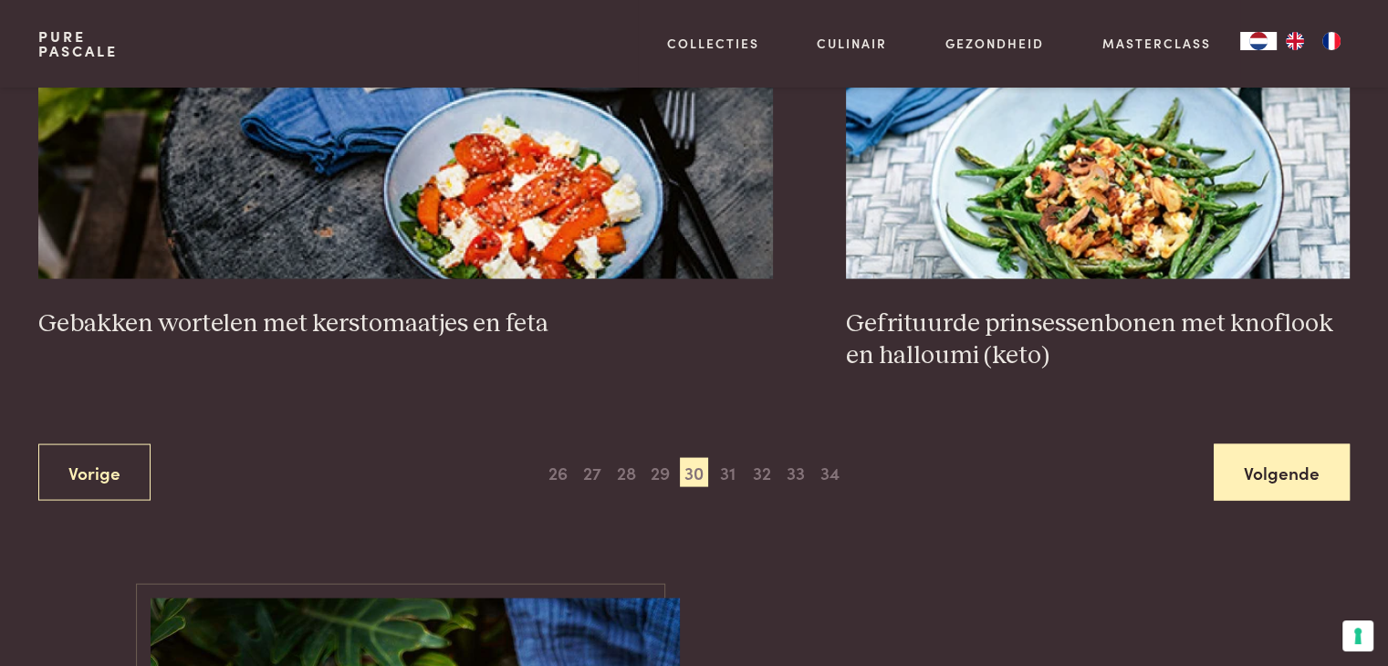
click at [1286, 466] on link "Volgende" at bounding box center [1282, 472] width 136 height 57
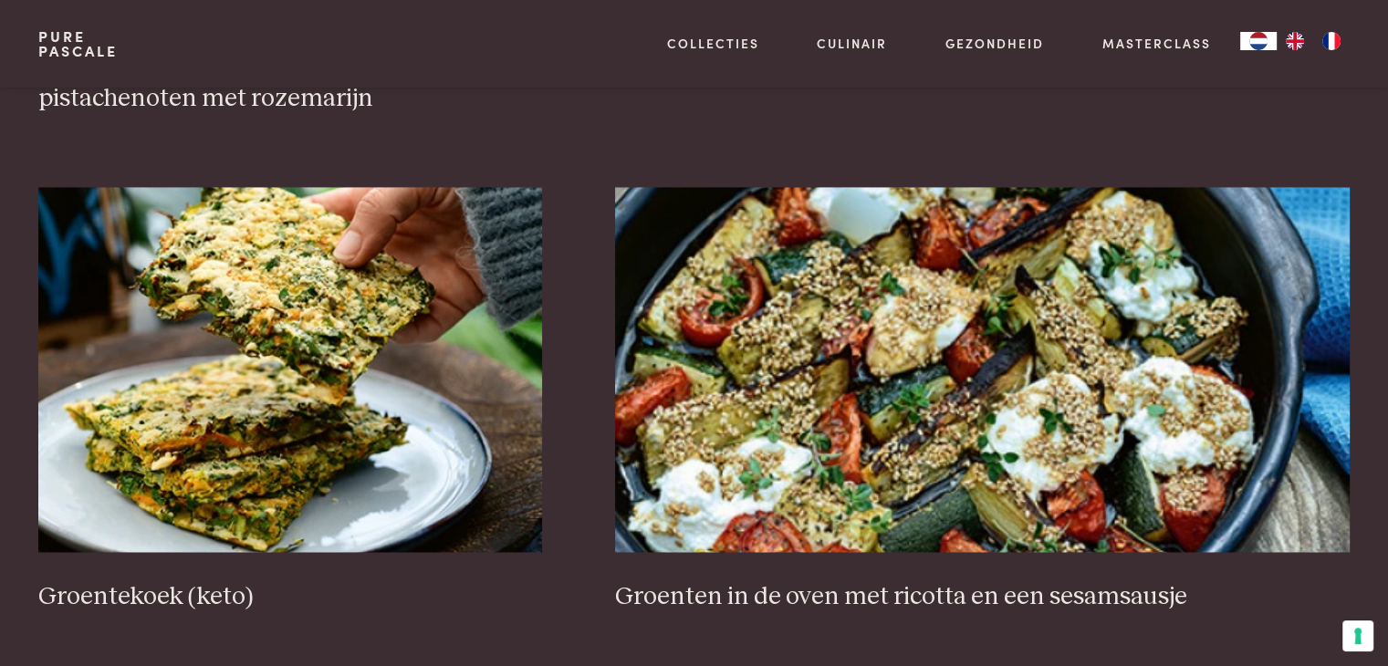
scroll to position [2791, 0]
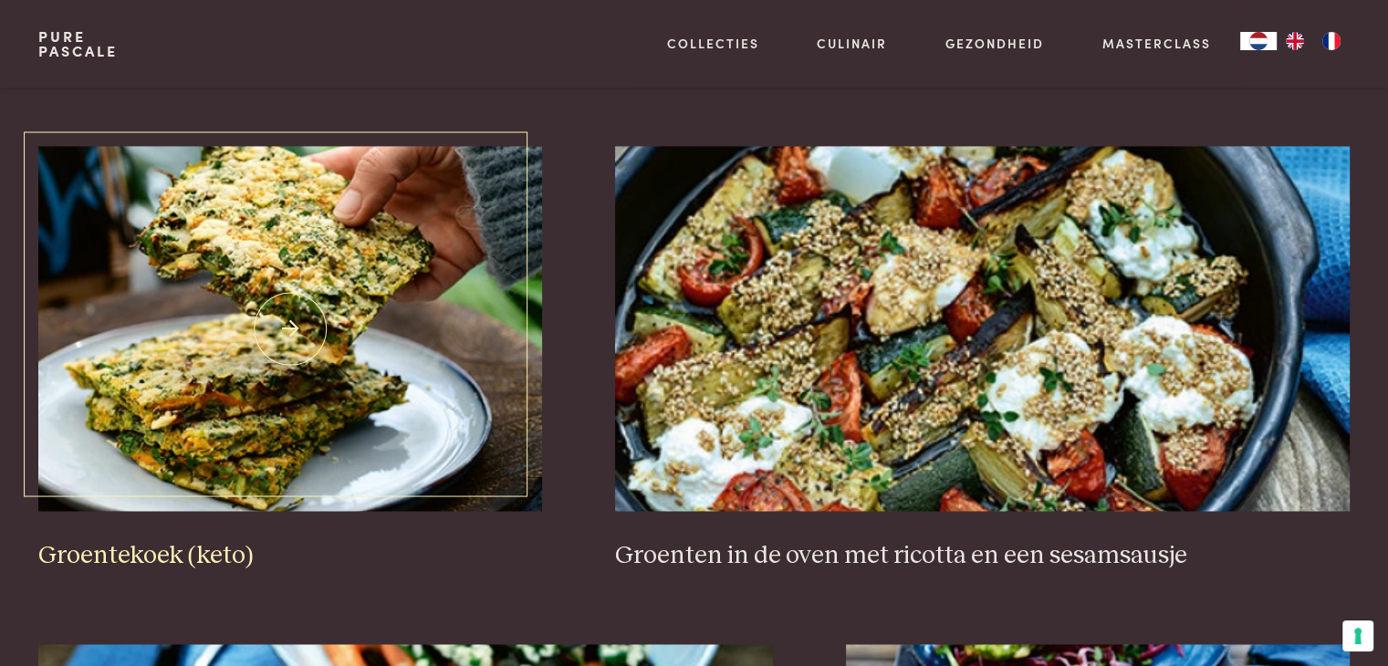
click at [223, 391] on img at bounding box center [290, 328] width 504 height 365
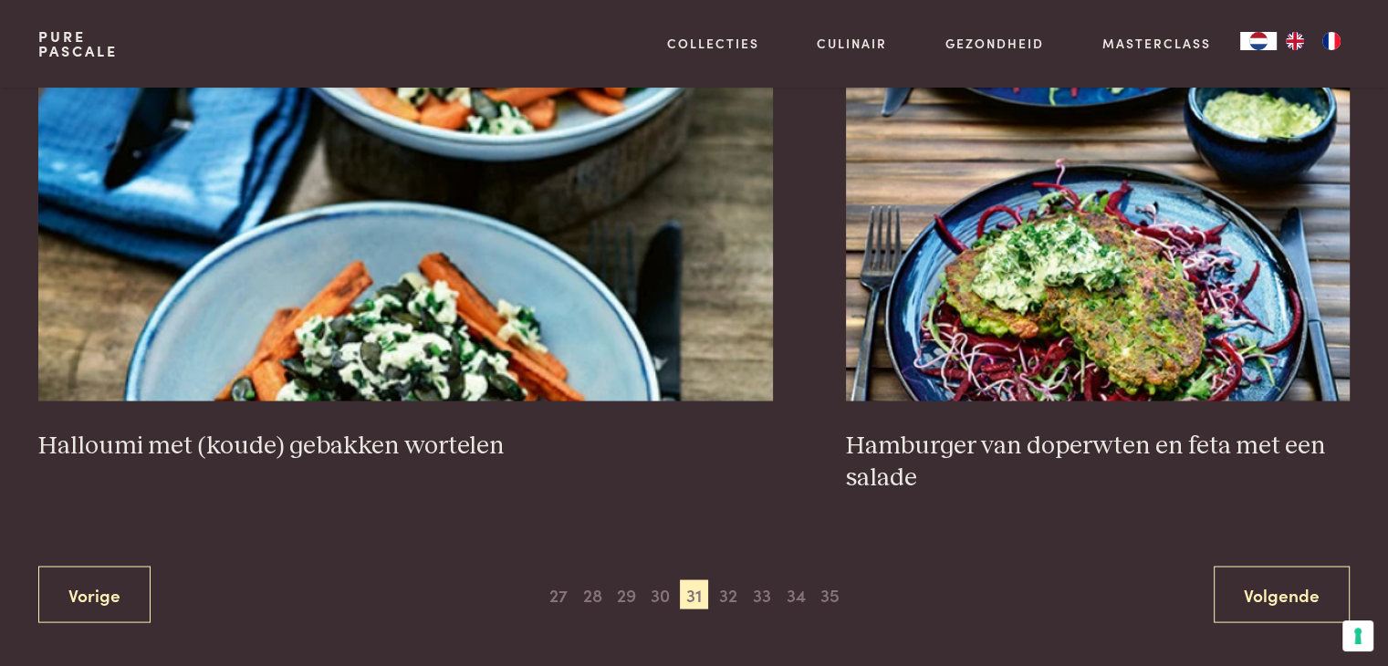
scroll to position [3430, 0]
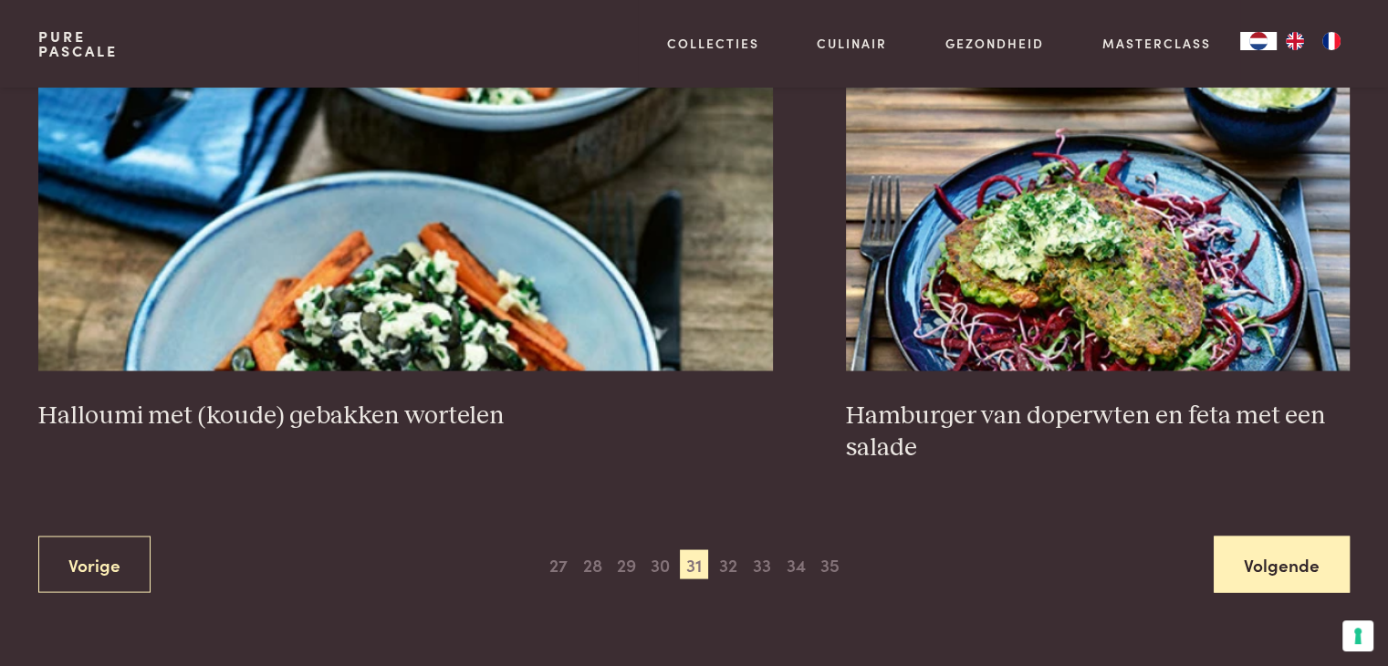
click at [1244, 560] on link "Volgende" at bounding box center [1282, 564] width 136 height 57
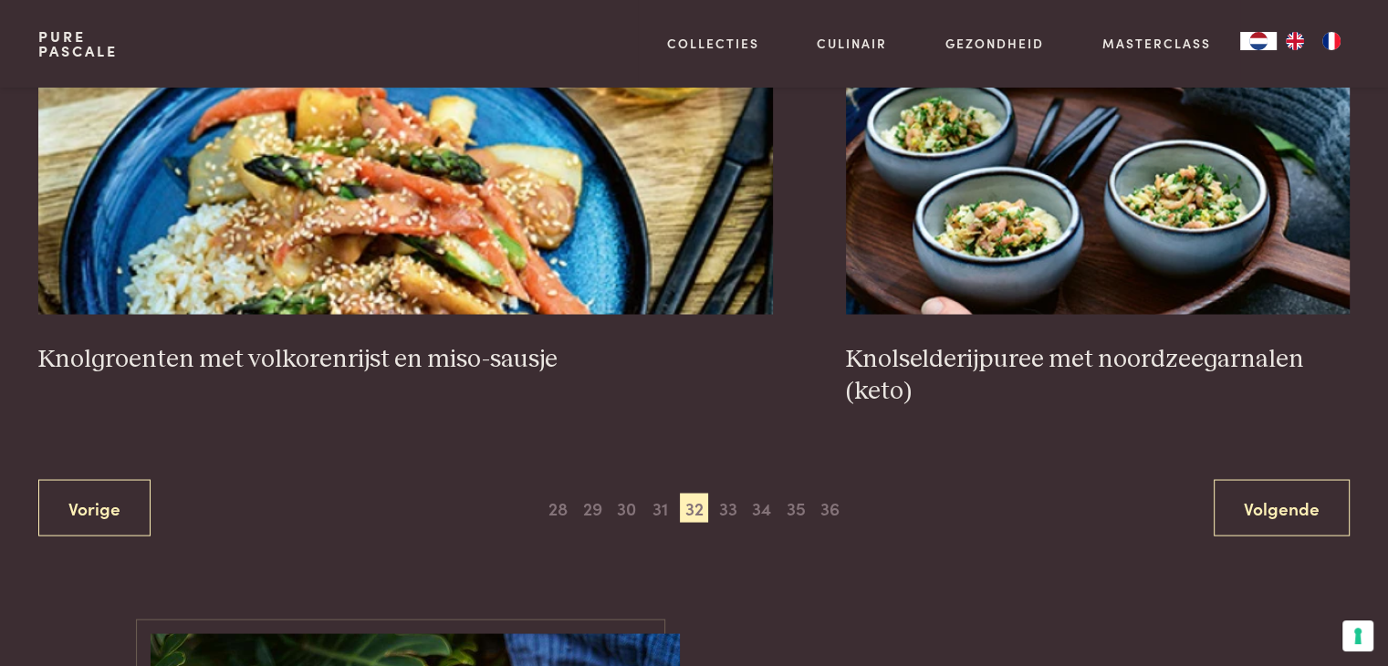
scroll to position [3521, 0]
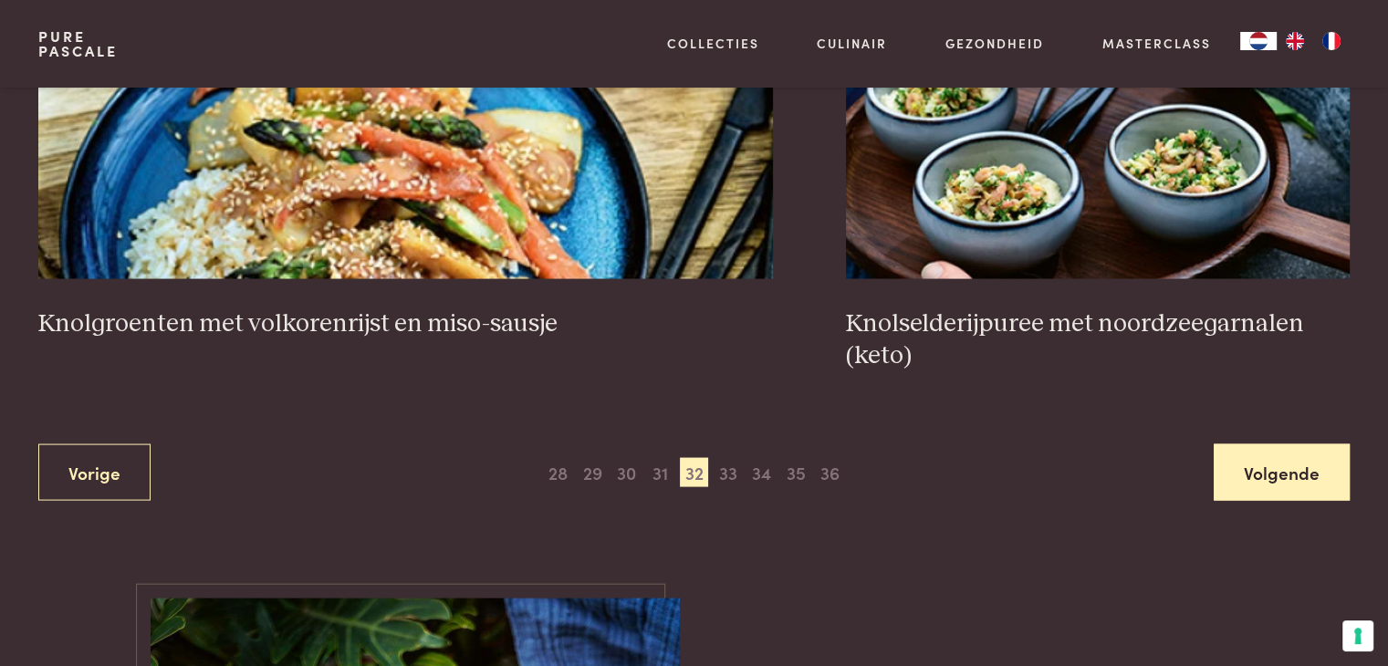
click at [1255, 472] on link "Volgende" at bounding box center [1282, 472] width 136 height 57
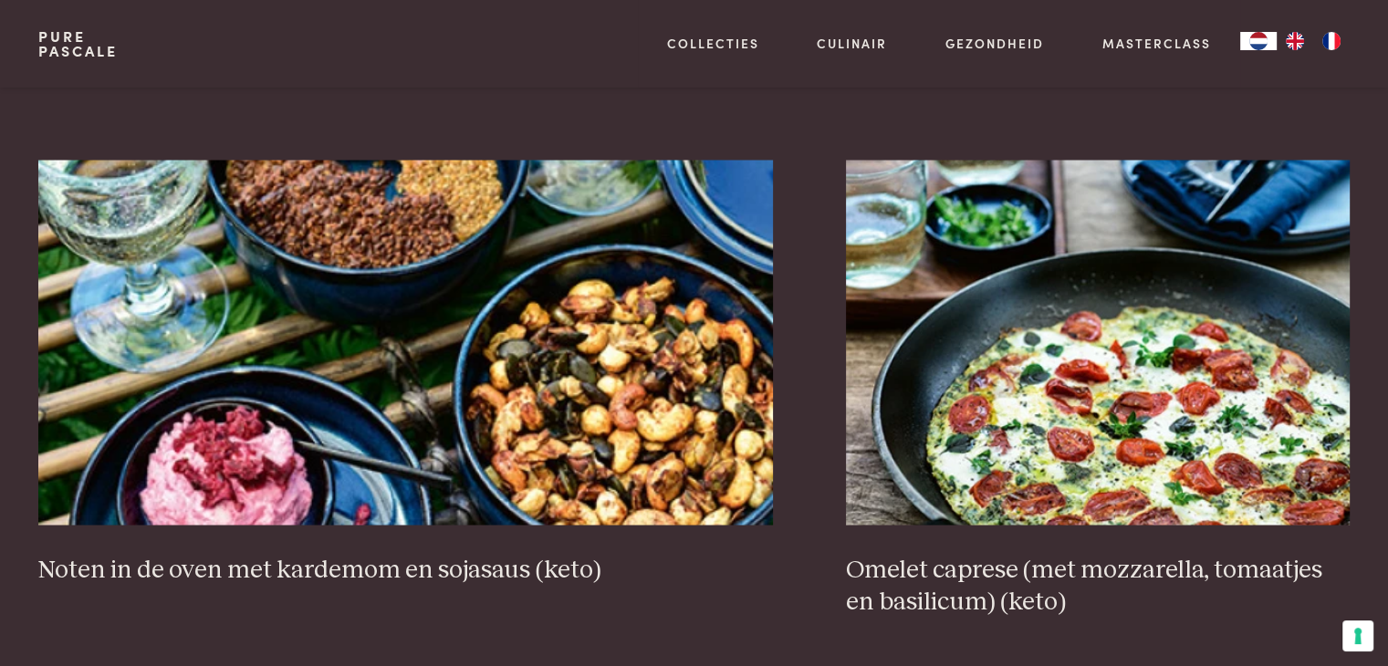
scroll to position [3430, 0]
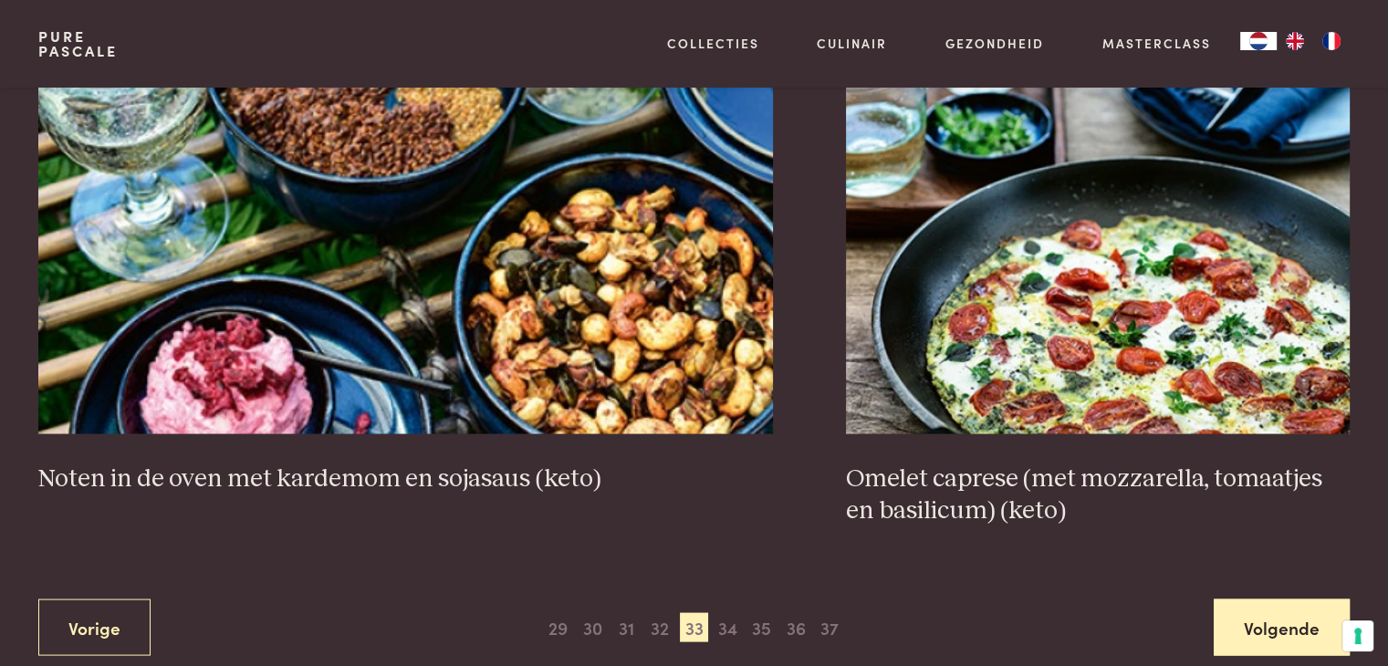
click at [1230, 599] on link "Volgende" at bounding box center [1282, 627] width 136 height 57
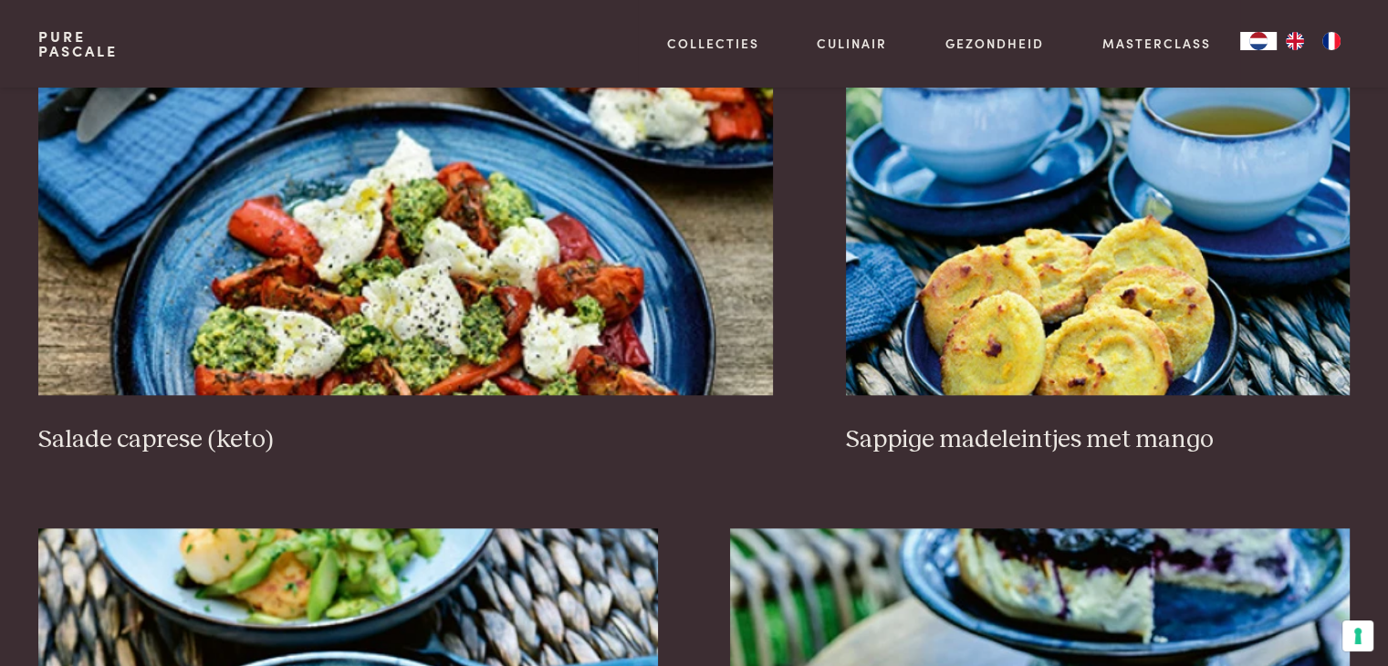
scroll to position [1787, 0]
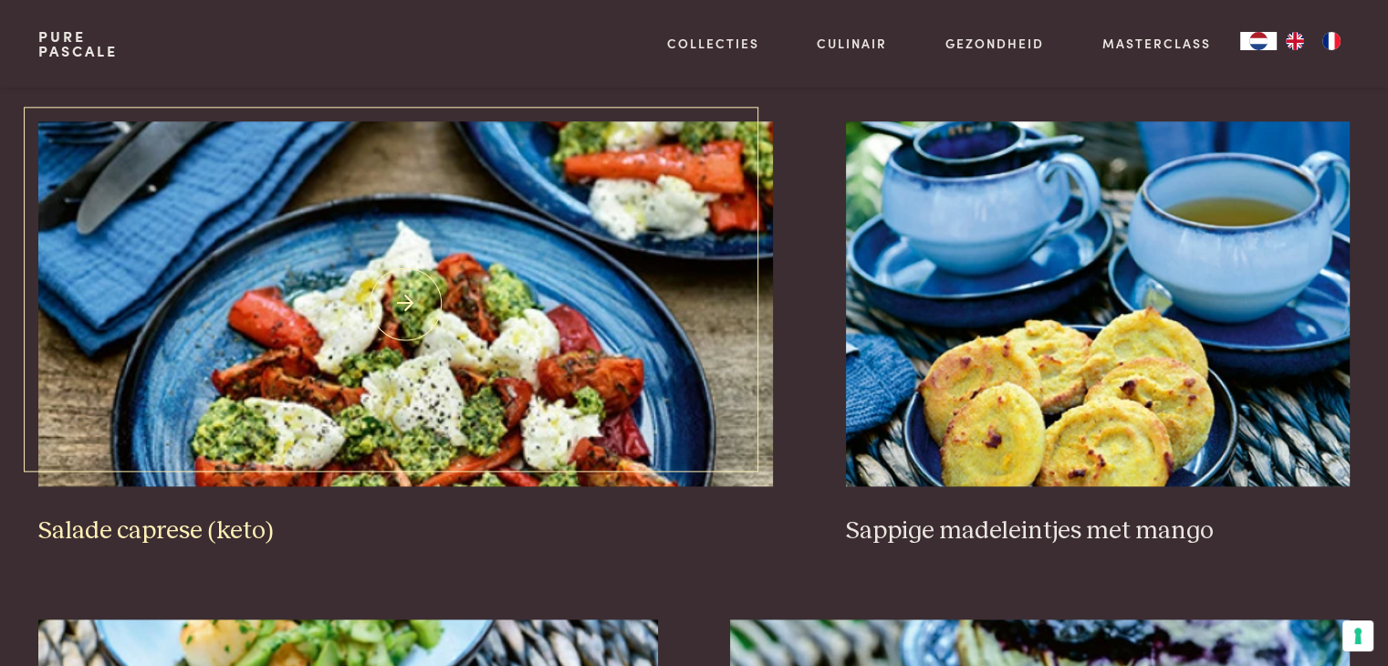
click at [430, 410] on img at bounding box center [405, 303] width 734 height 365
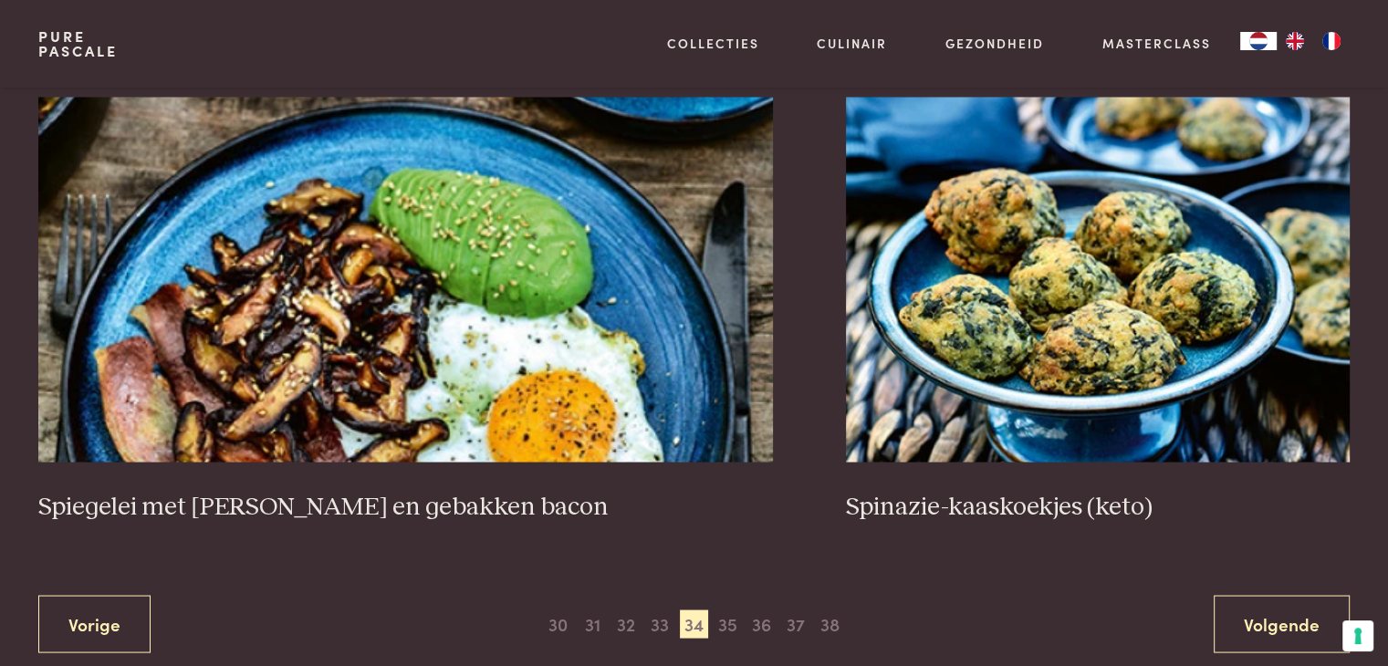
scroll to position [3430, 0]
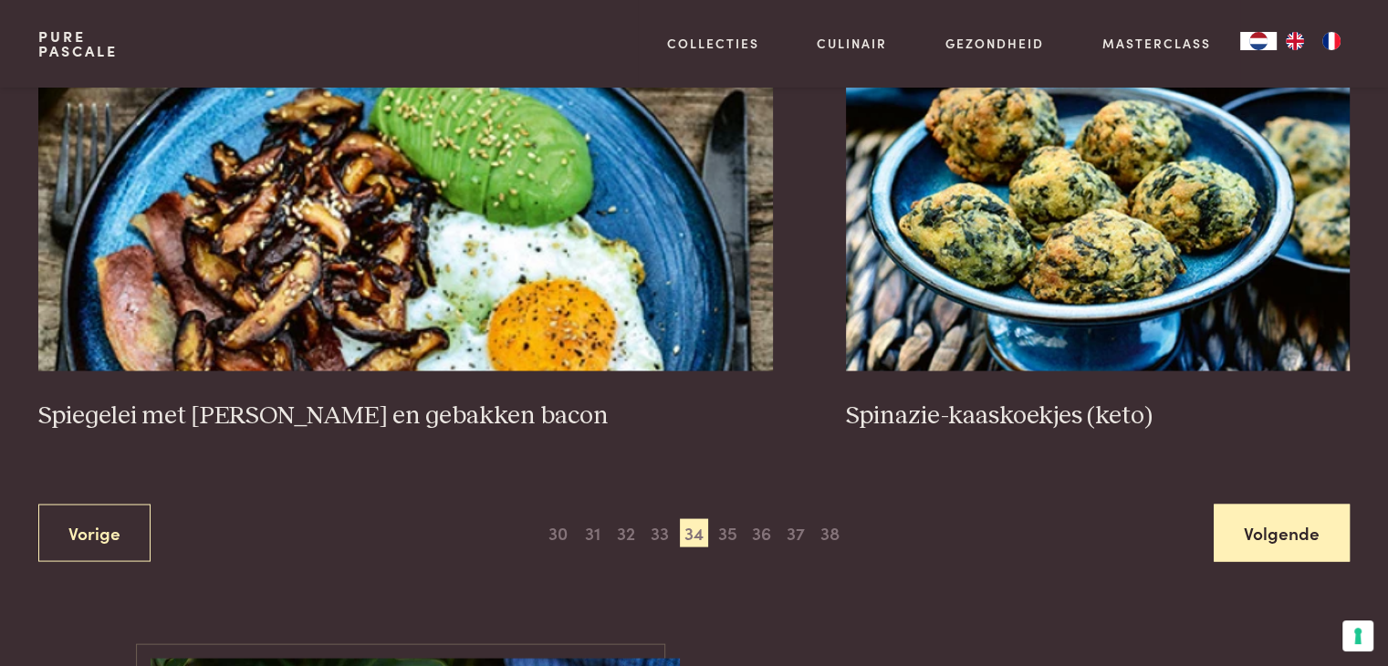
click at [1250, 504] on link "Volgende" at bounding box center [1282, 532] width 136 height 57
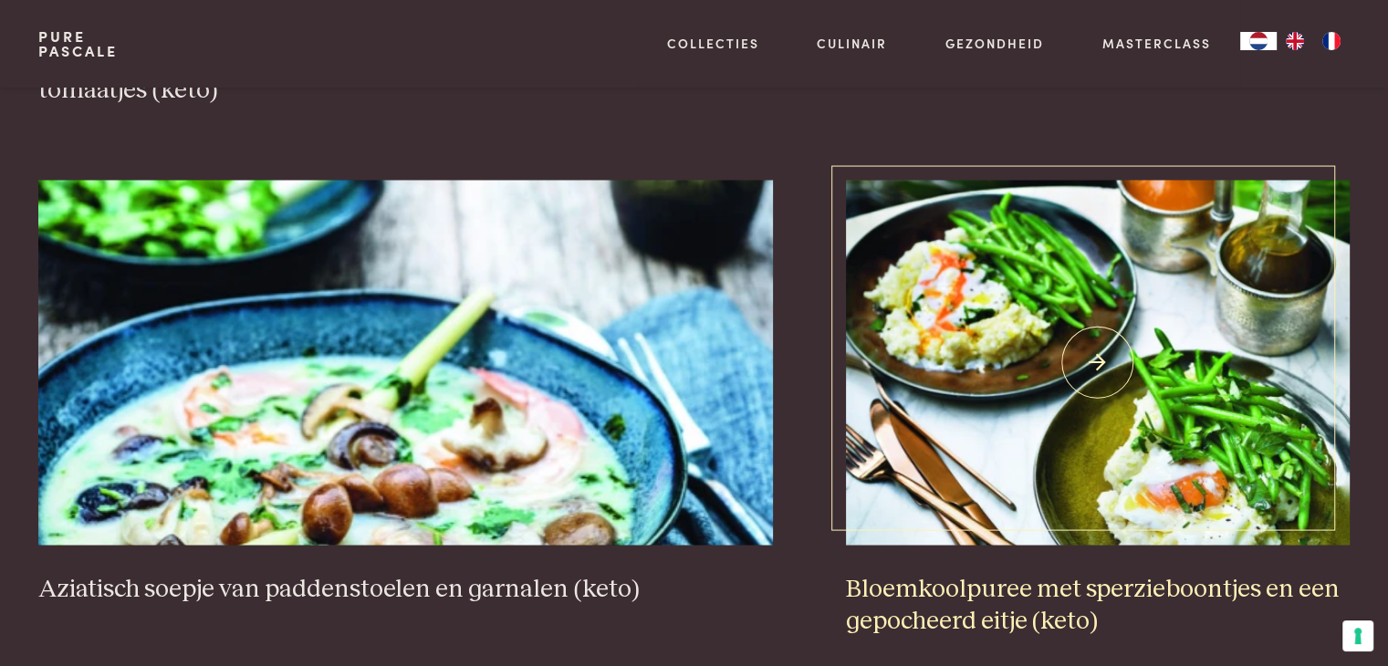
scroll to position [3338, 0]
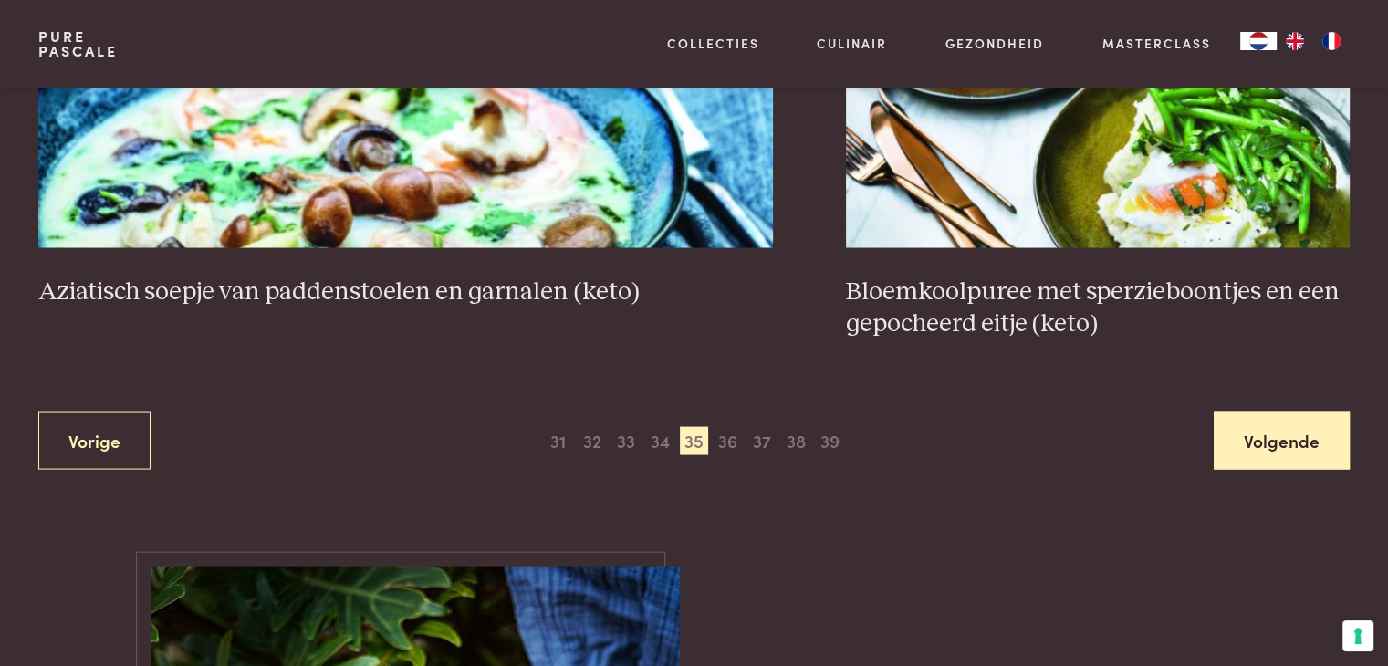
click at [1259, 425] on link "Volgende" at bounding box center [1282, 440] width 136 height 57
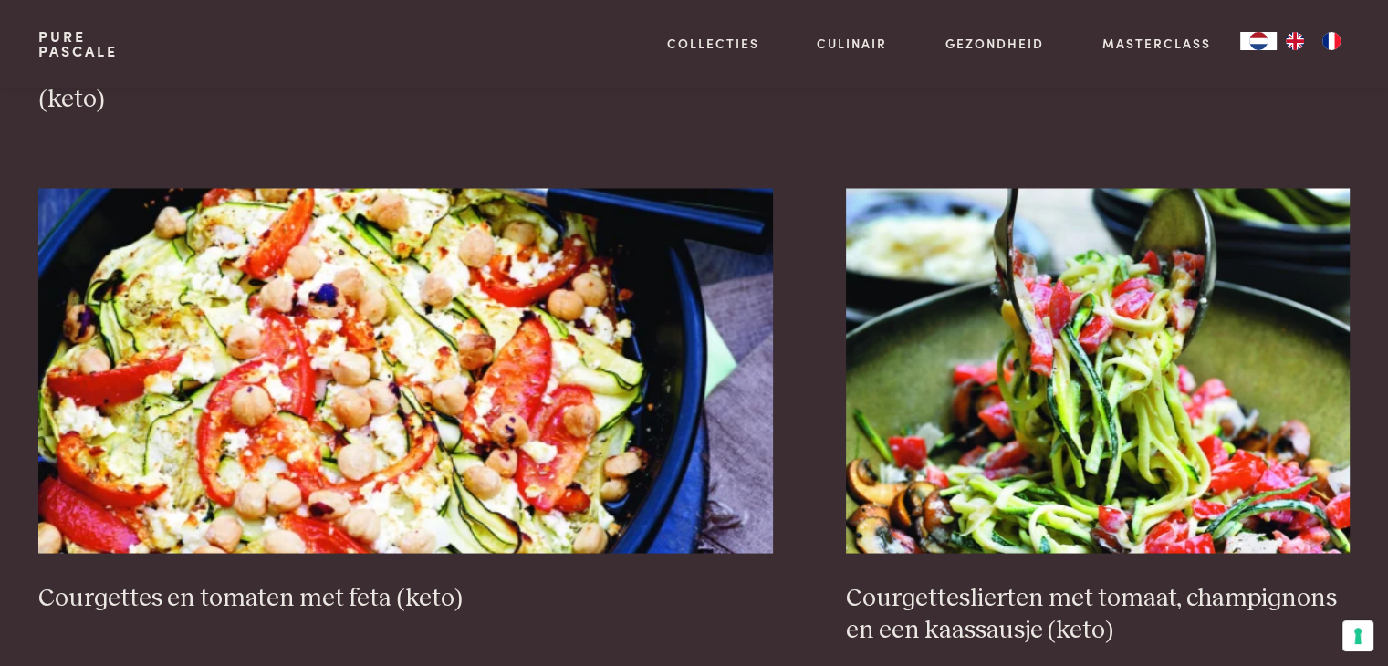
scroll to position [3338, 0]
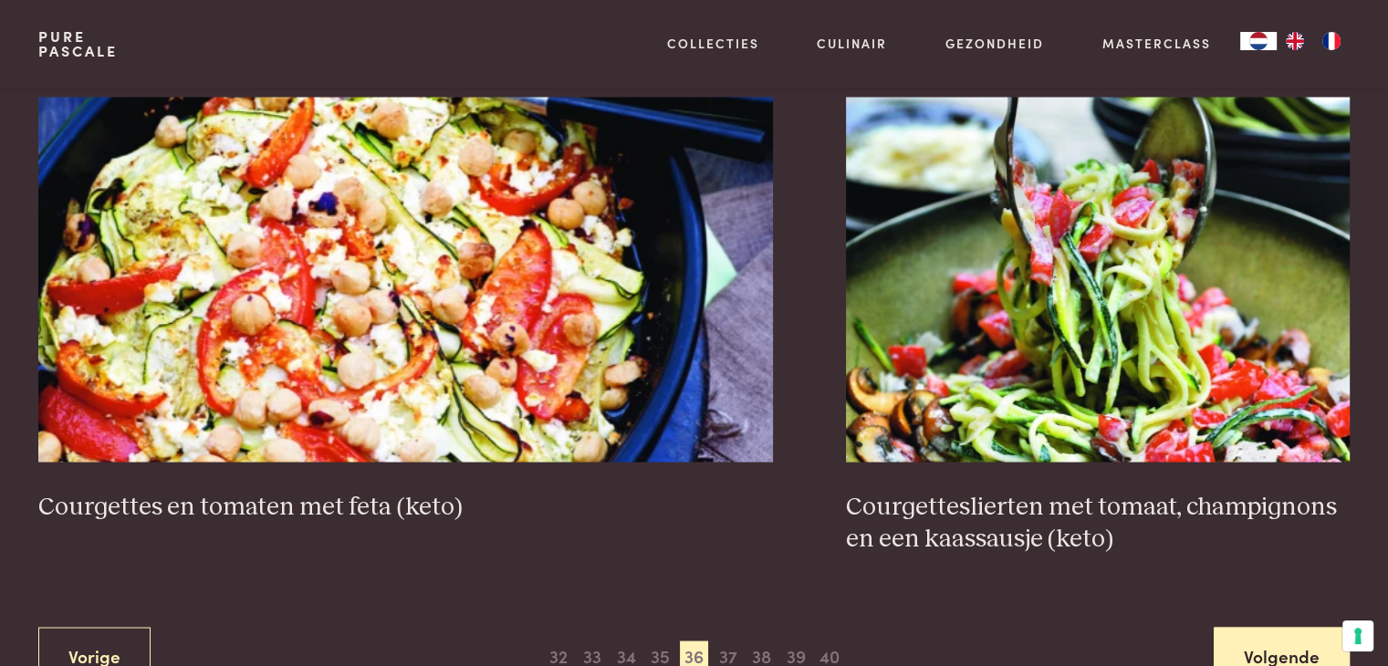
click at [1285, 627] on link "Volgende" at bounding box center [1282, 655] width 136 height 57
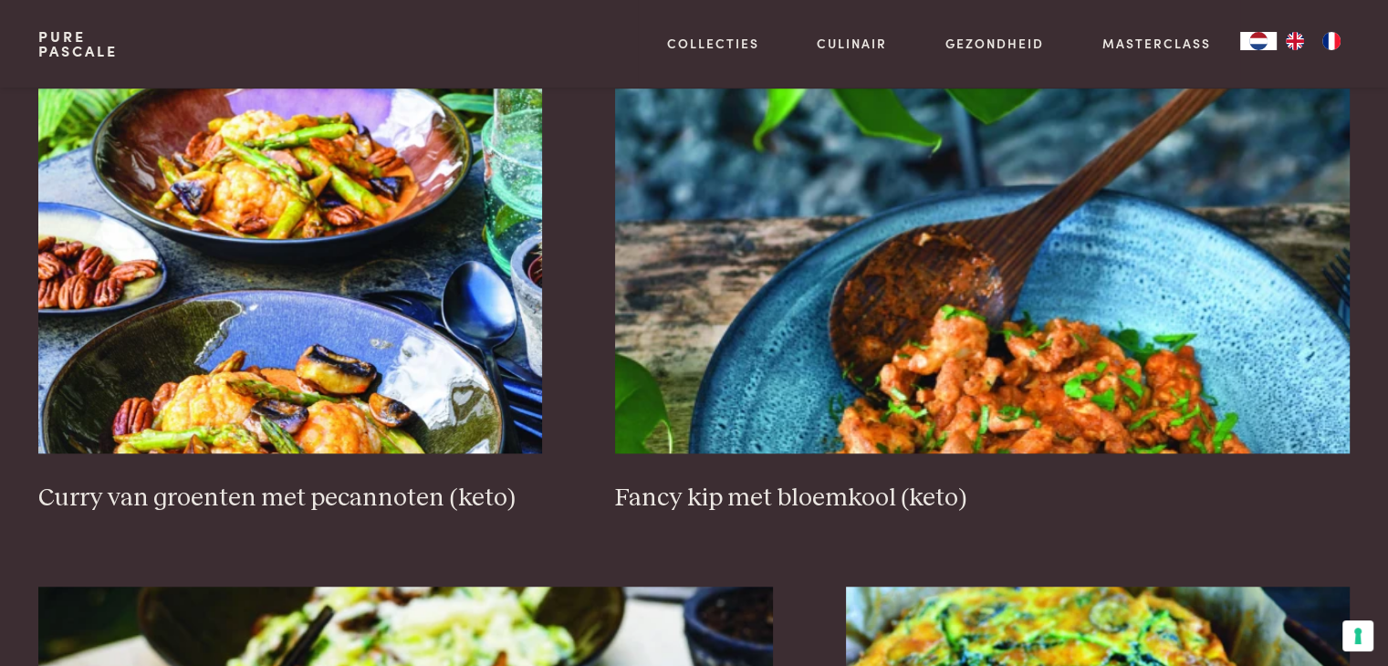
scroll to position [1331, 0]
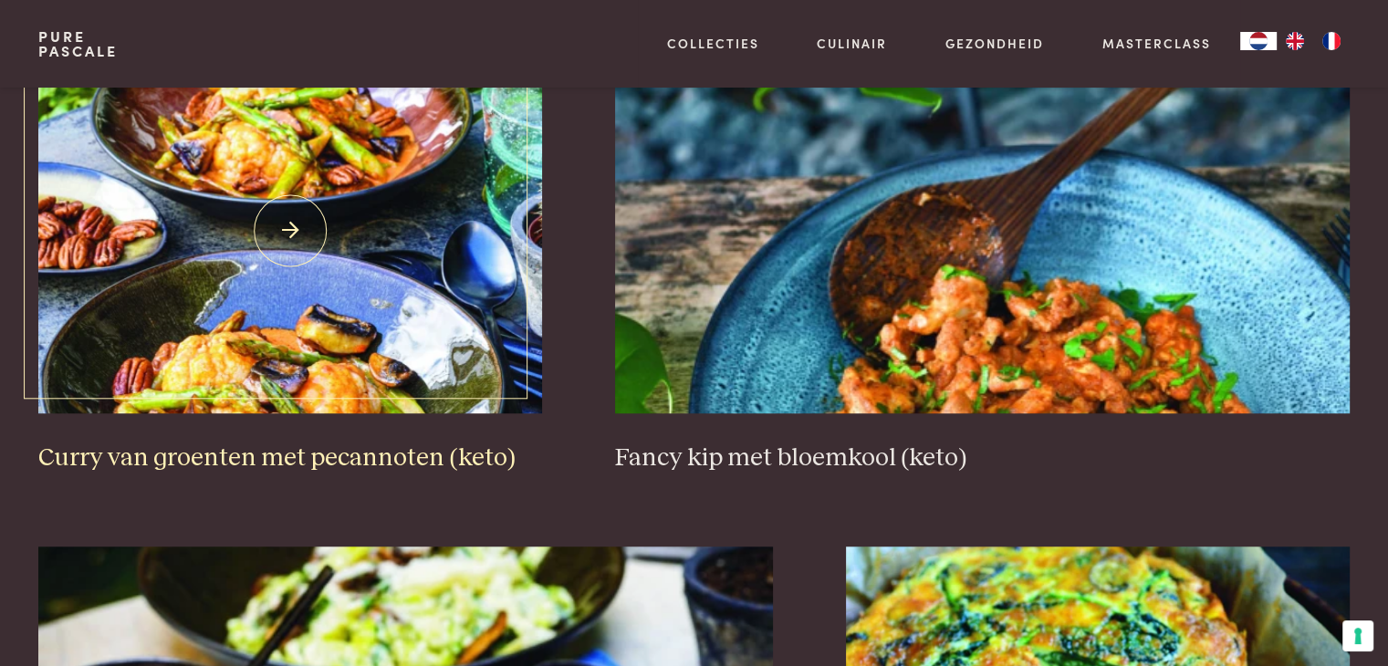
click at [269, 370] on img at bounding box center [290, 230] width 504 height 365
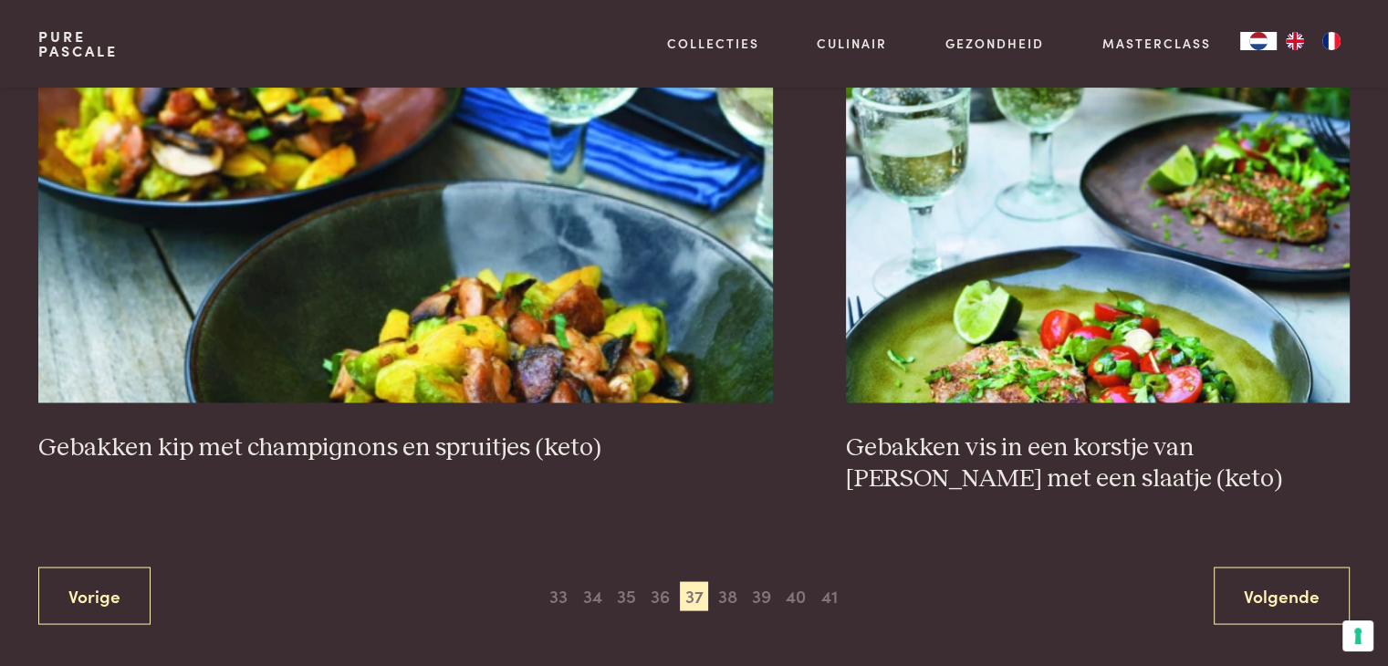
scroll to position [3521, 0]
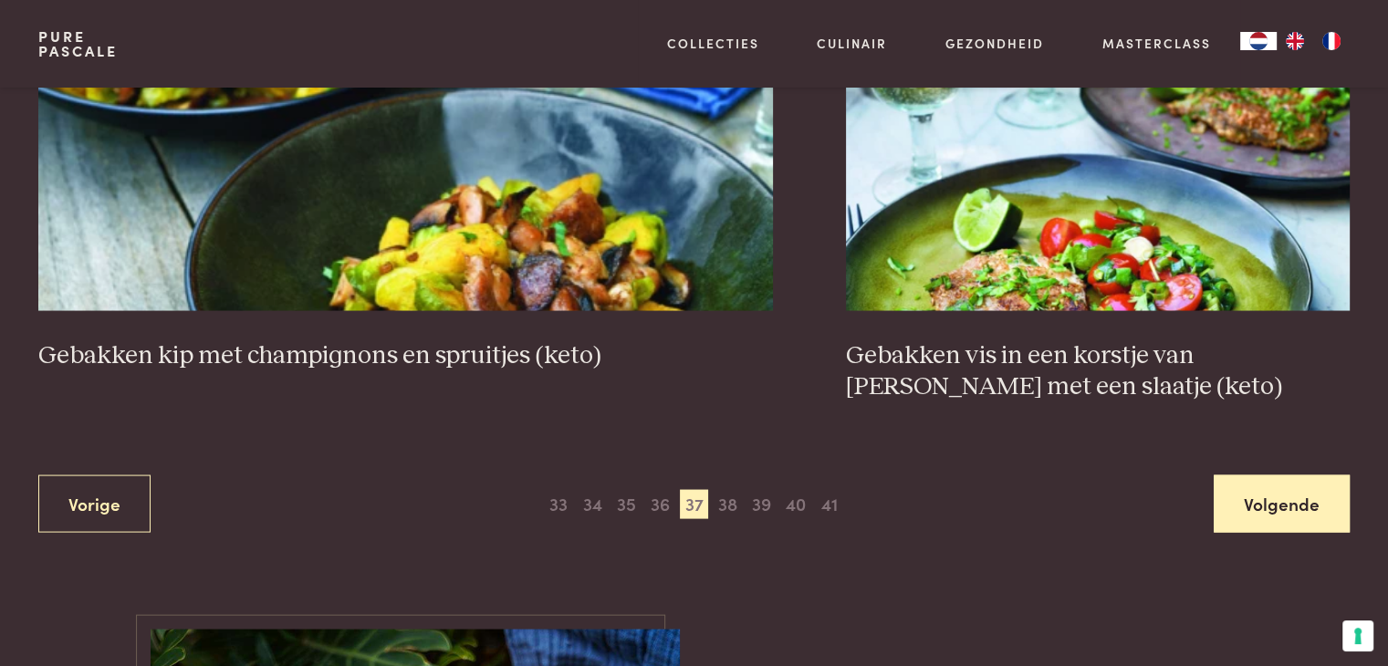
click at [1274, 475] on link "Volgende" at bounding box center [1282, 503] width 136 height 57
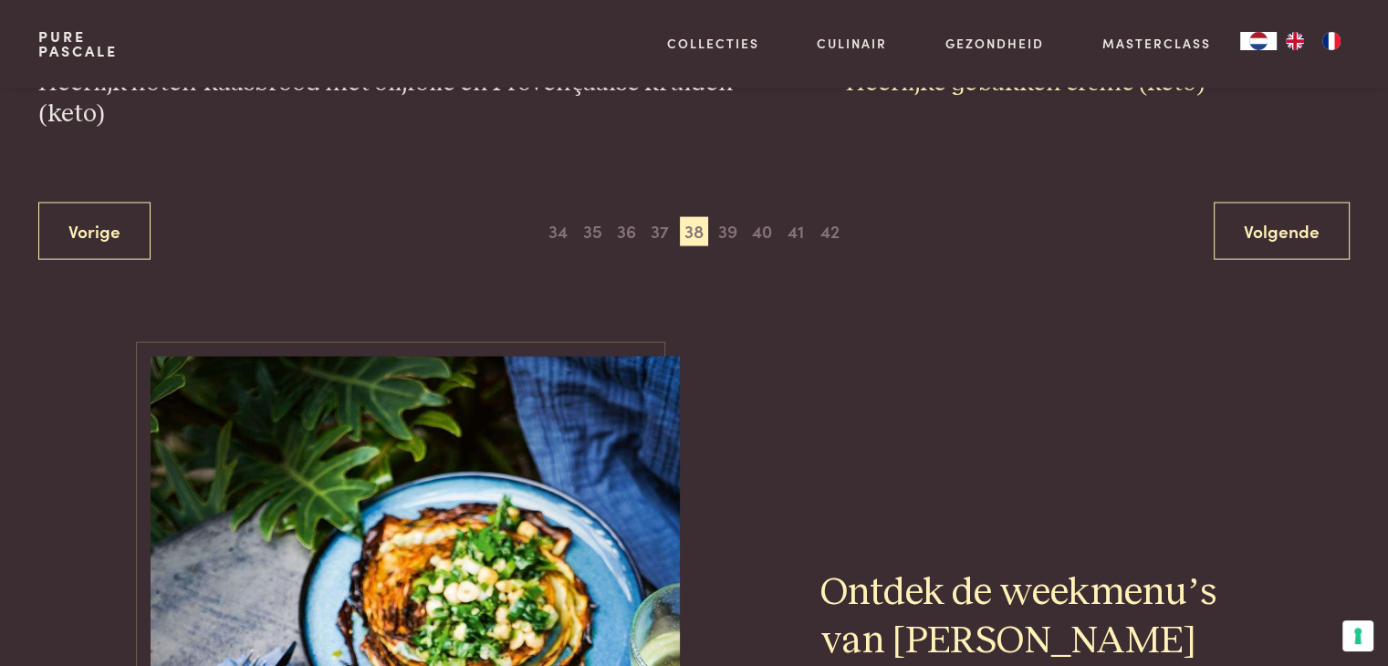
scroll to position [3795, 0]
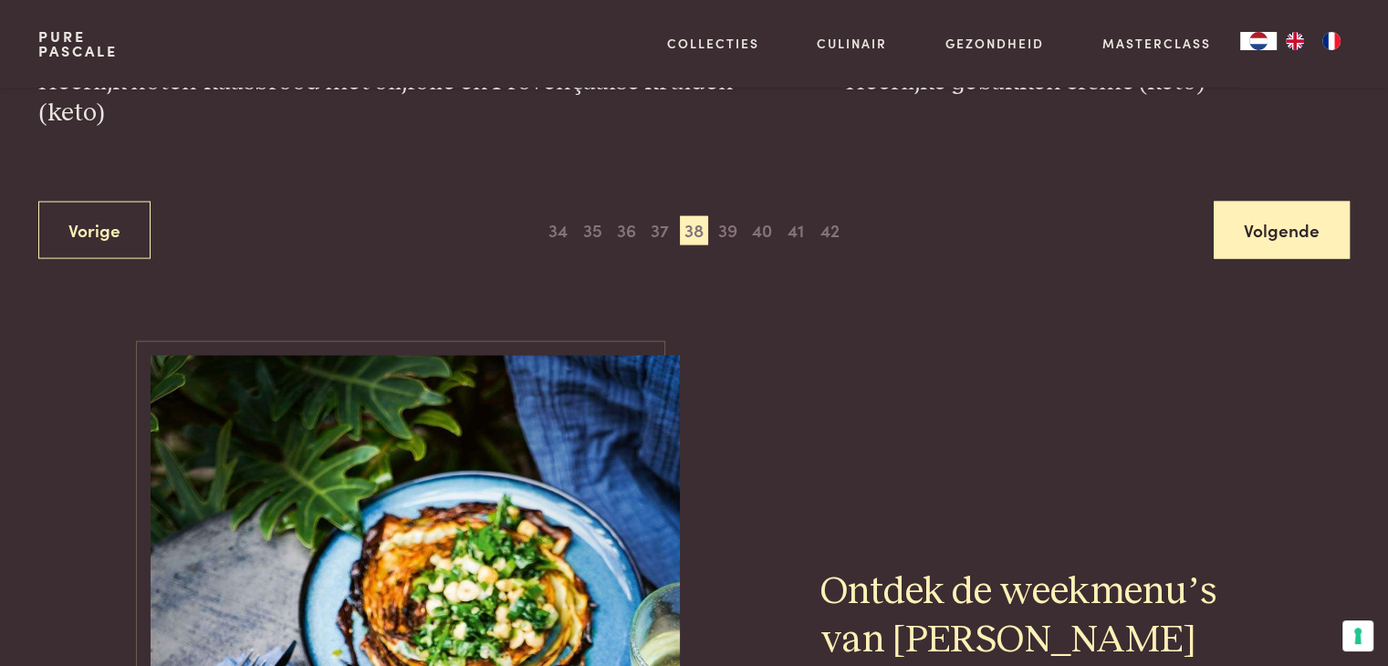
click at [1286, 223] on link "Volgende" at bounding box center [1282, 230] width 136 height 57
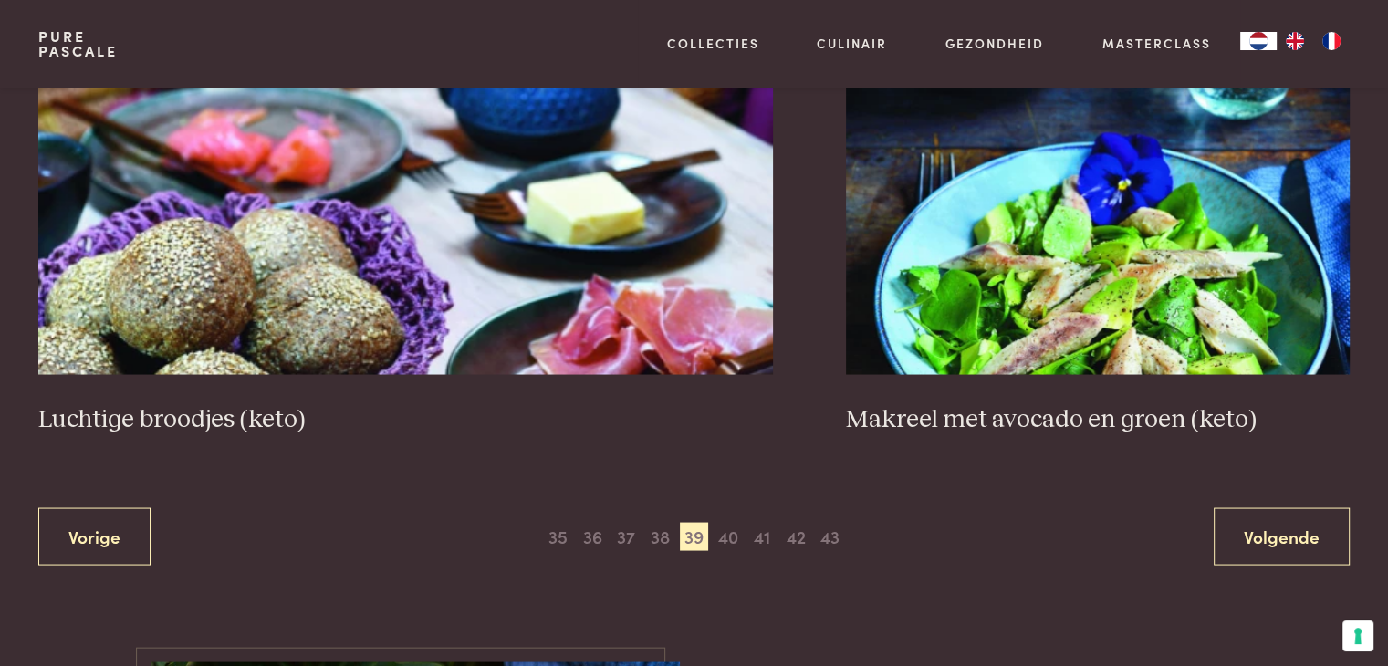
scroll to position [3430, 0]
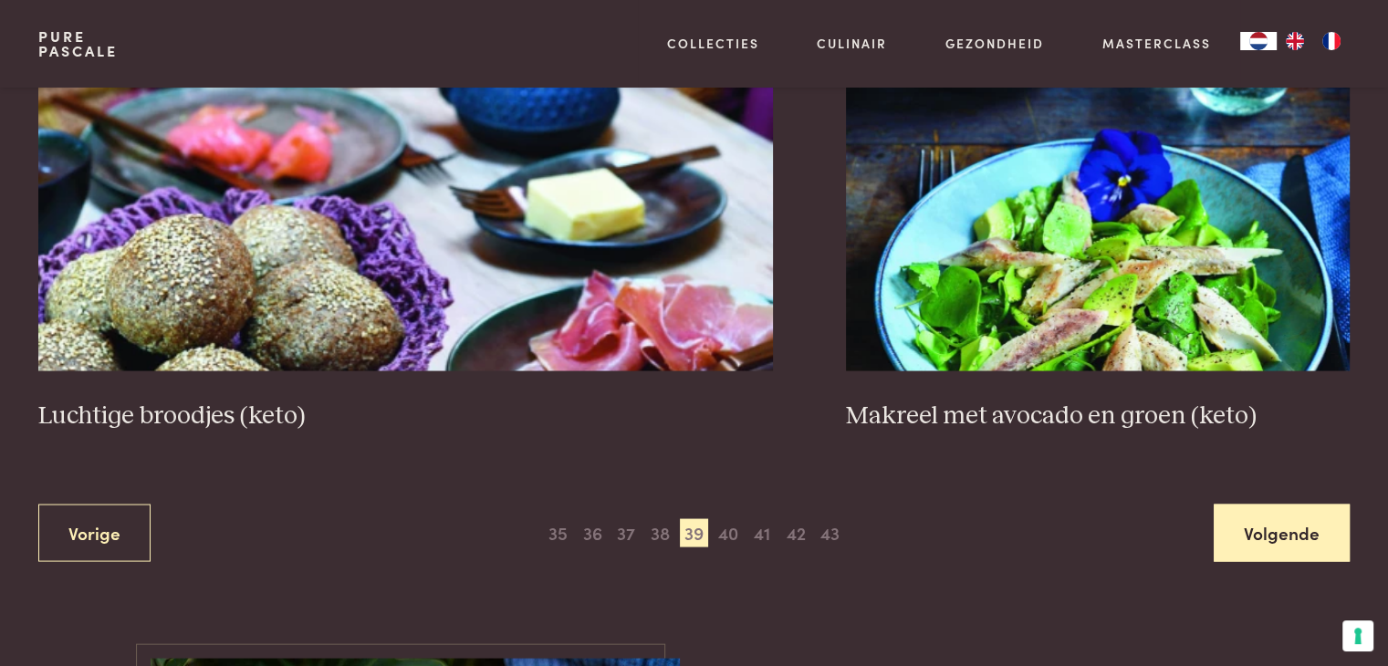
click at [1226, 529] on link "Volgende" at bounding box center [1282, 532] width 136 height 57
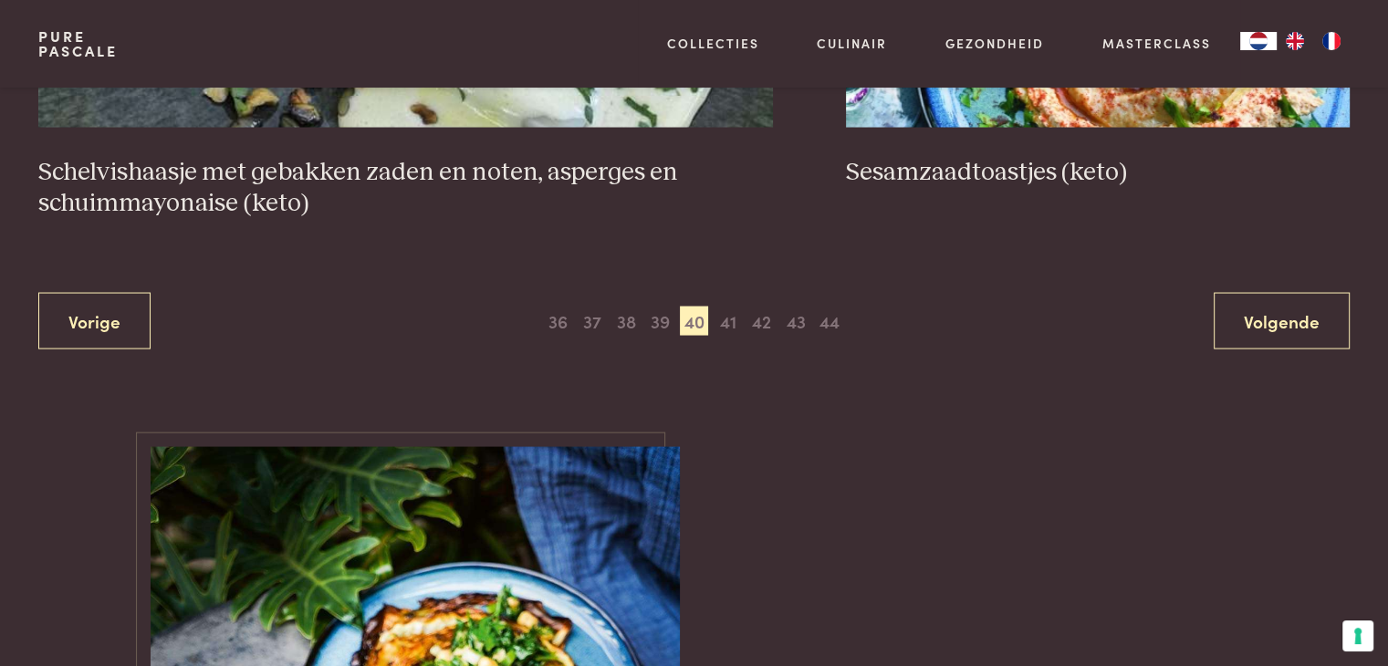
scroll to position [3612, 0]
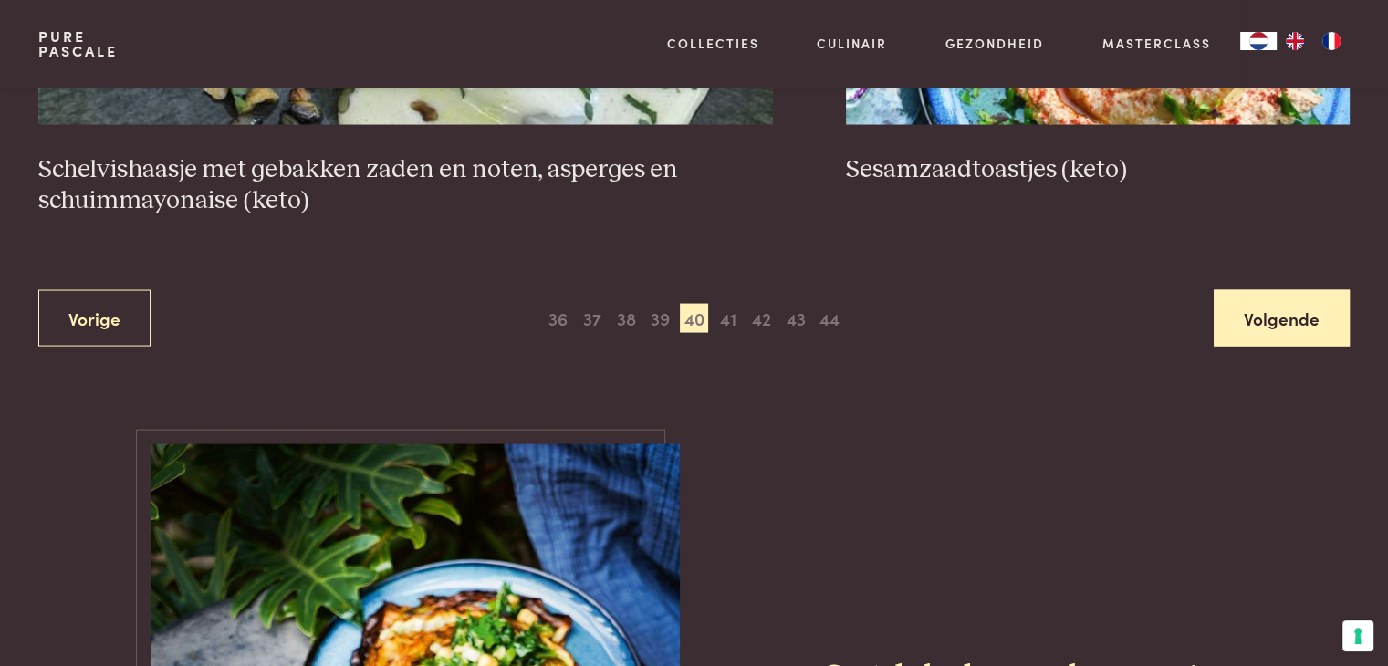
click at [1268, 315] on link "Volgende" at bounding box center [1282, 318] width 136 height 57
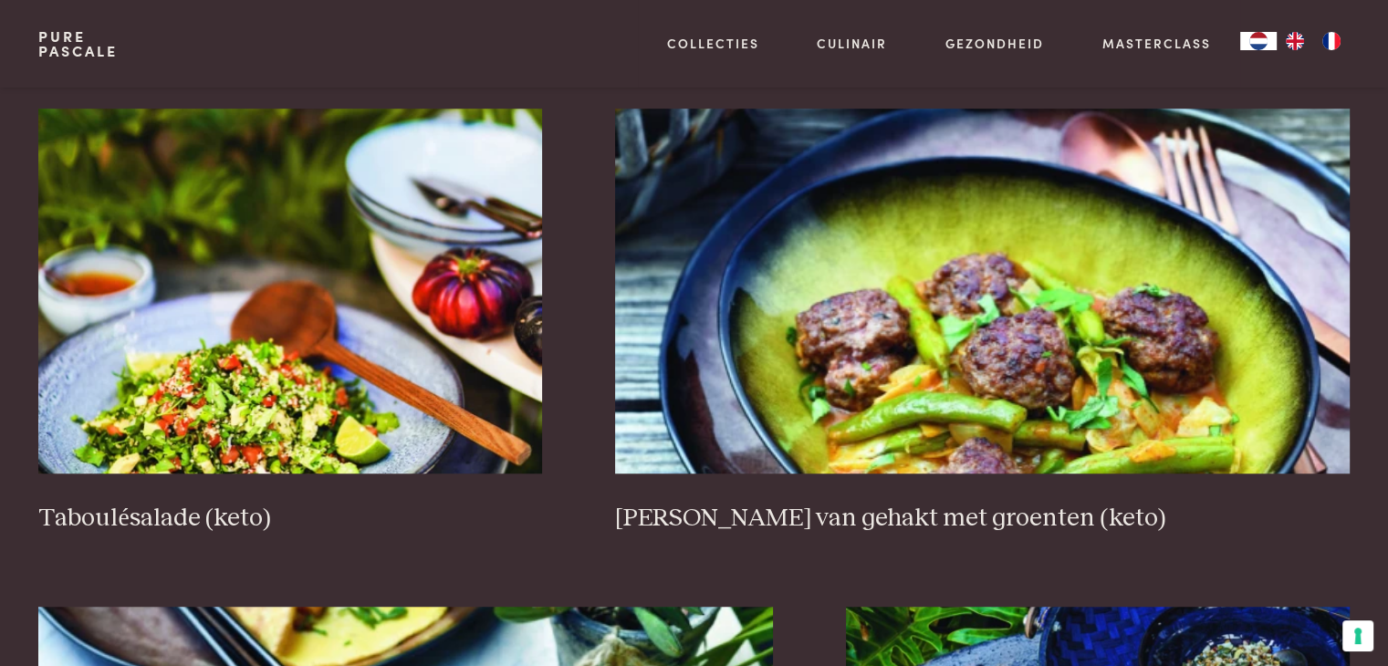
scroll to position [1240, 0]
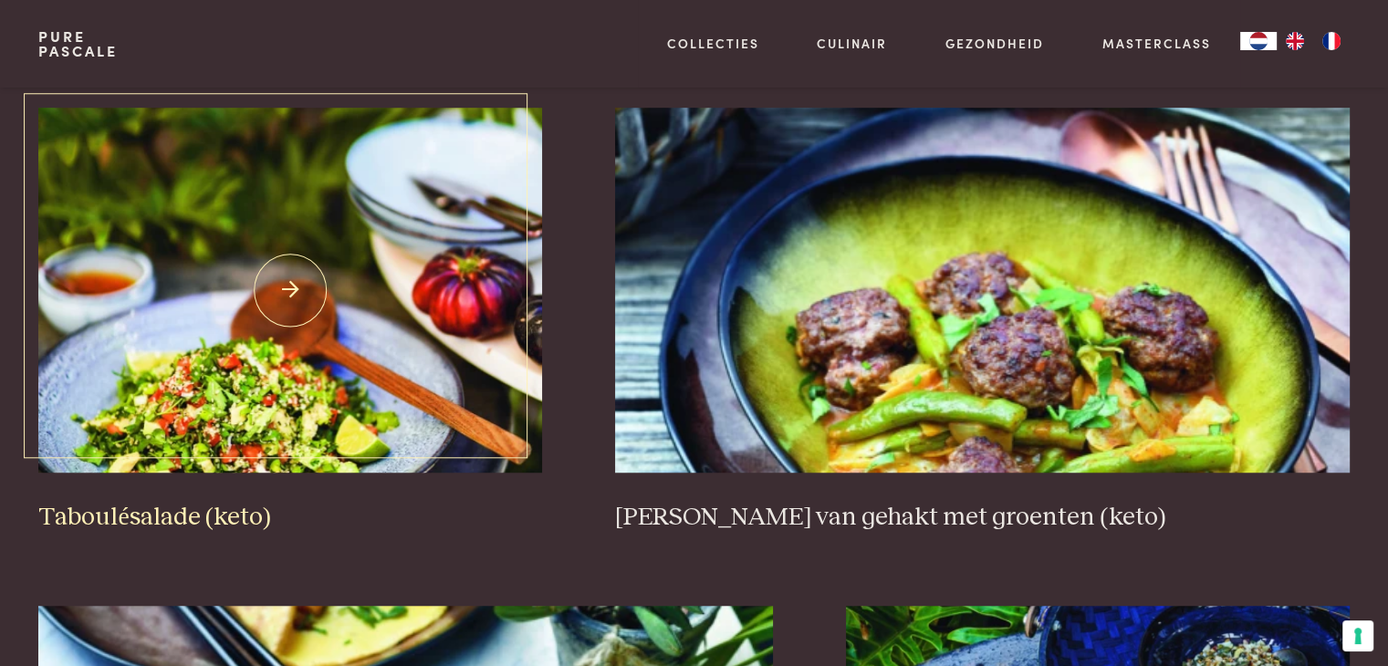
click at [126, 424] on img at bounding box center [290, 290] width 504 height 365
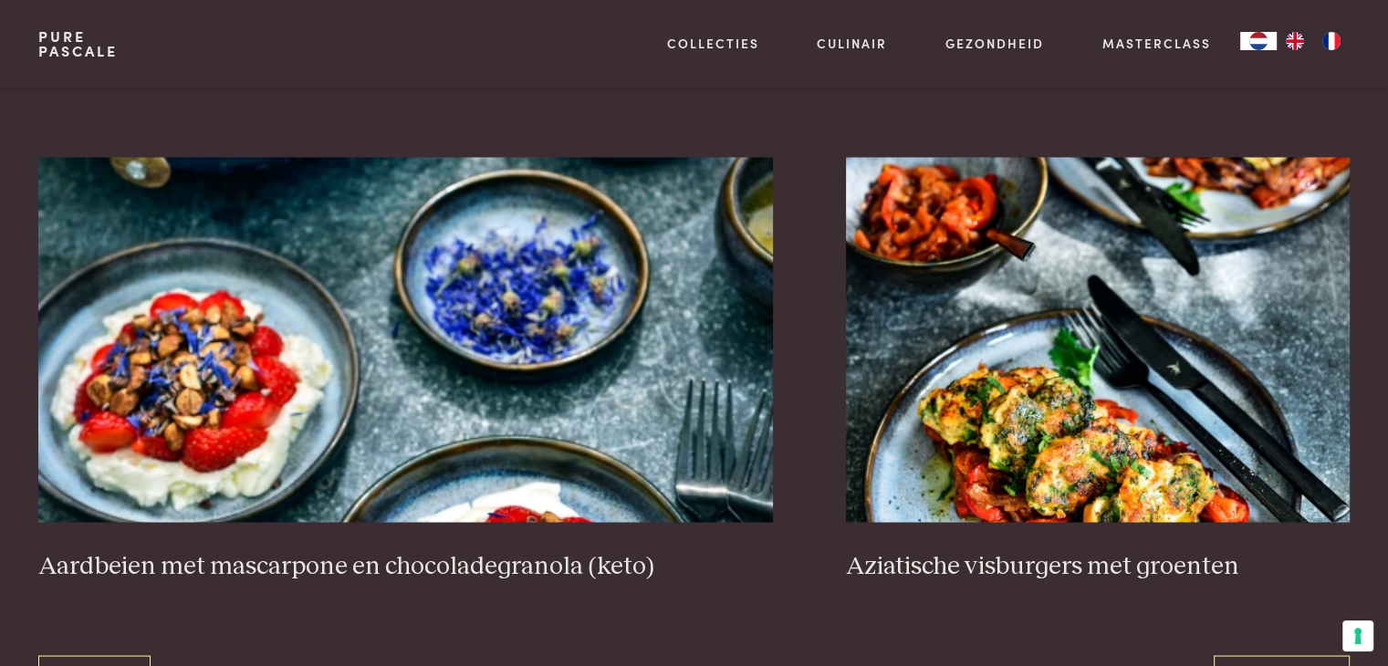
scroll to position [3430, 0]
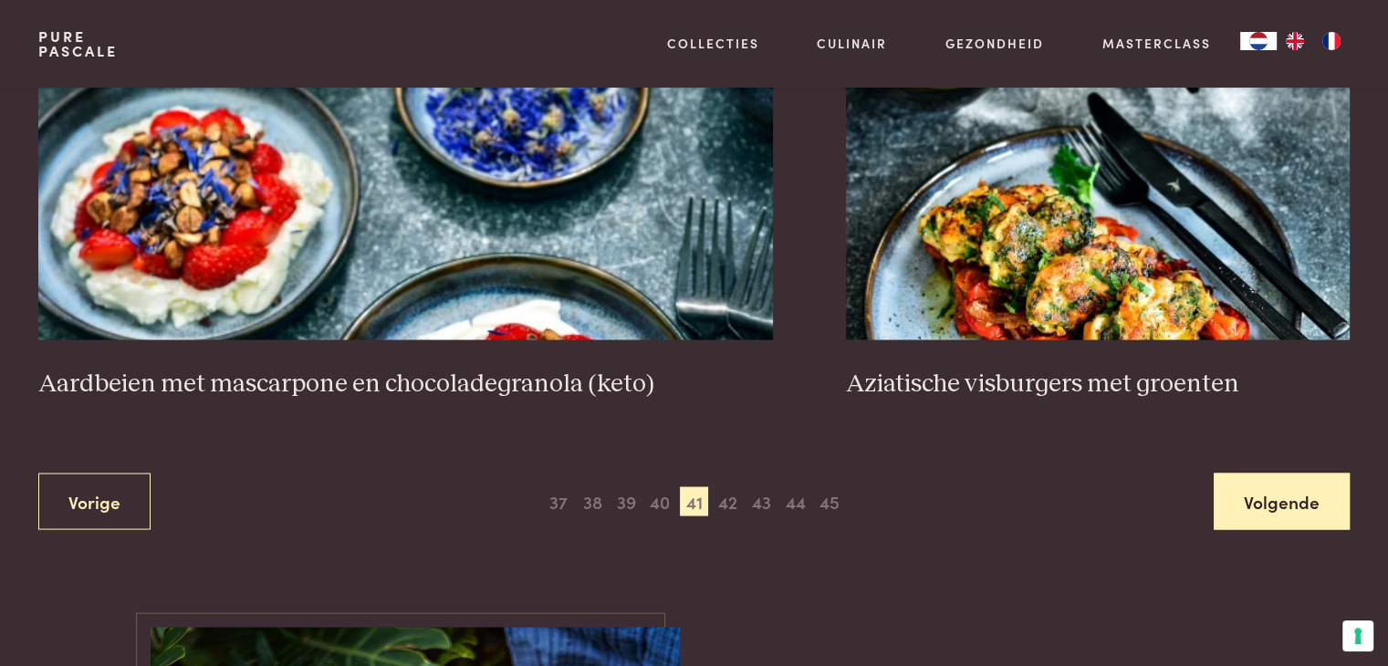
click at [1259, 507] on link "Volgende" at bounding box center [1282, 501] width 136 height 57
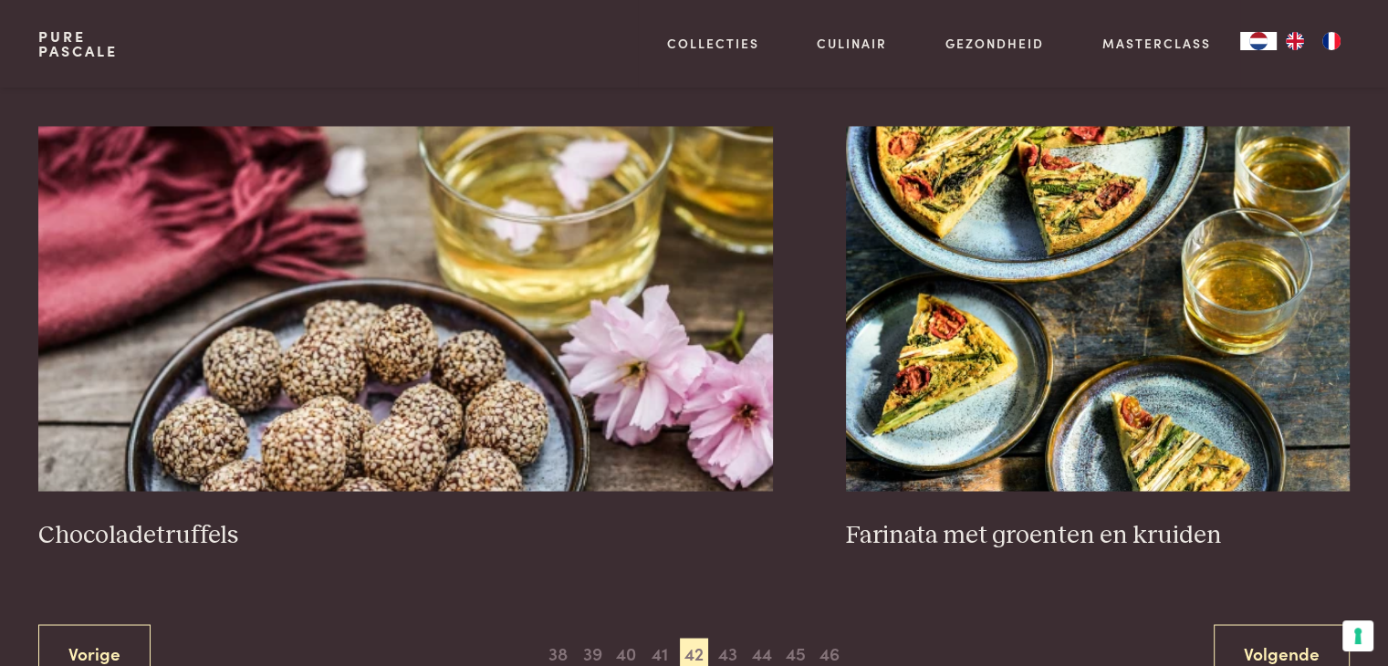
scroll to position [3247, 0]
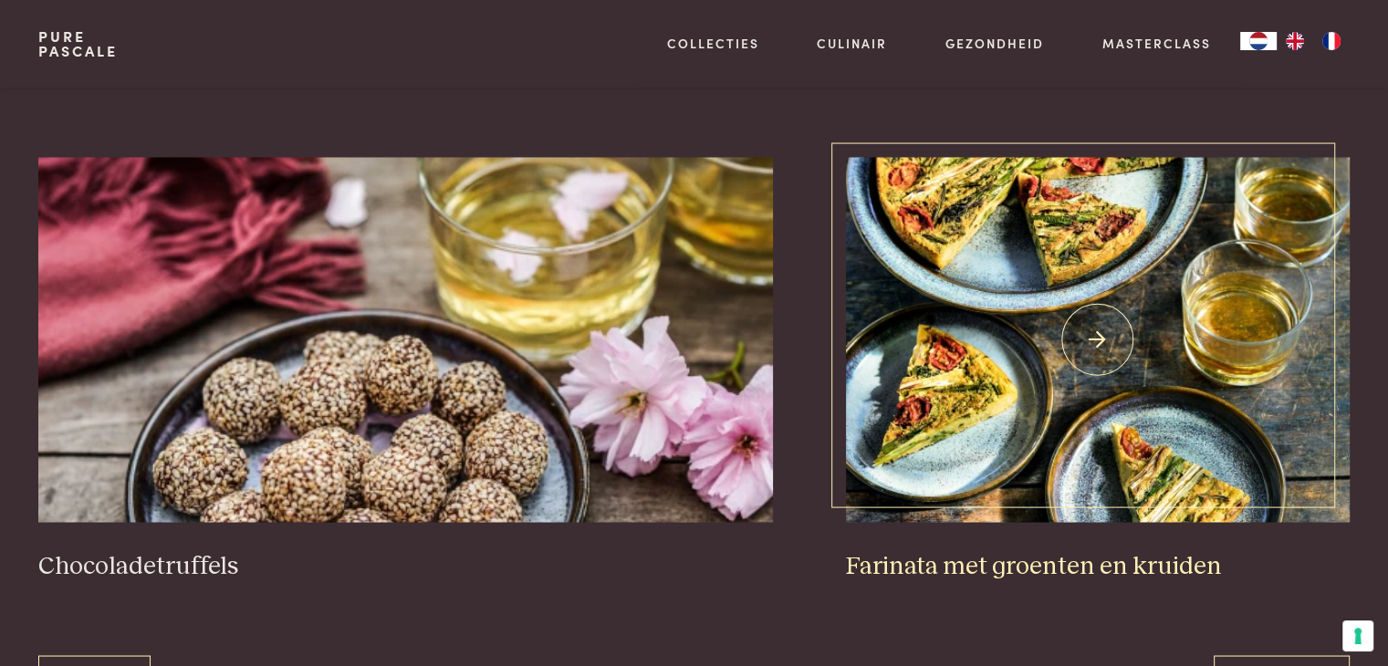
click at [955, 352] on img at bounding box center [1098, 339] width 504 height 365
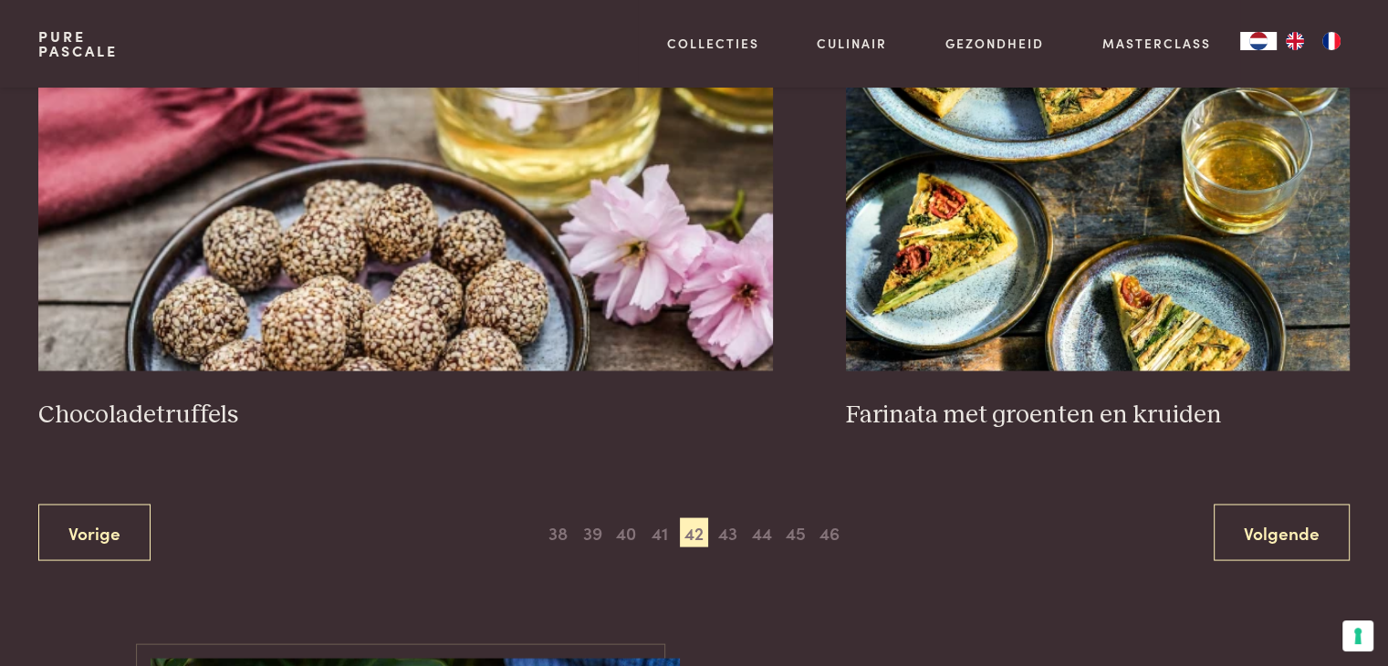
scroll to position [3430, 0]
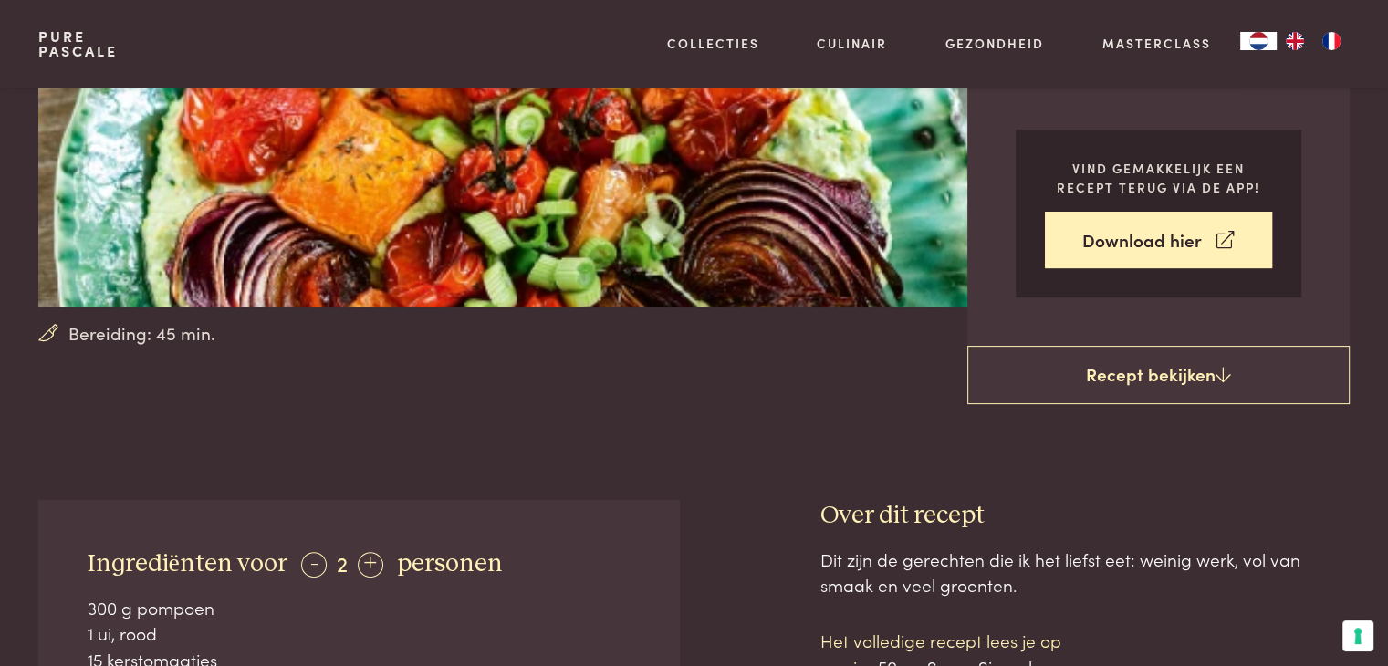
scroll to position [365, 0]
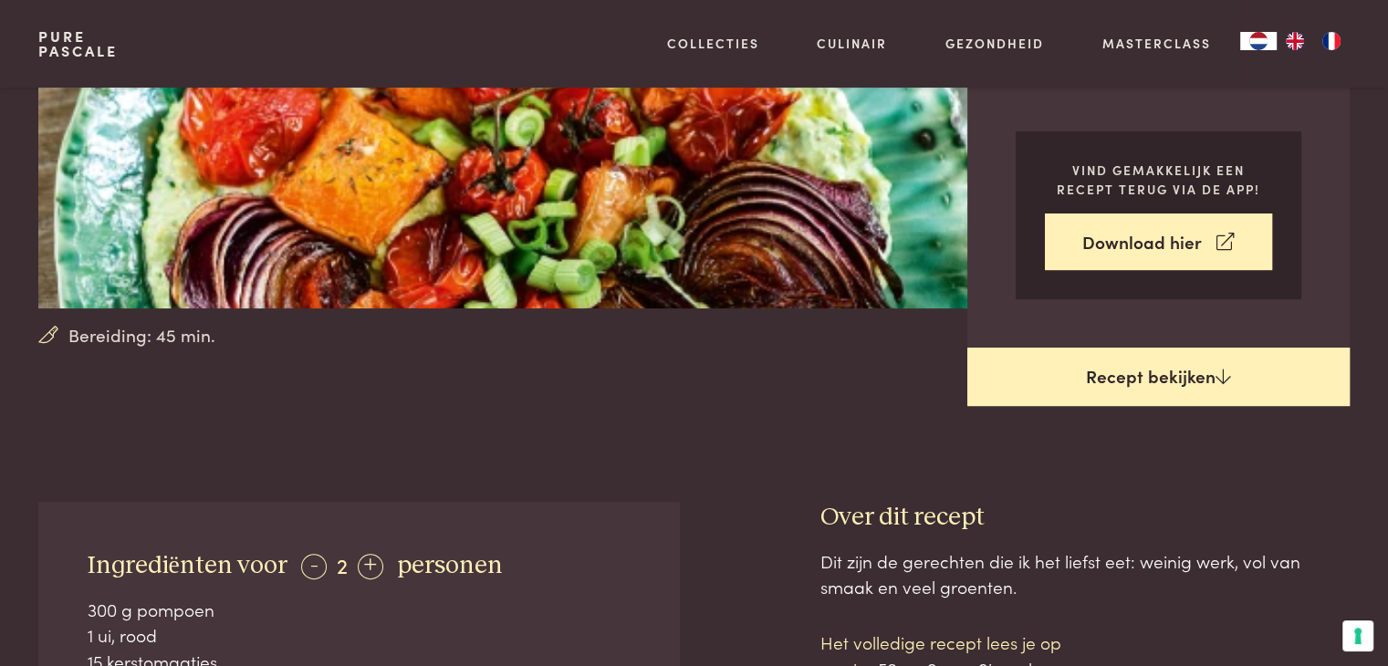
click at [1123, 363] on link "Recept bekijken" at bounding box center [1158, 377] width 382 height 58
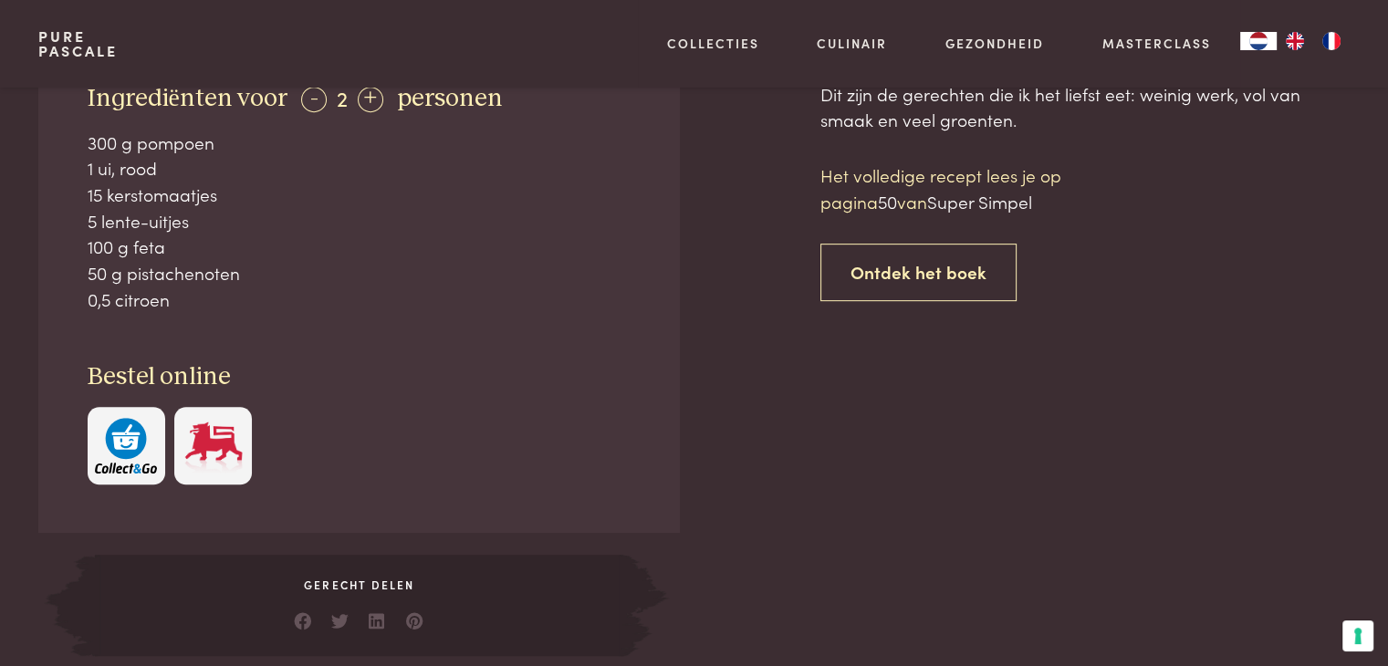
scroll to position [834, 0]
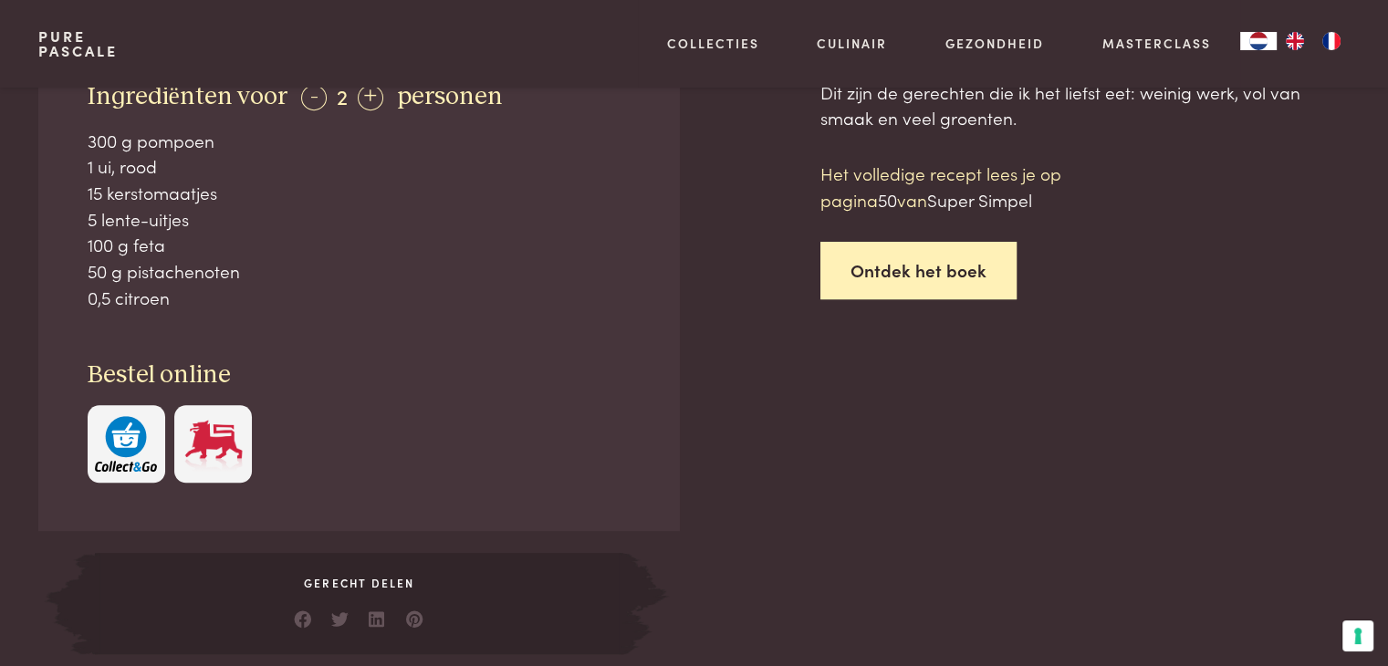
click at [947, 242] on link "Ontdek het boek" at bounding box center [918, 270] width 196 height 57
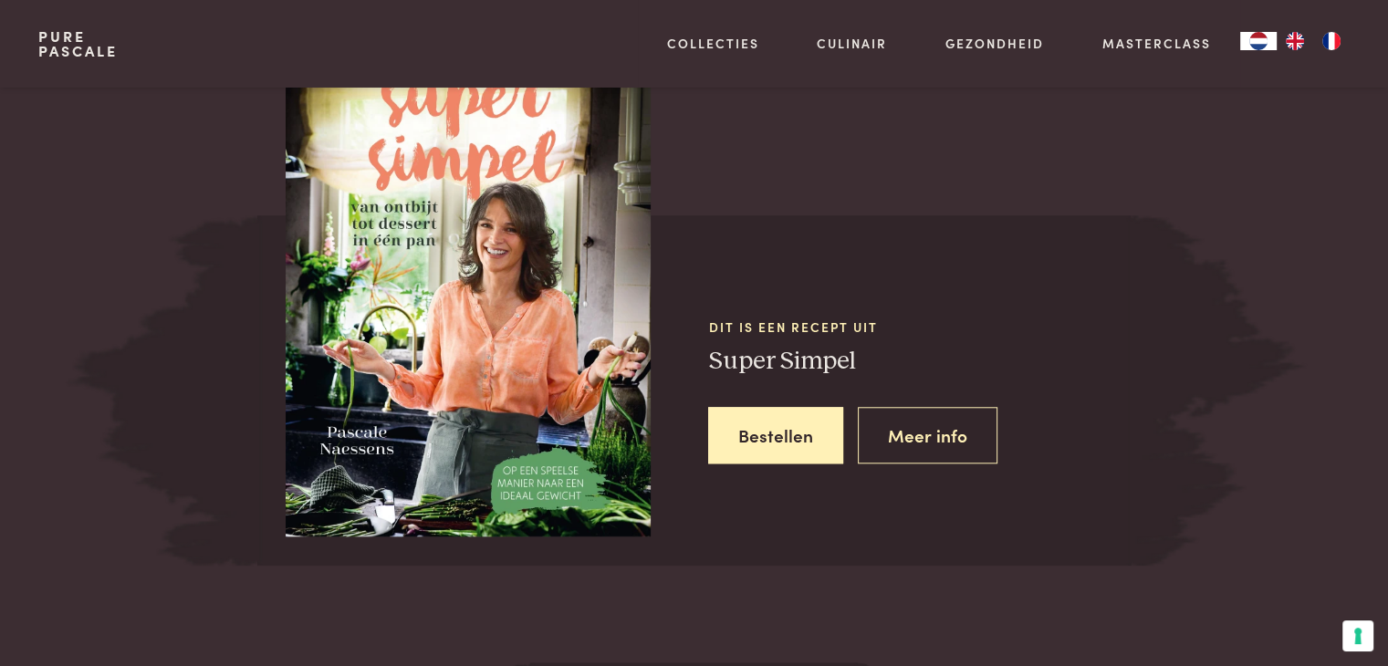
scroll to position [1650, 0]
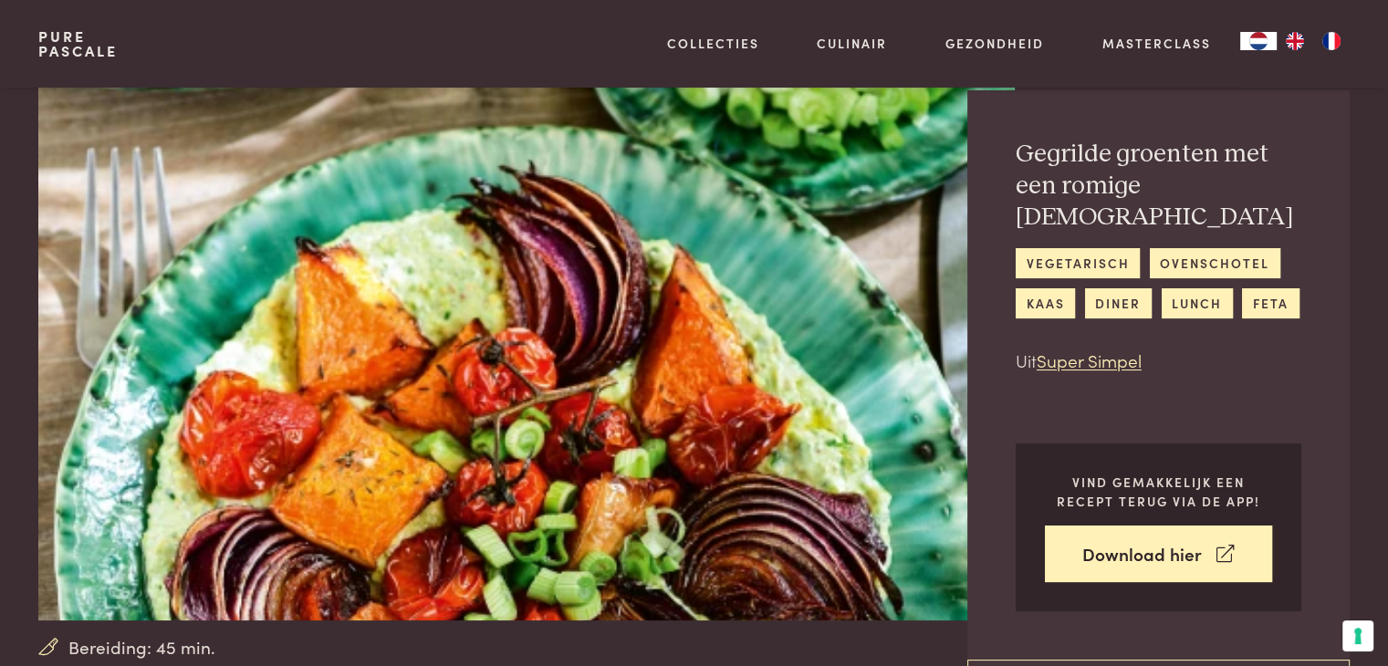
scroll to position [13, 0]
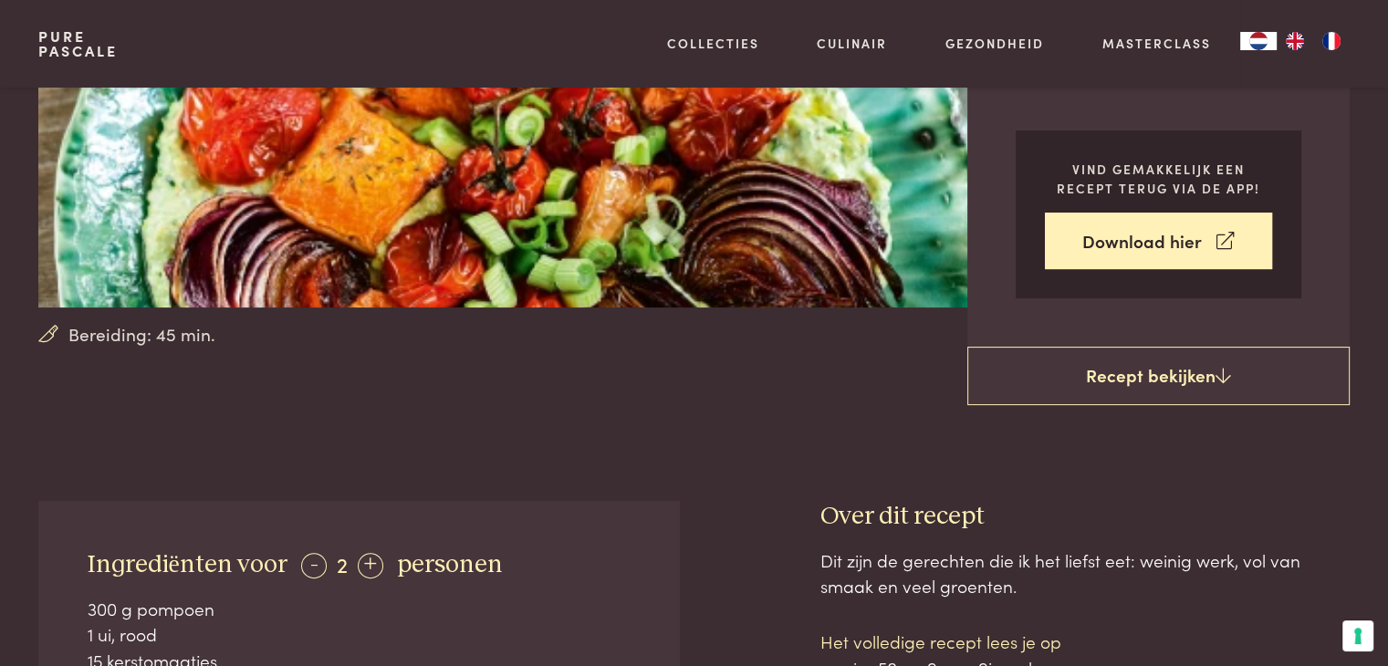
scroll to position [104, 0]
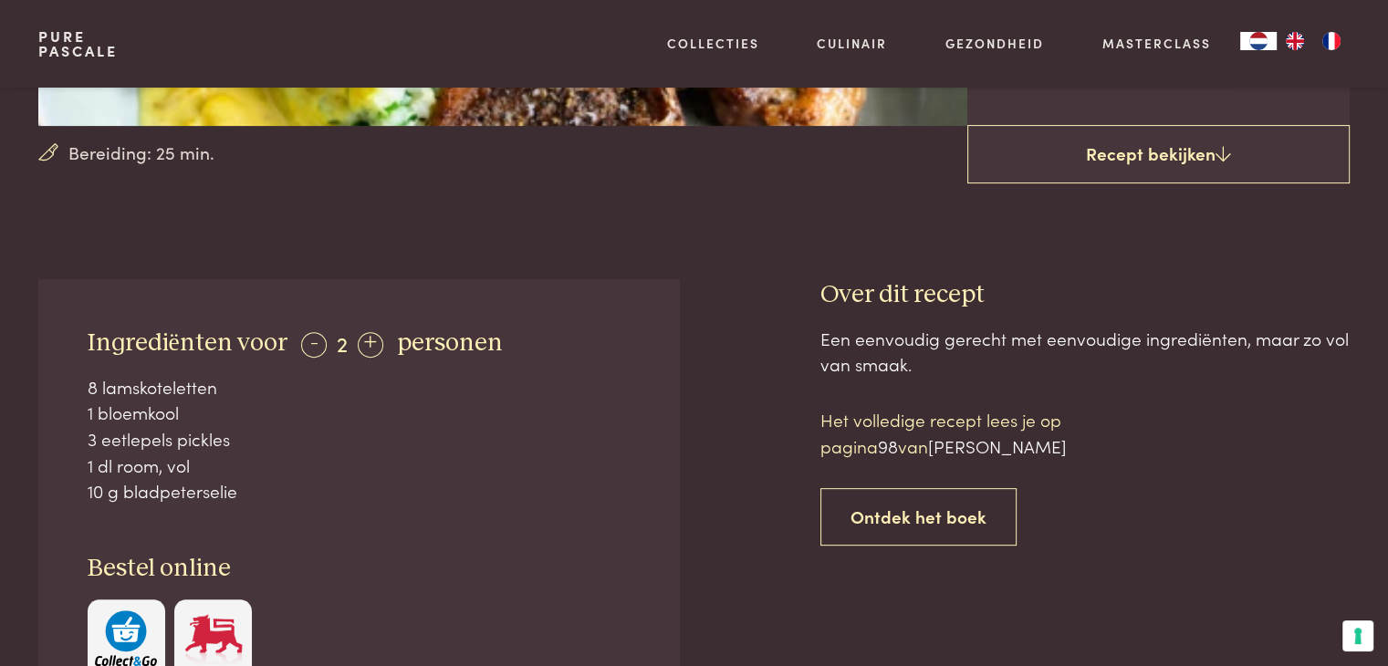
scroll to position [456, 0]
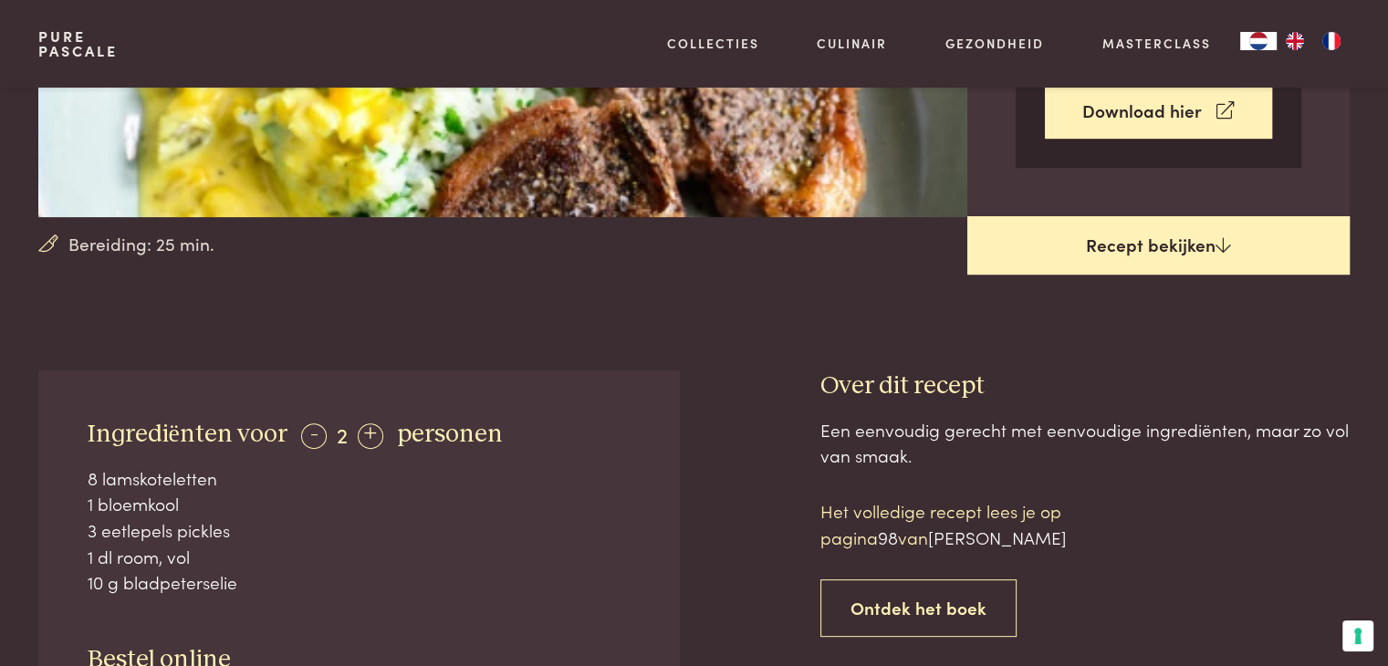
click at [1111, 249] on link "Recept bekijken" at bounding box center [1158, 245] width 382 height 58
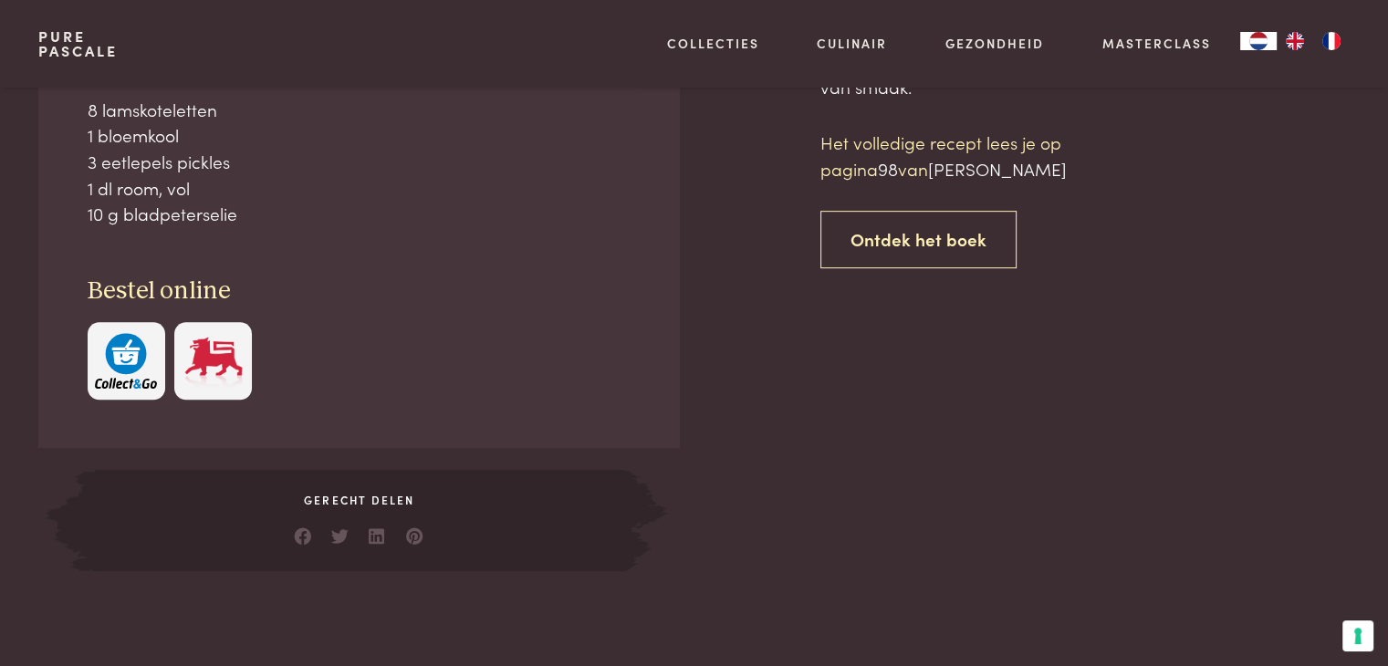
scroll to position [826, 0]
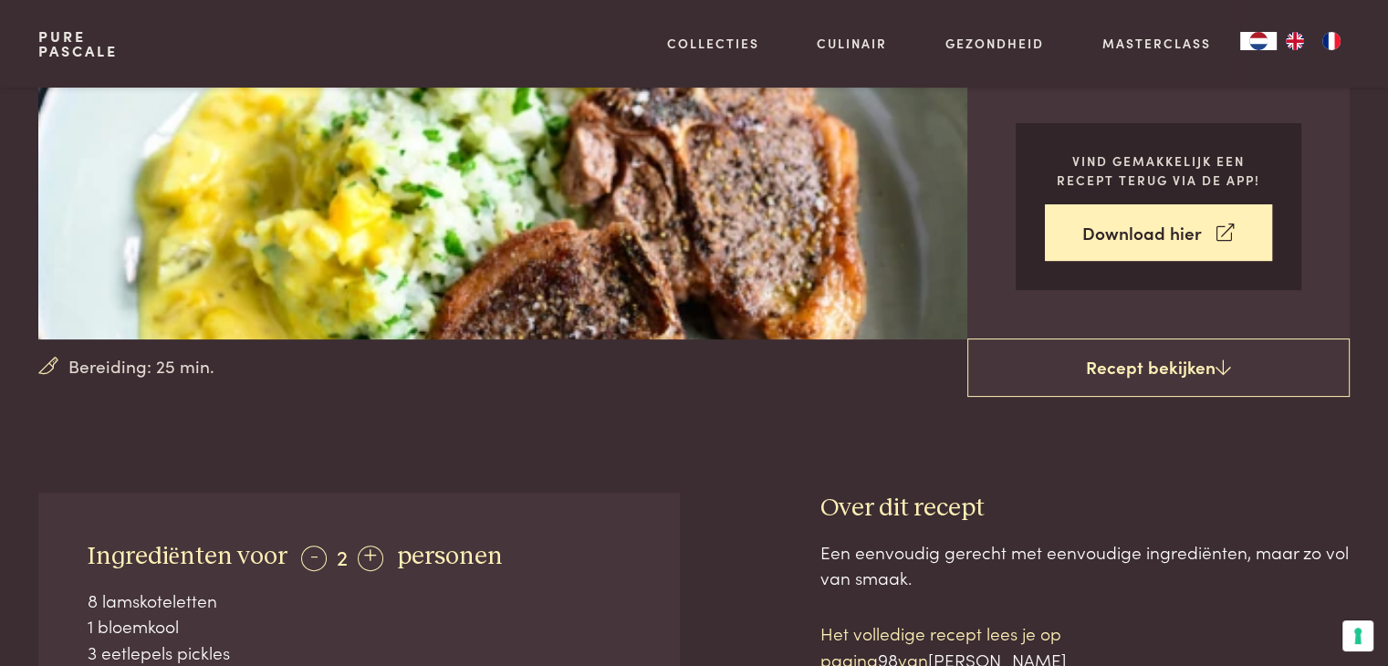
scroll to position [278, 0]
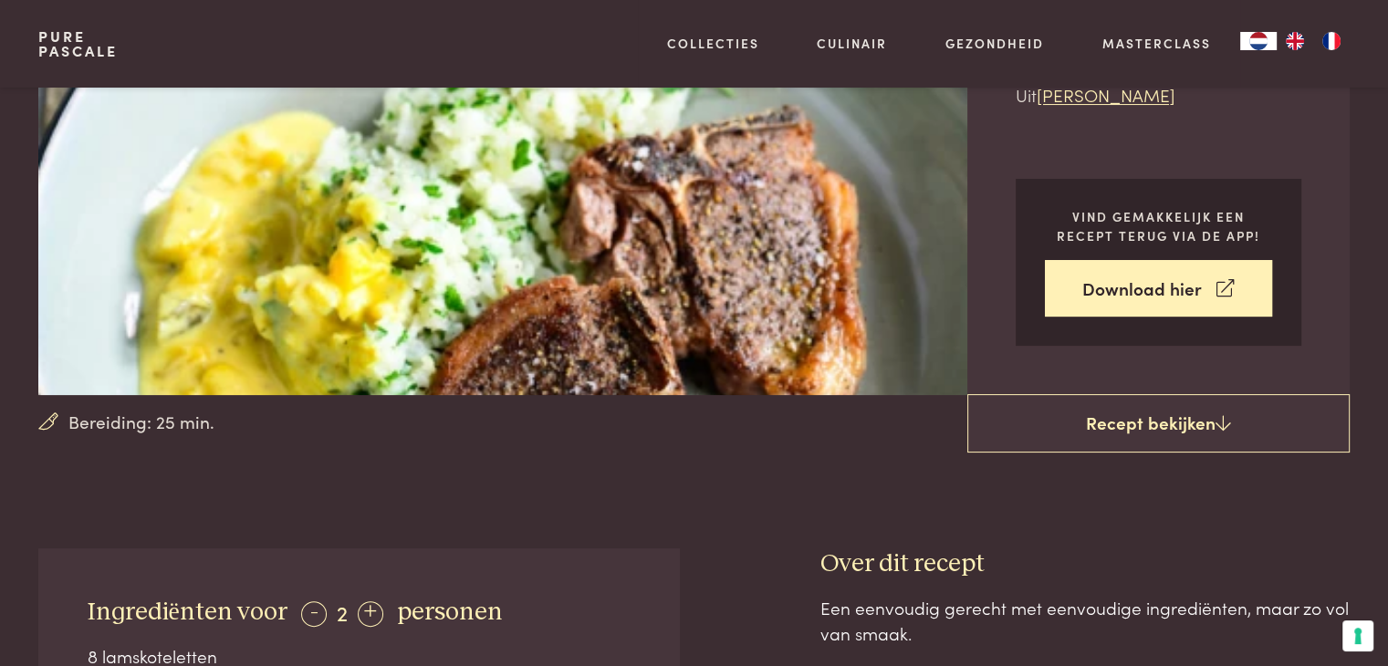
scroll to position [826, 0]
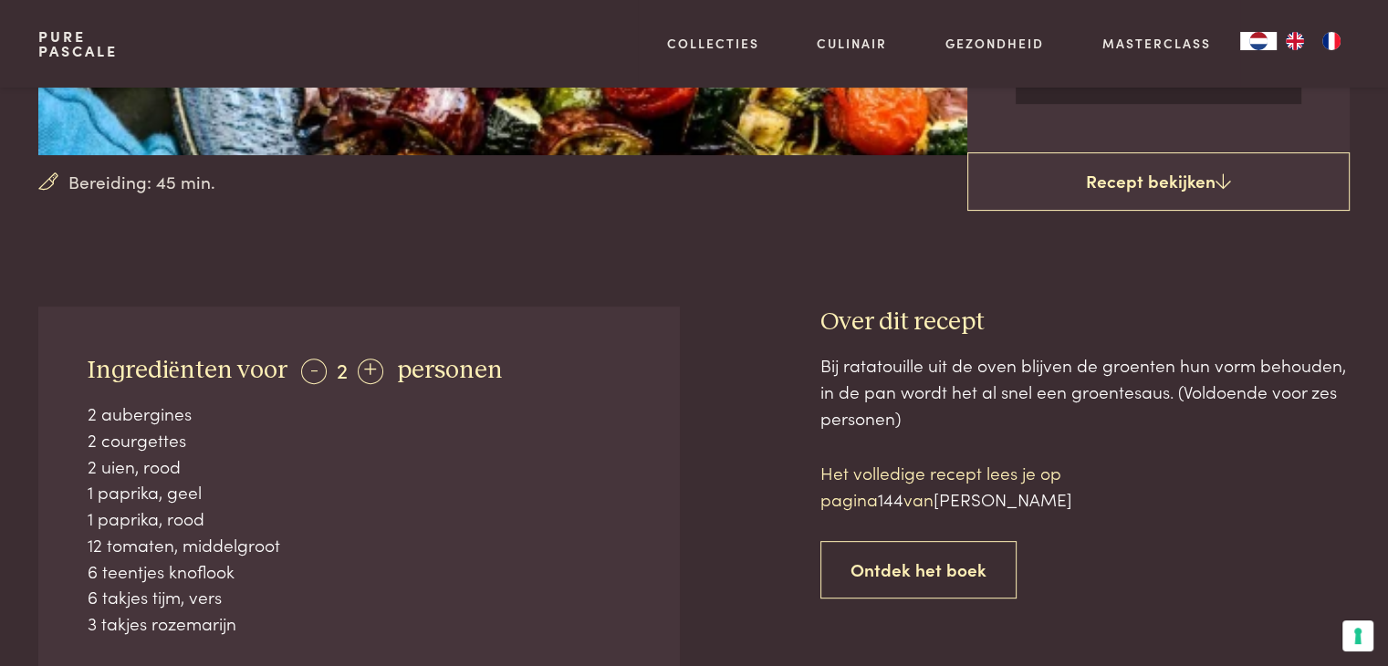
scroll to position [639, 0]
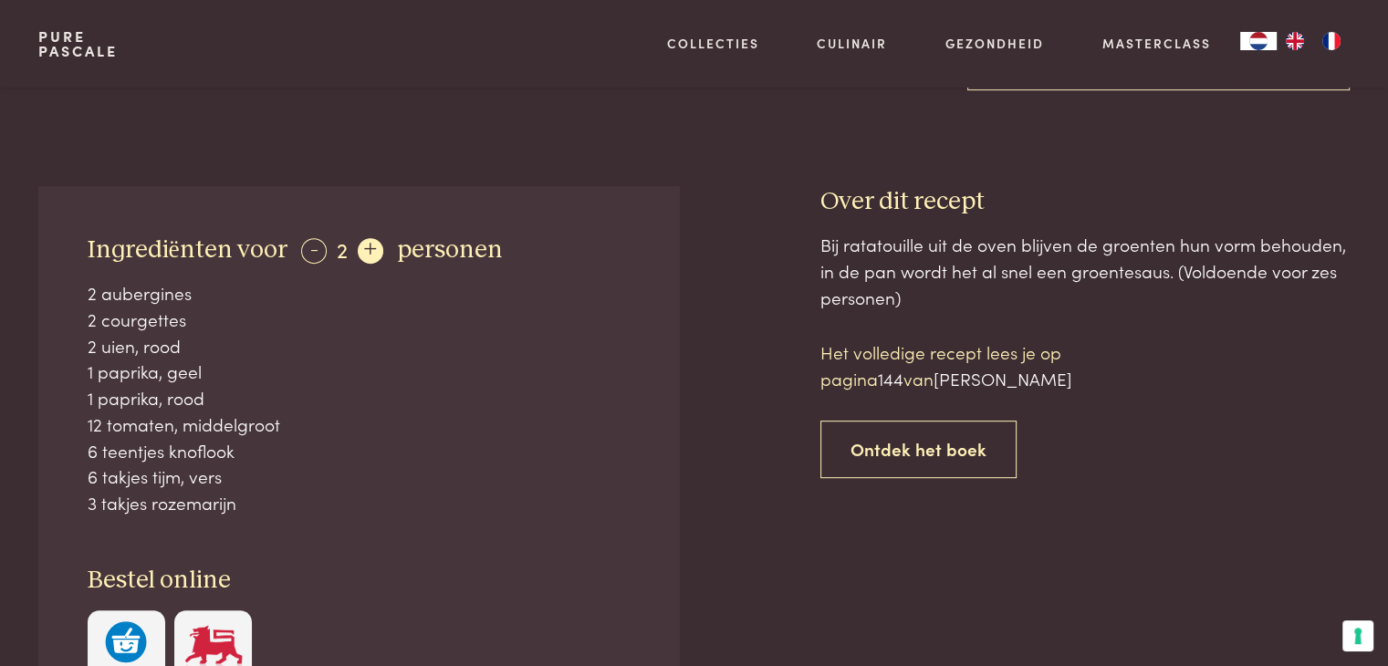
click at [369, 242] on div "+" at bounding box center [371, 251] width 26 height 26
click at [369, 242] on div "+" at bounding box center [372, 251] width 26 height 26
click at [308, 251] on div "-" at bounding box center [314, 251] width 26 height 26
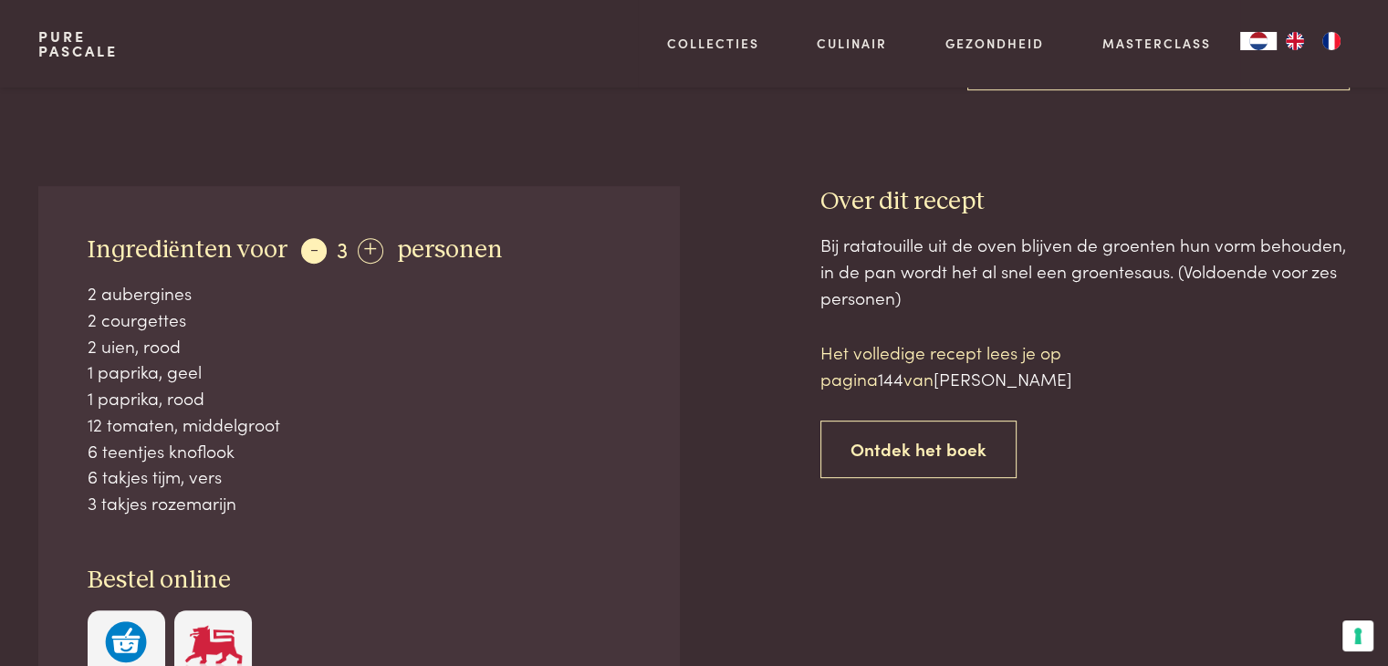
click at [308, 251] on div "-" at bounding box center [314, 251] width 26 height 26
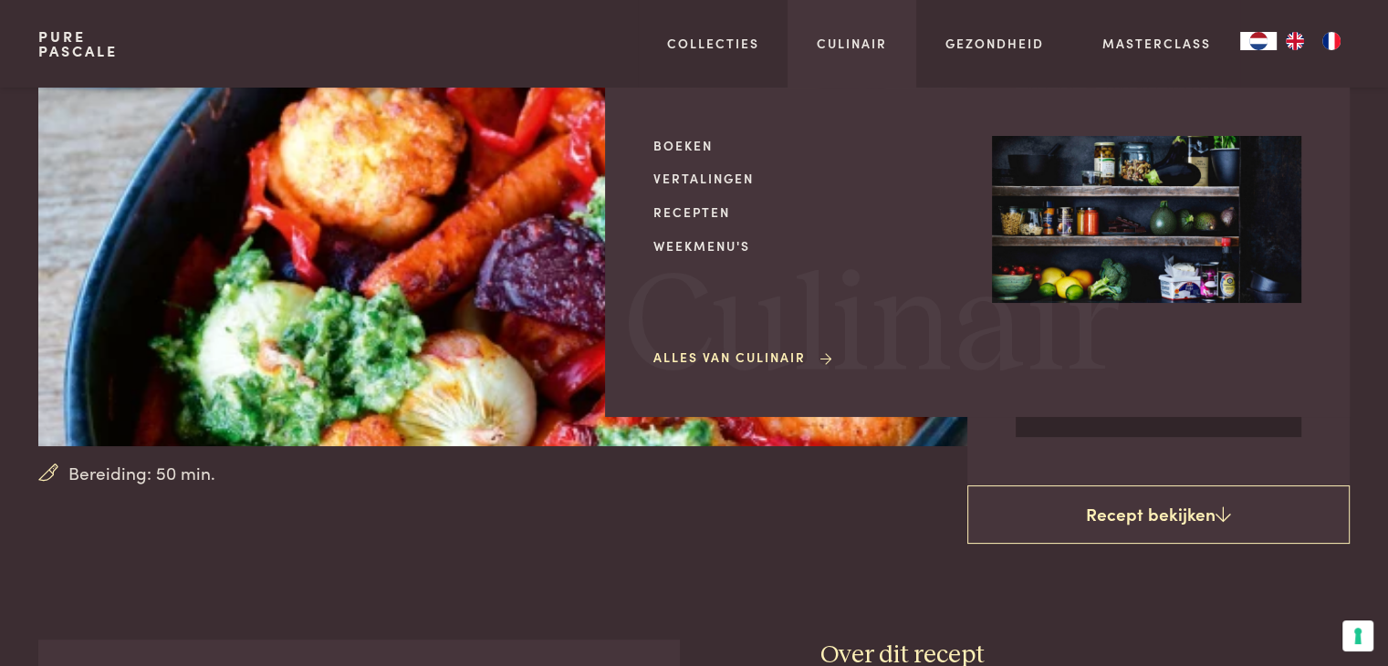
scroll to position [274, 0]
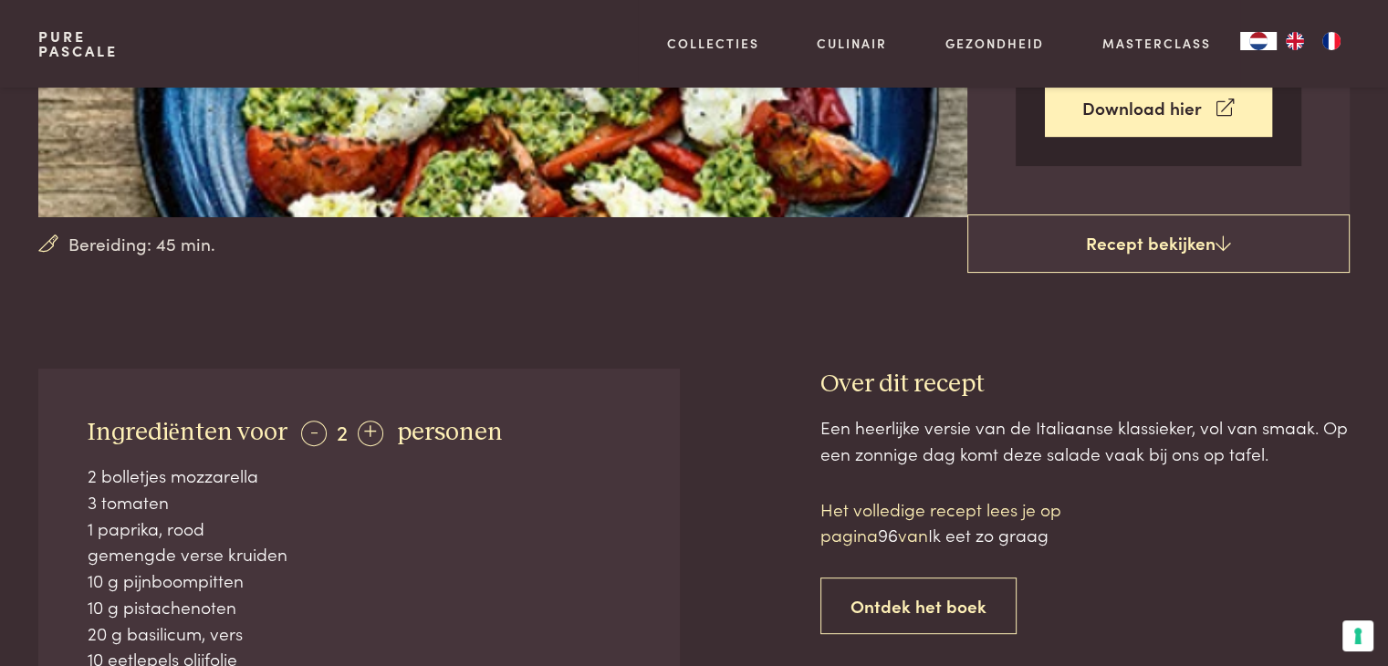
scroll to position [547, 0]
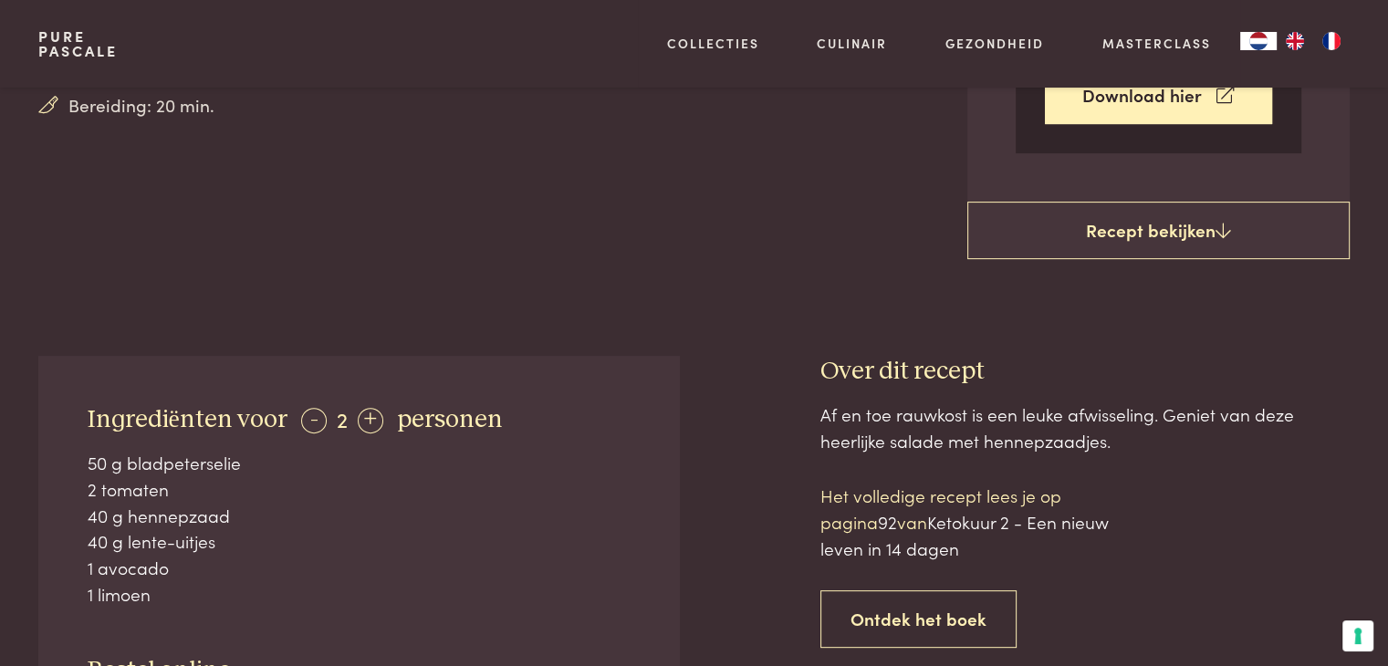
scroll to position [730, 0]
